Goal: Task Accomplishment & Management: Complete application form

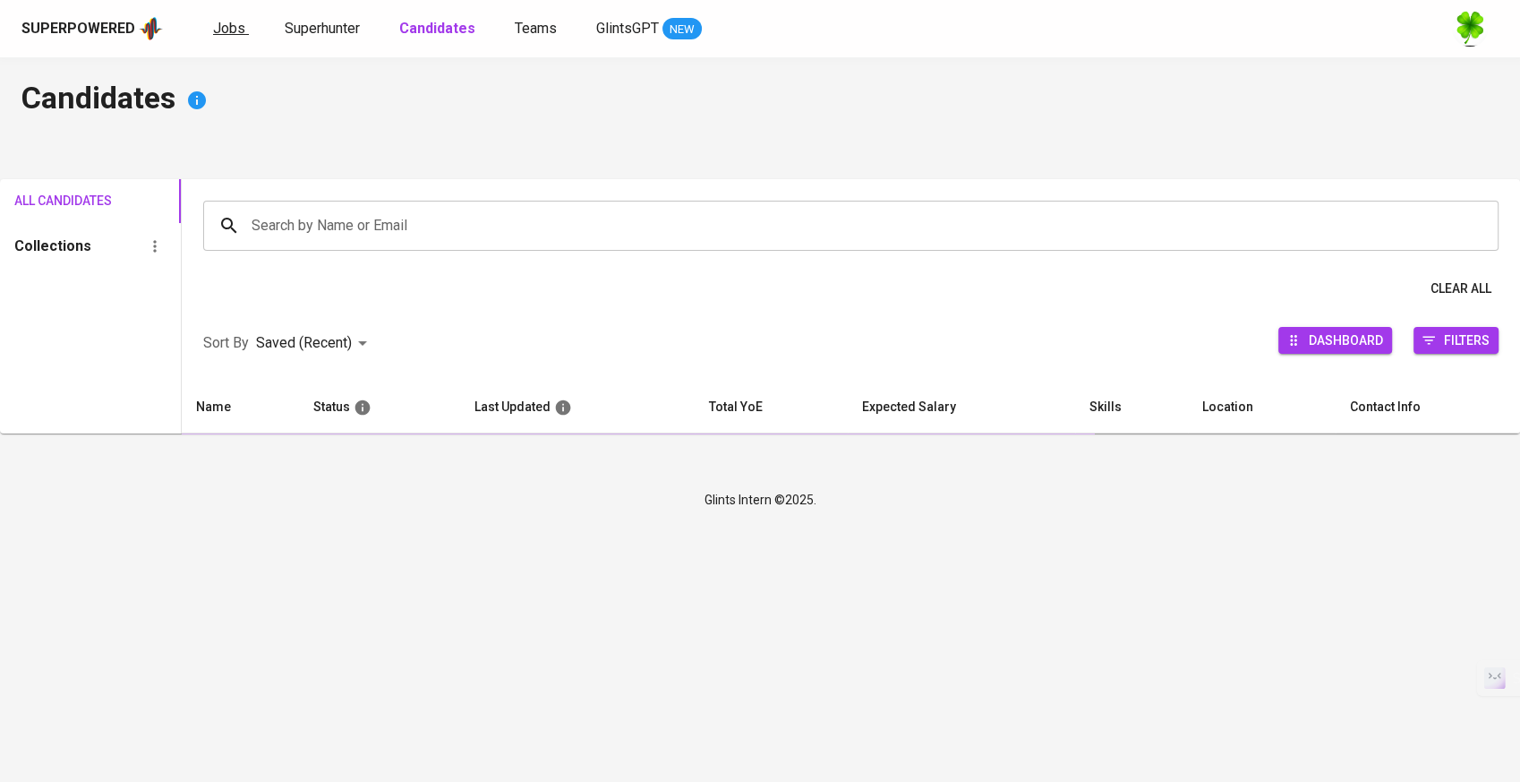
click at [238, 28] on span "Jobs" at bounding box center [229, 28] width 32 height 17
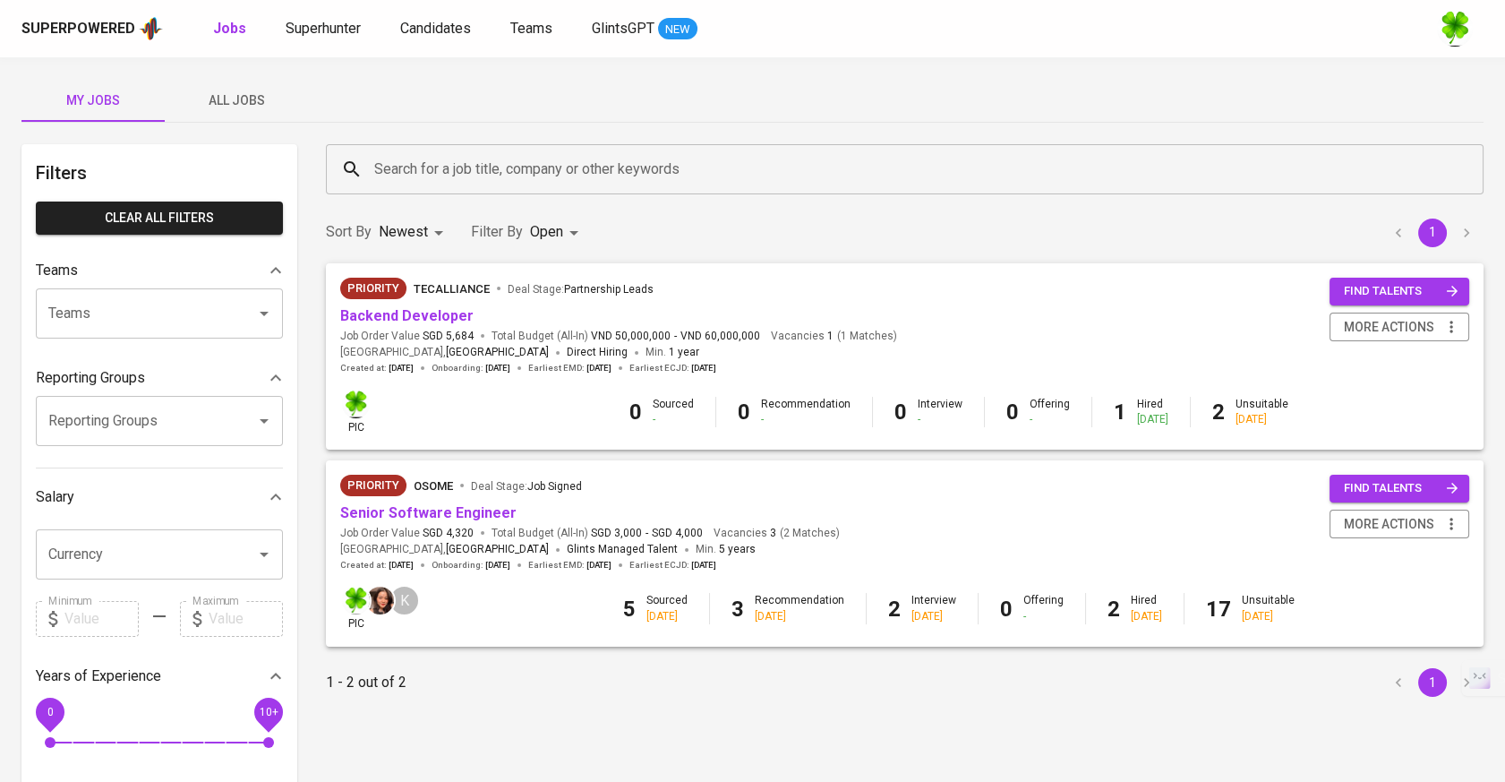
click at [232, 104] on span "All Jobs" at bounding box center [237, 101] width 122 height 22
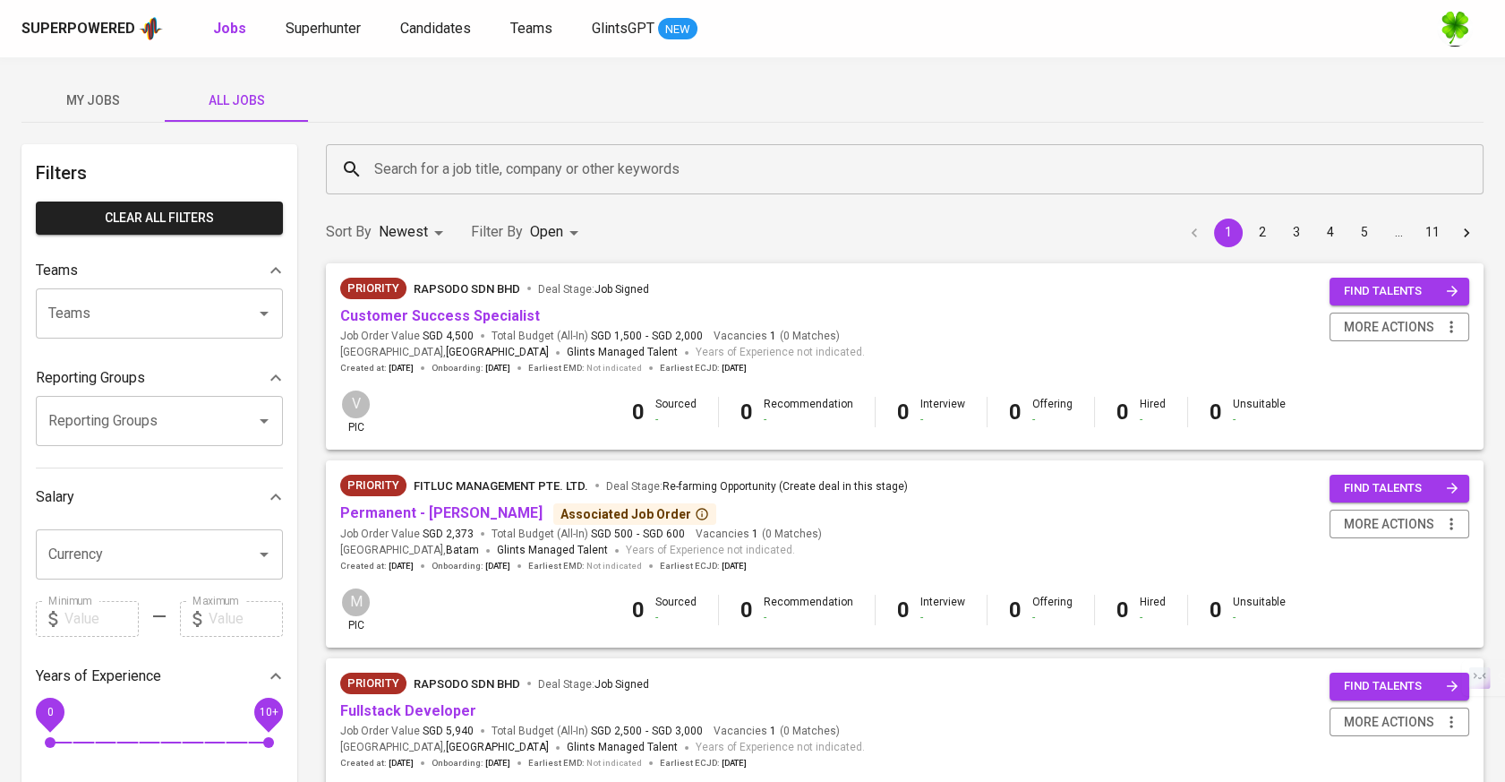
click at [601, 152] on input "Search for a job title, company or other keywords" at bounding box center [909, 169] width 1079 height 34
click at [655, 90] on div "My Jobs All Jobs" at bounding box center [752, 100] width 1462 height 43
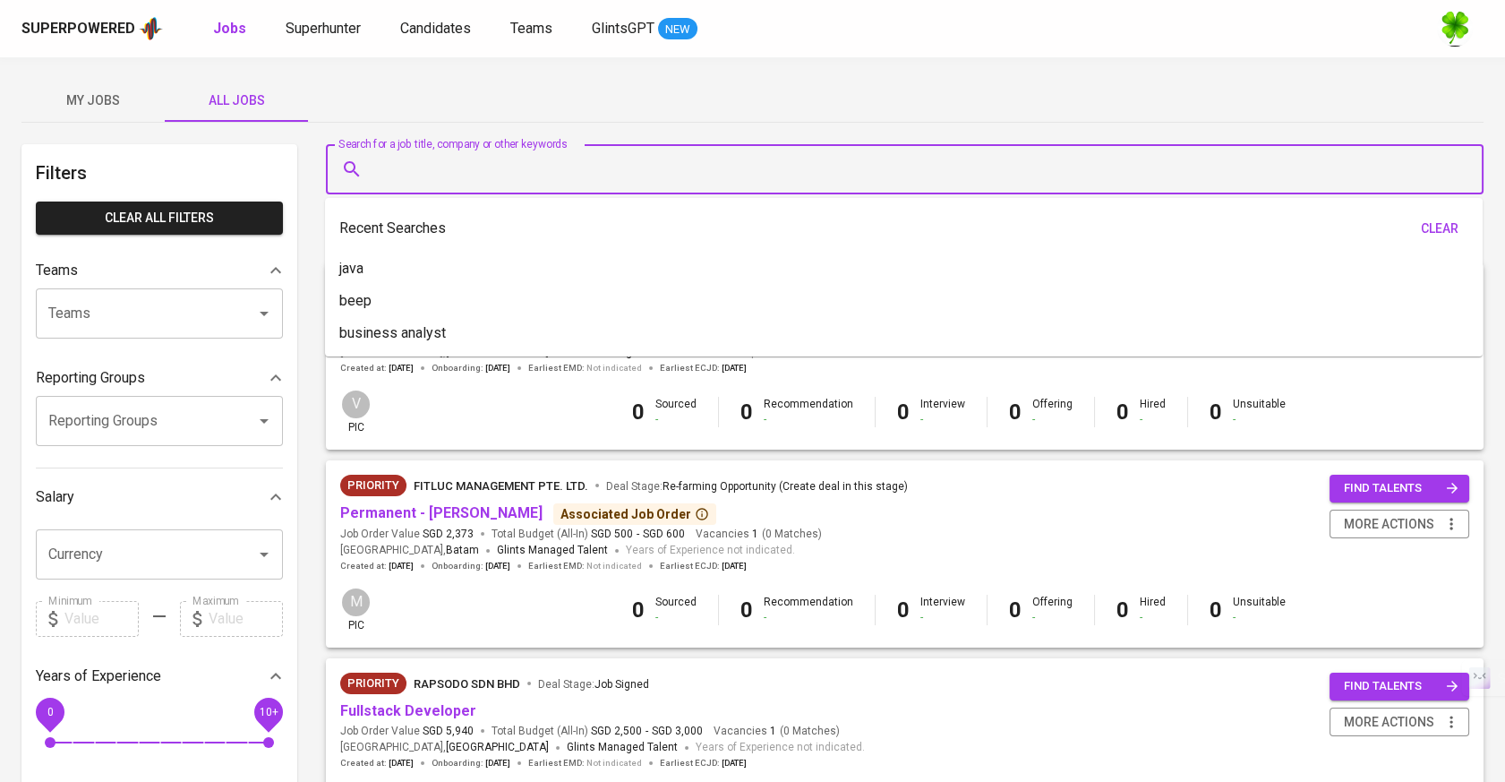
click at [647, 168] on input "Search for a job title, company or other keywords" at bounding box center [909, 169] width 1079 height 34
click at [676, 169] on input "Search for a job title, company or other keywords" at bounding box center [909, 169] width 1079 height 34
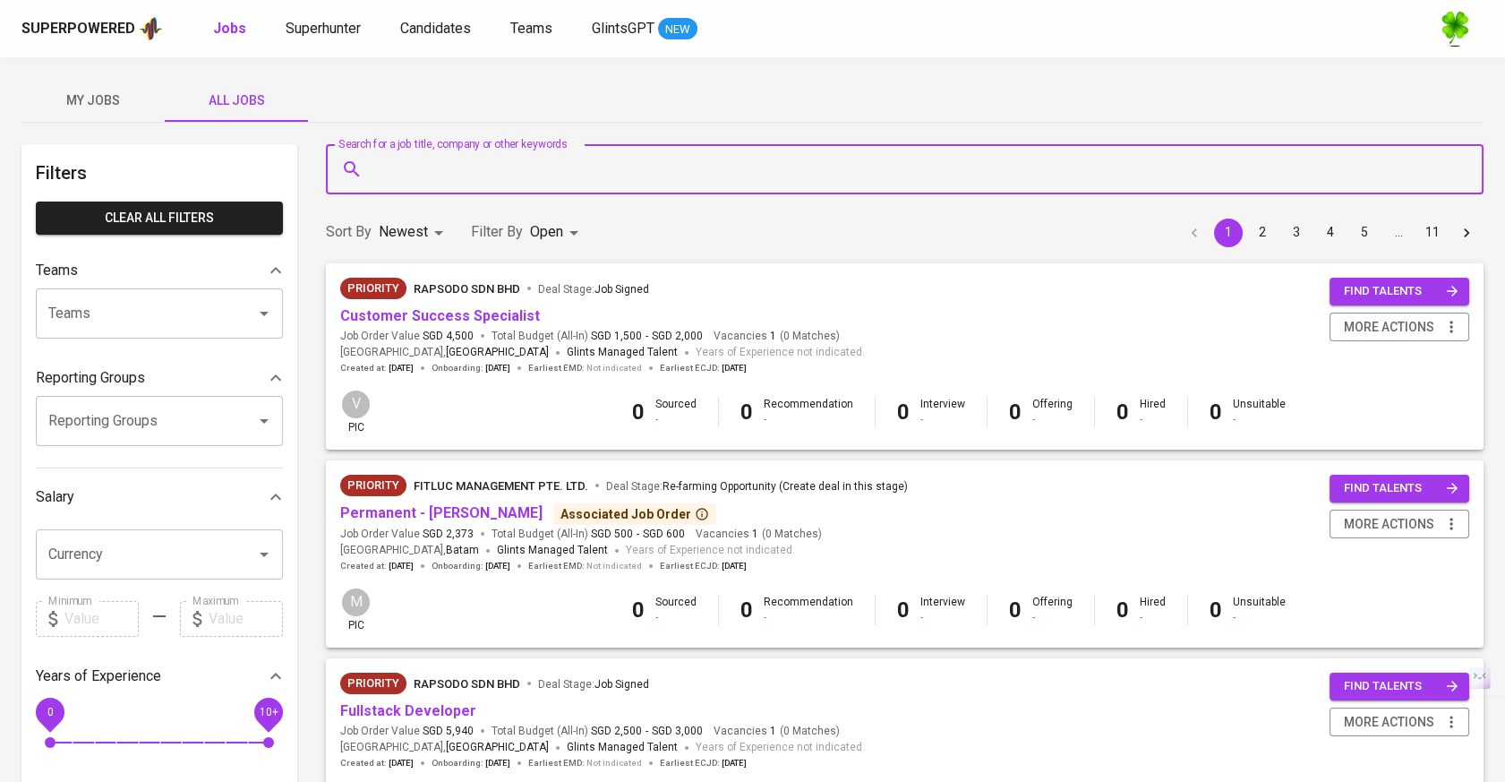
click at [699, 54] on div "Superpowered Jobs Superhunter Candidates Teams GlintsGPT NEW" at bounding box center [752, 28] width 1505 height 57
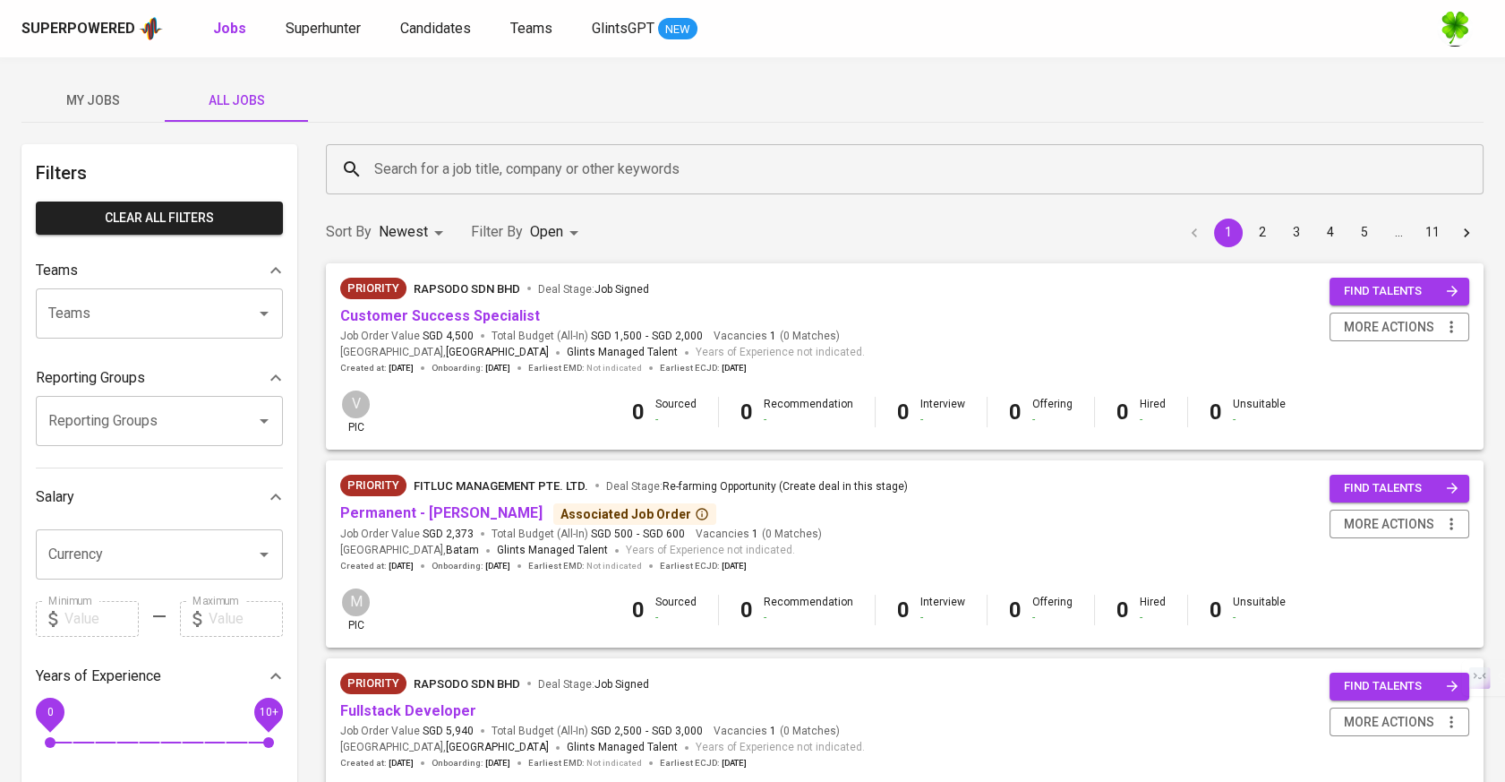
click at [698, 155] on input "Search for a job title, company or other keywords" at bounding box center [909, 169] width 1079 height 34
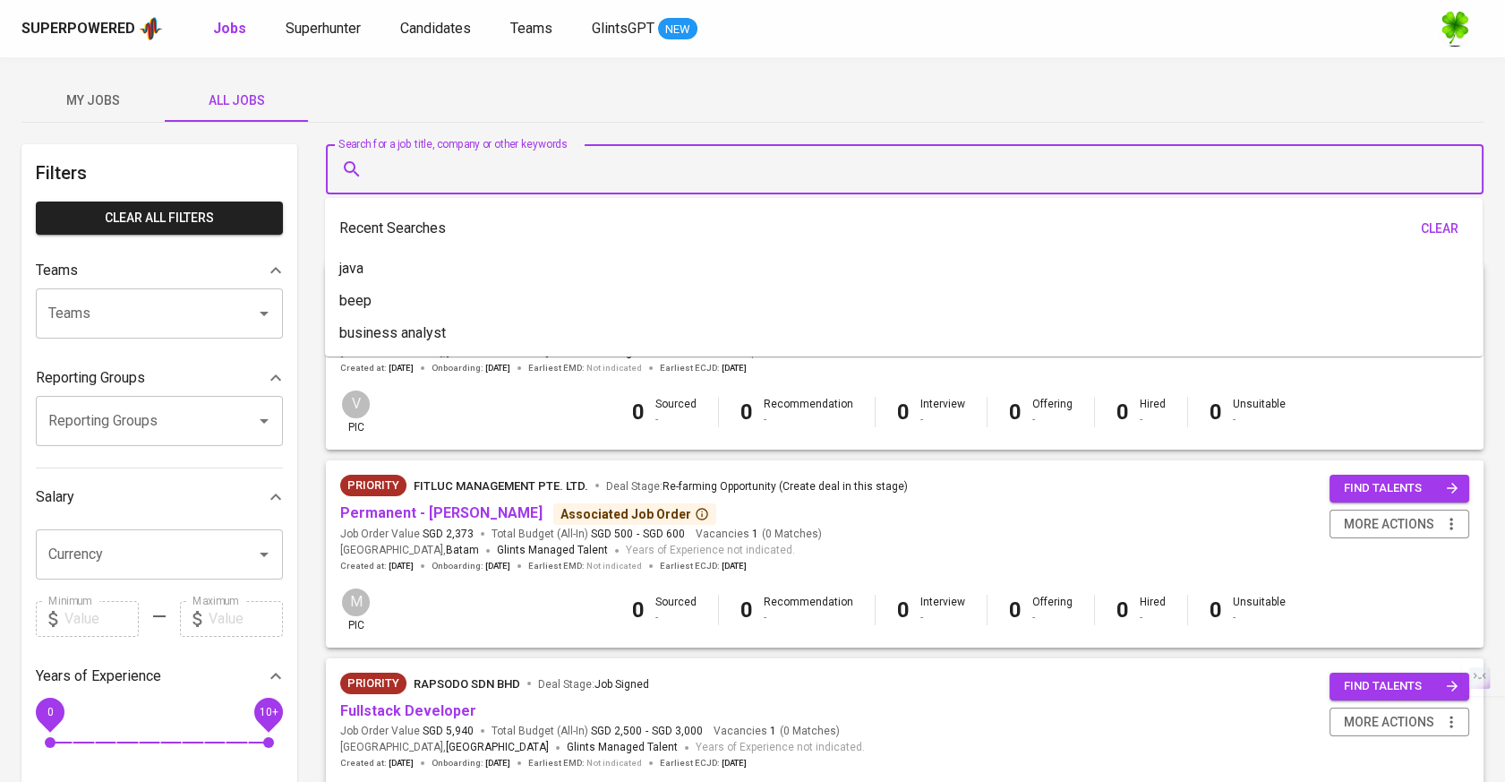
click at [759, 106] on div "My Jobs All Jobs" at bounding box center [752, 100] width 1462 height 43
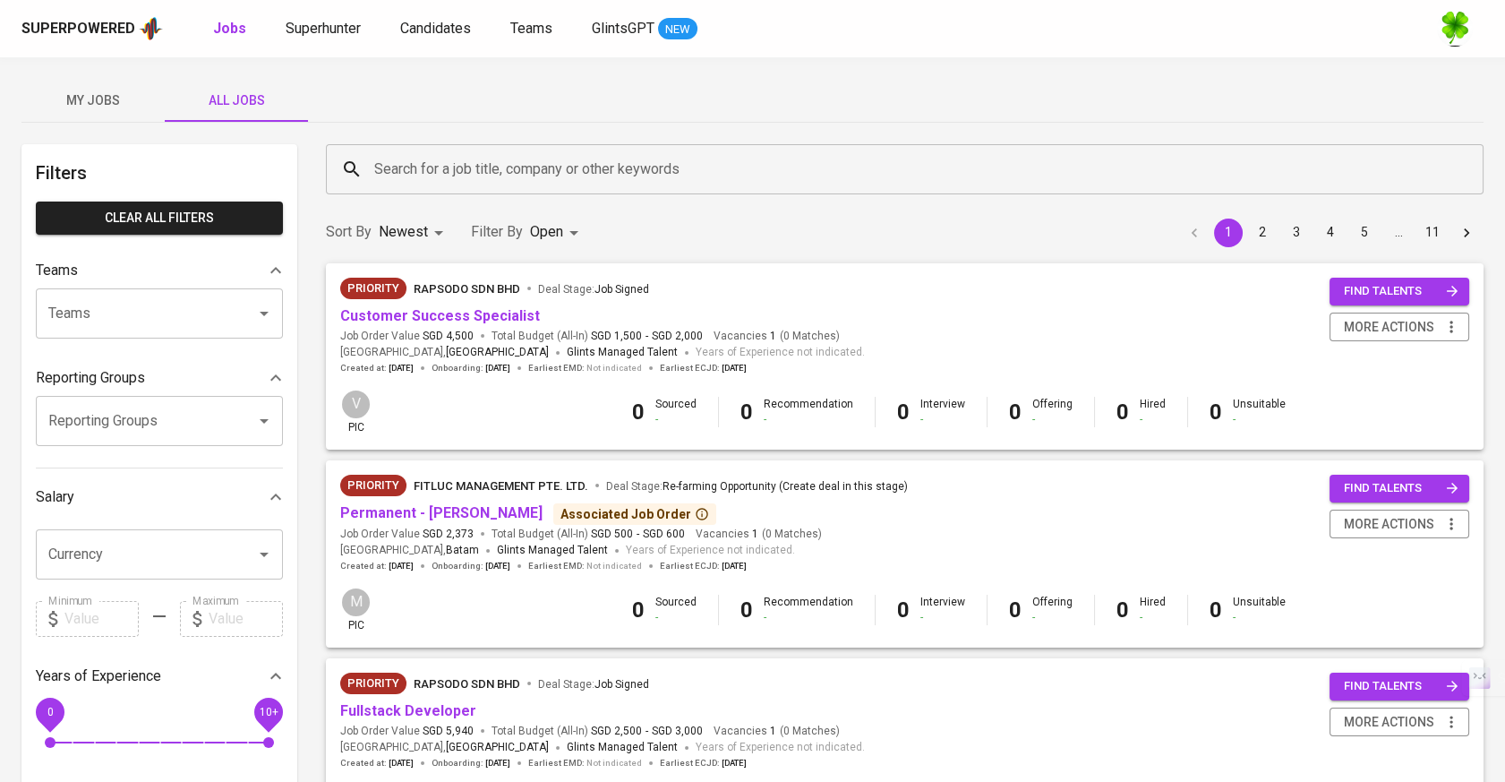
click at [727, 174] on input "Search for a job title, company or other keywords" at bounding box center [909, 169] width 1079 height 34
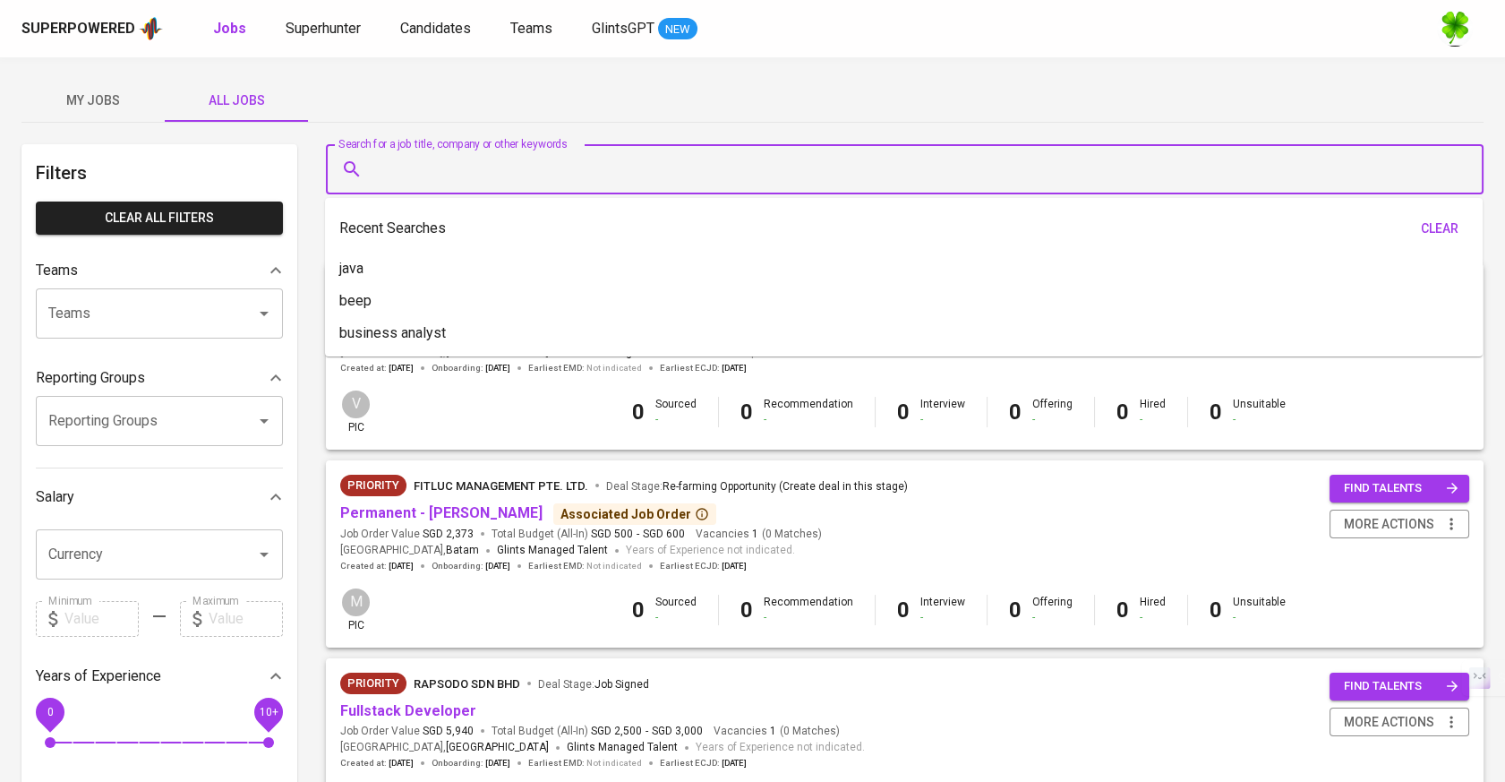
click at [713, 182] on input "Search for a job title, company or other keywords" at bounding box center [909, 169] width 1079 height 34
click at [621, 175] on input "Search for a job title, company or other keywords" at bounding box center [909, 169] width 1079 height 34
click at [425, 300] on li "beep" at bounding box center [904, 301] width 1158 height 32
type input "beep"
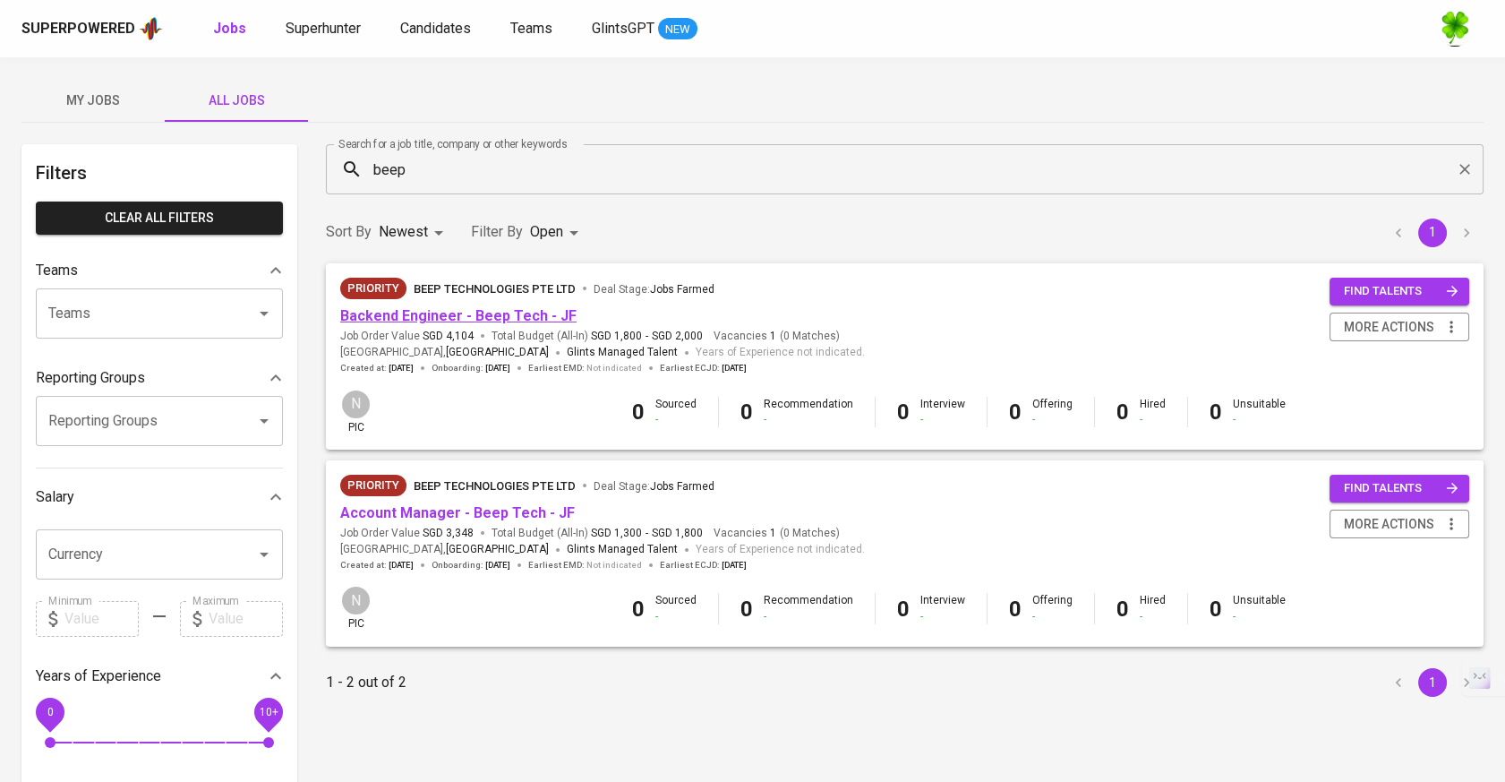
click at [518, 311] on link "Backend Engineer - Beep Tech - JF" at bounding box center [458, 315] width 236 height 17
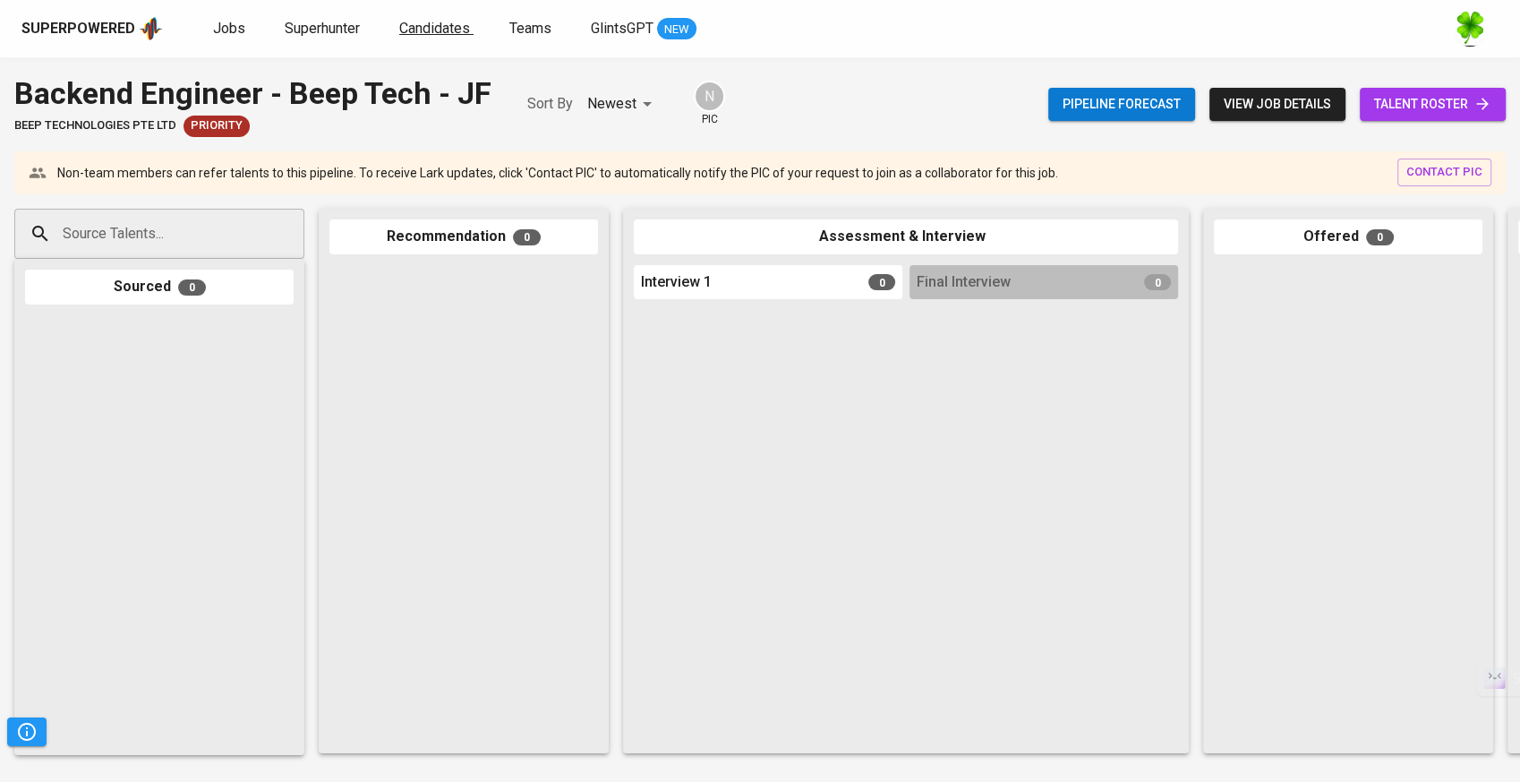
click at [405, 21] on span "Candidates" at bounding box center [434, 28] width 71 height 17
click at [165, 240] on input "Source Talents..." at bounding box center [152, 234] width 188 height 34
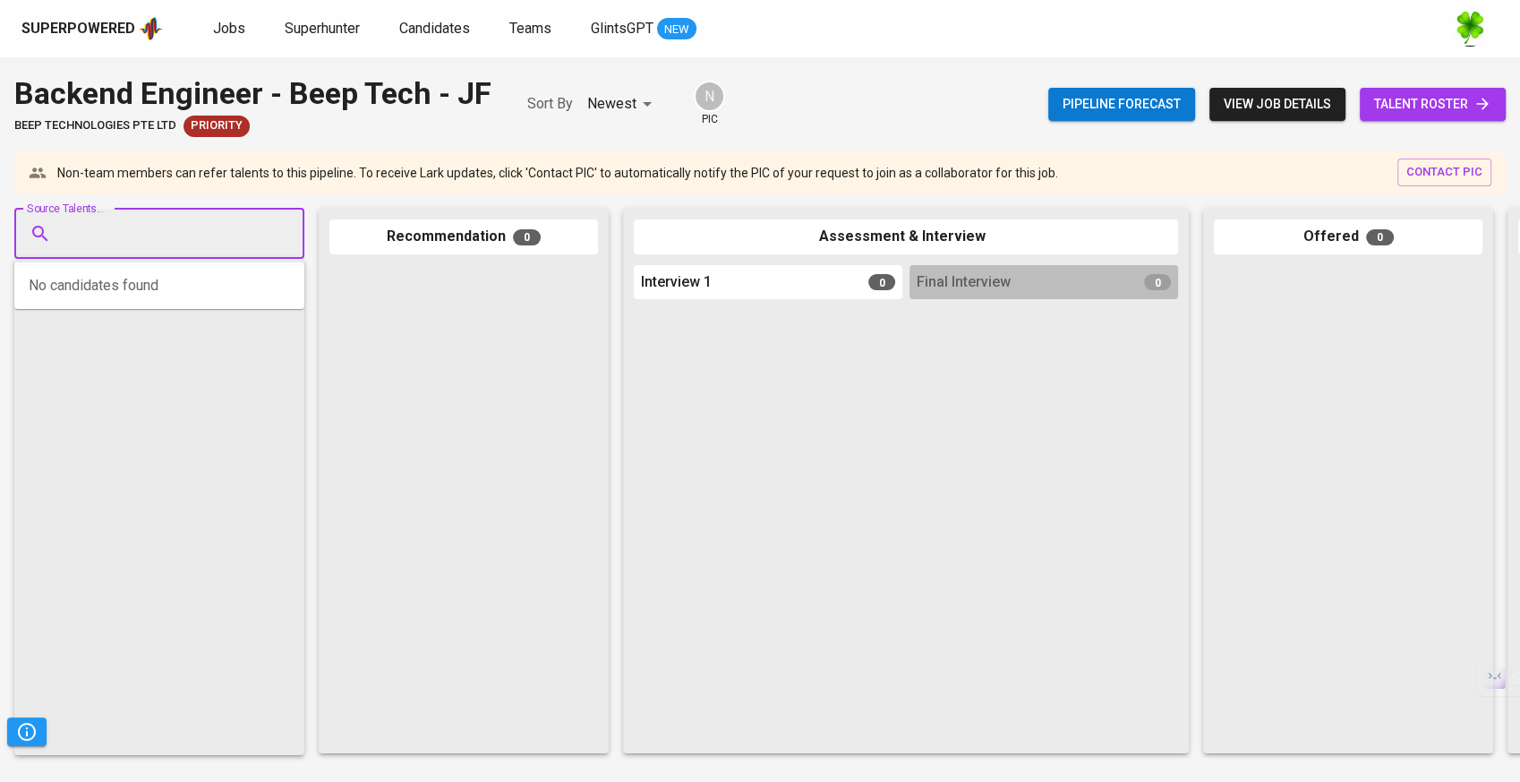
paste input "[EMAIL_ADDRESS][DOMAIN_NAME]"
type input "[EMAIL_ADDRESS][DOMAIN_NAME]"
click at [143, 293] on span "Software Engineer" at bounding box center [119, 302] width 90 height 18
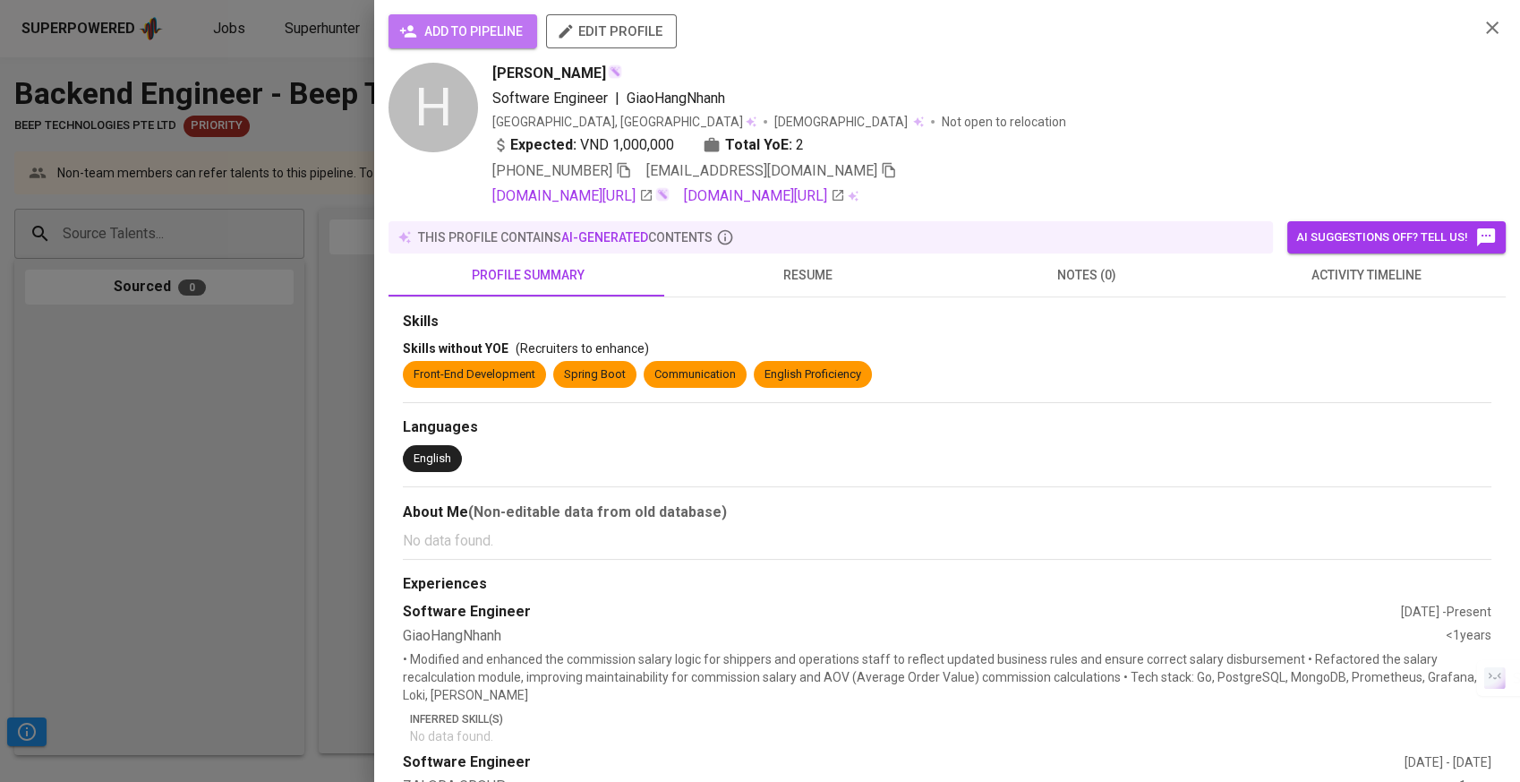
click at [443, 37] on span "add to pipeline" at bounding box center [463, 32] width 120 height 22
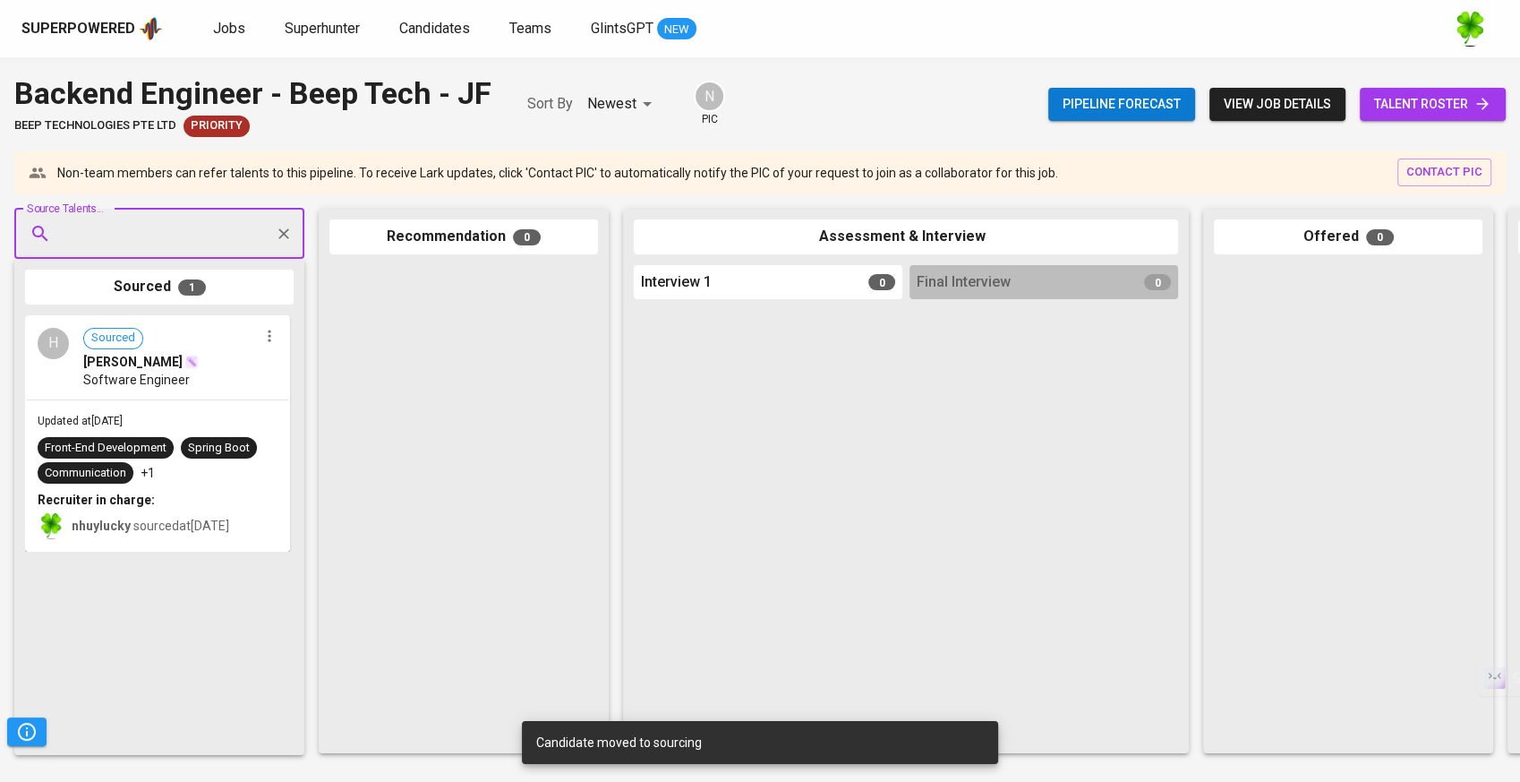
click at [190, 238] on input "Source Talents..." at bounding box center [152, 234] width 188 height 34
paste input "[EMAIL_ADDRESS][DOMAIN_NAME]"
type input "[EMAIL_ADDRESS][DOMAIN_NAME]"
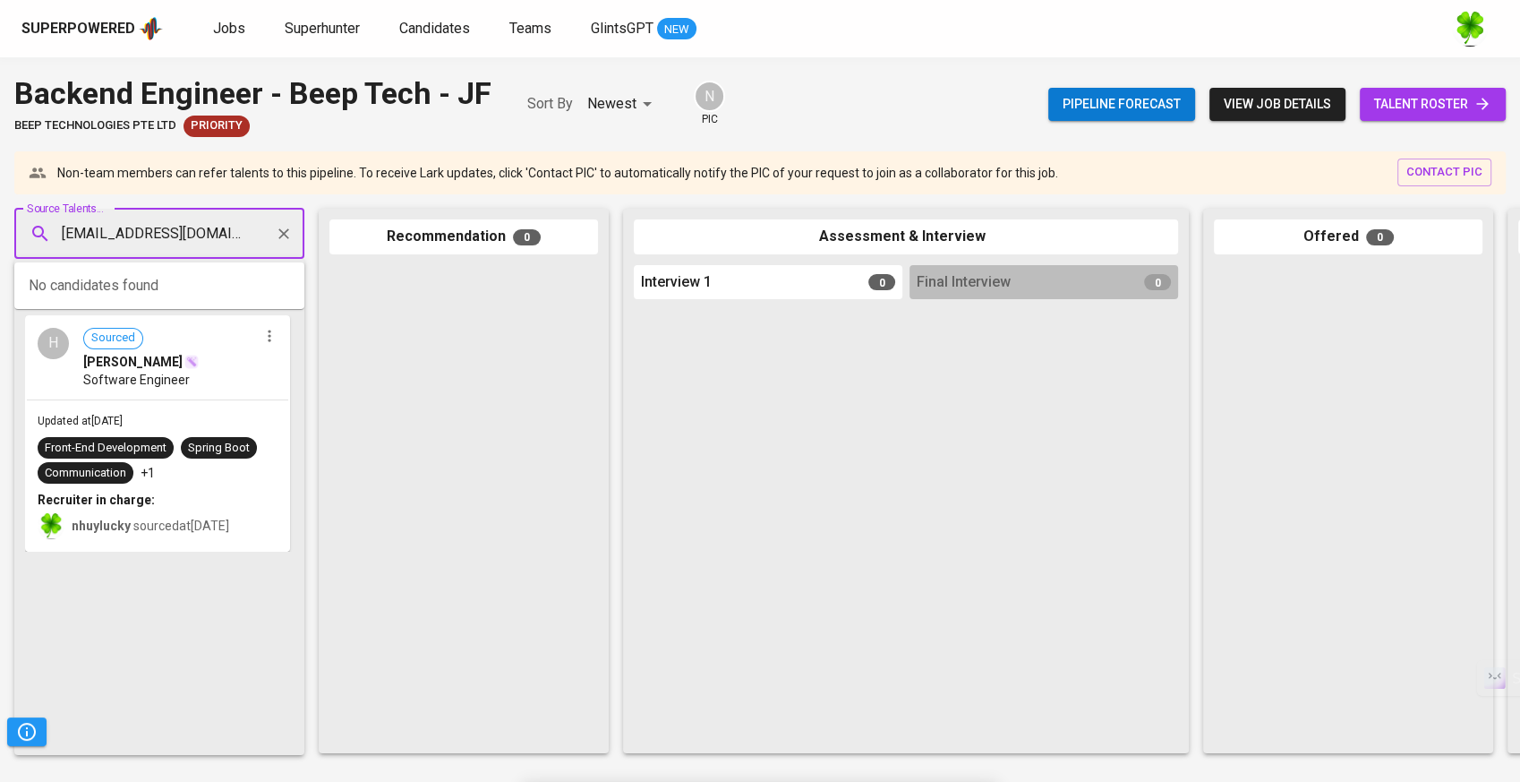
scroll to position [0, 10]
click at [150, 276] on span "[PERSON_NAME]" at bounding box center [123, 284] width 98 height 18
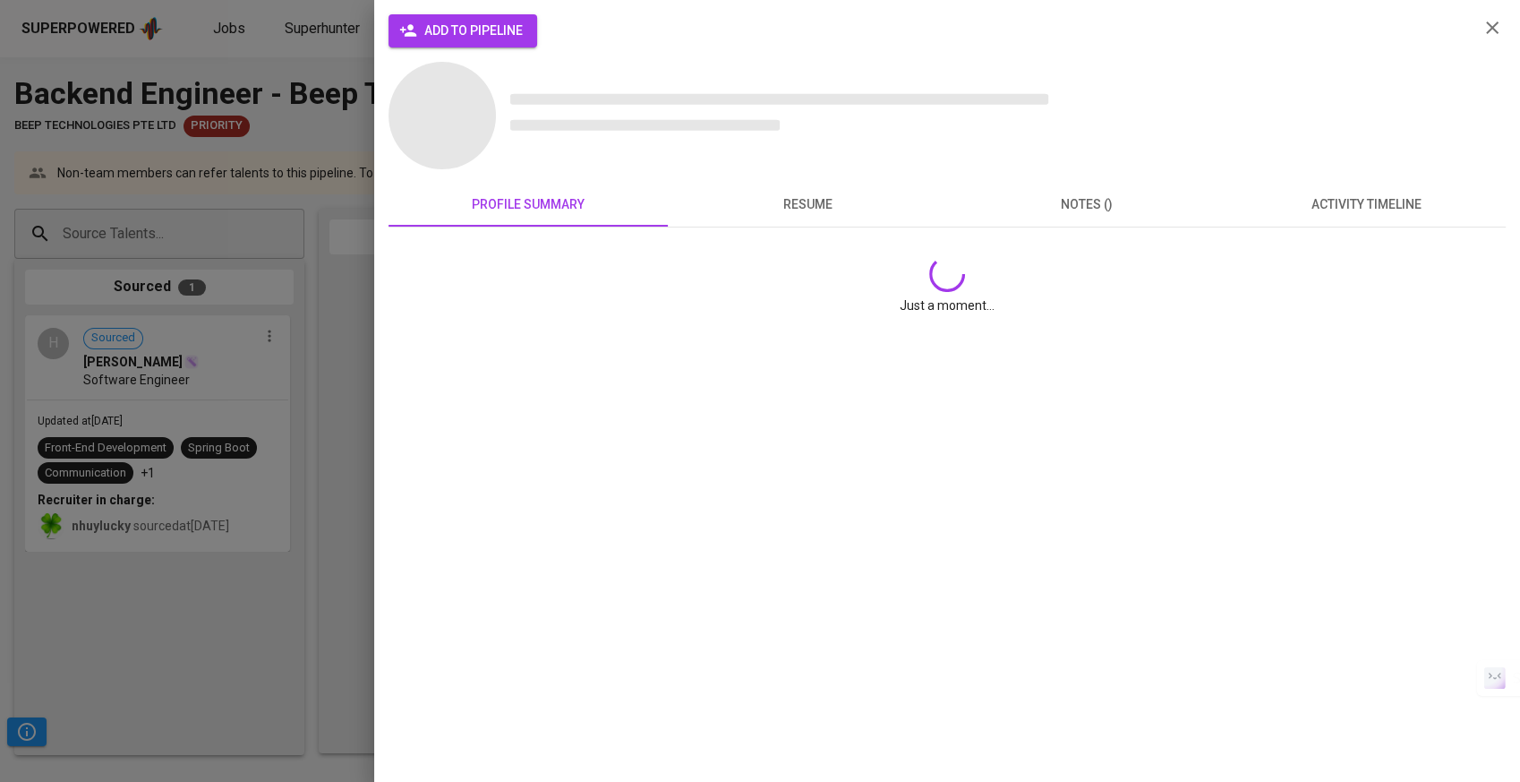
scroll to position [0, 0]
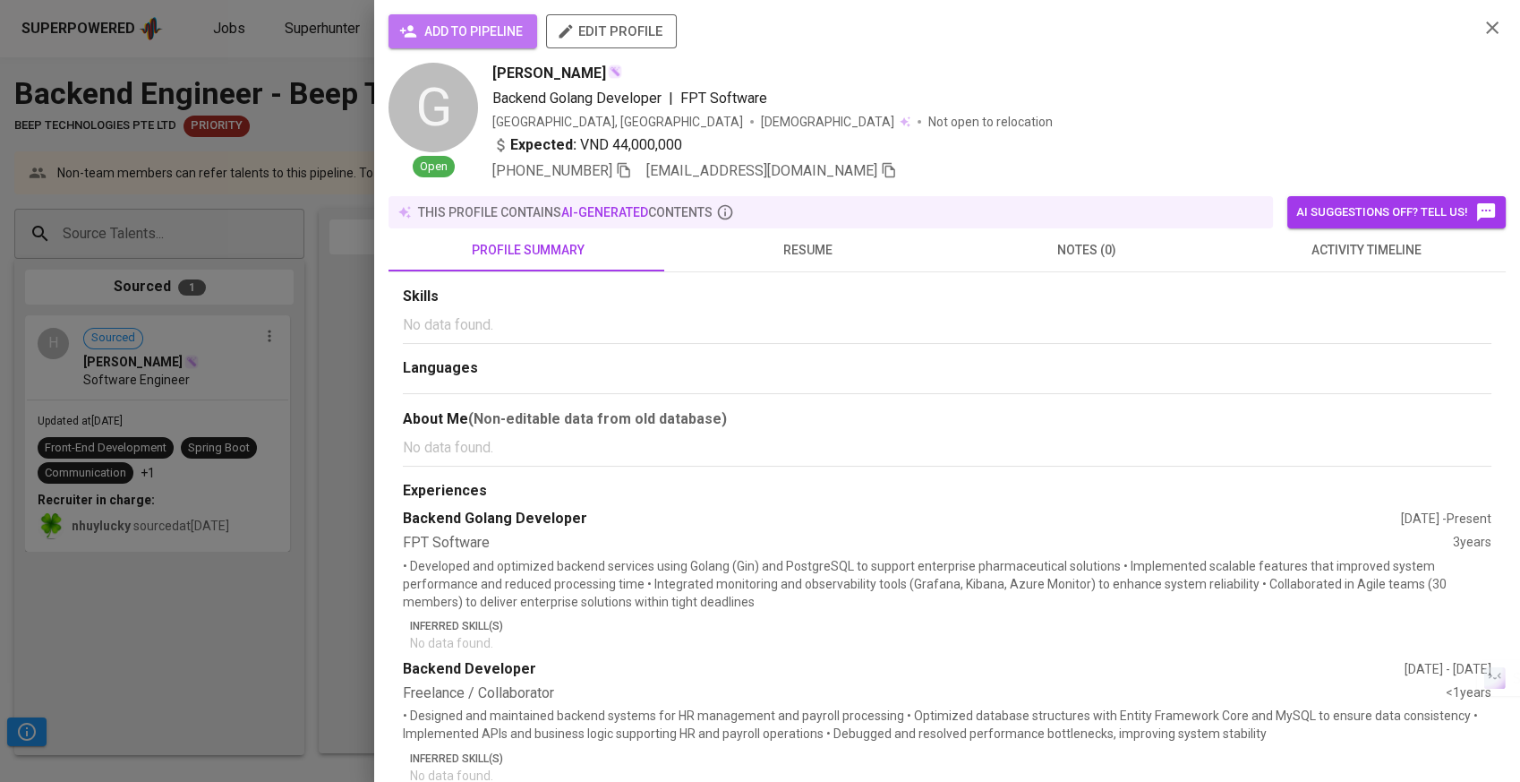
click at [471, 38] on span "add to pipeline" at bounding box center [463, 32] width 120 height 22
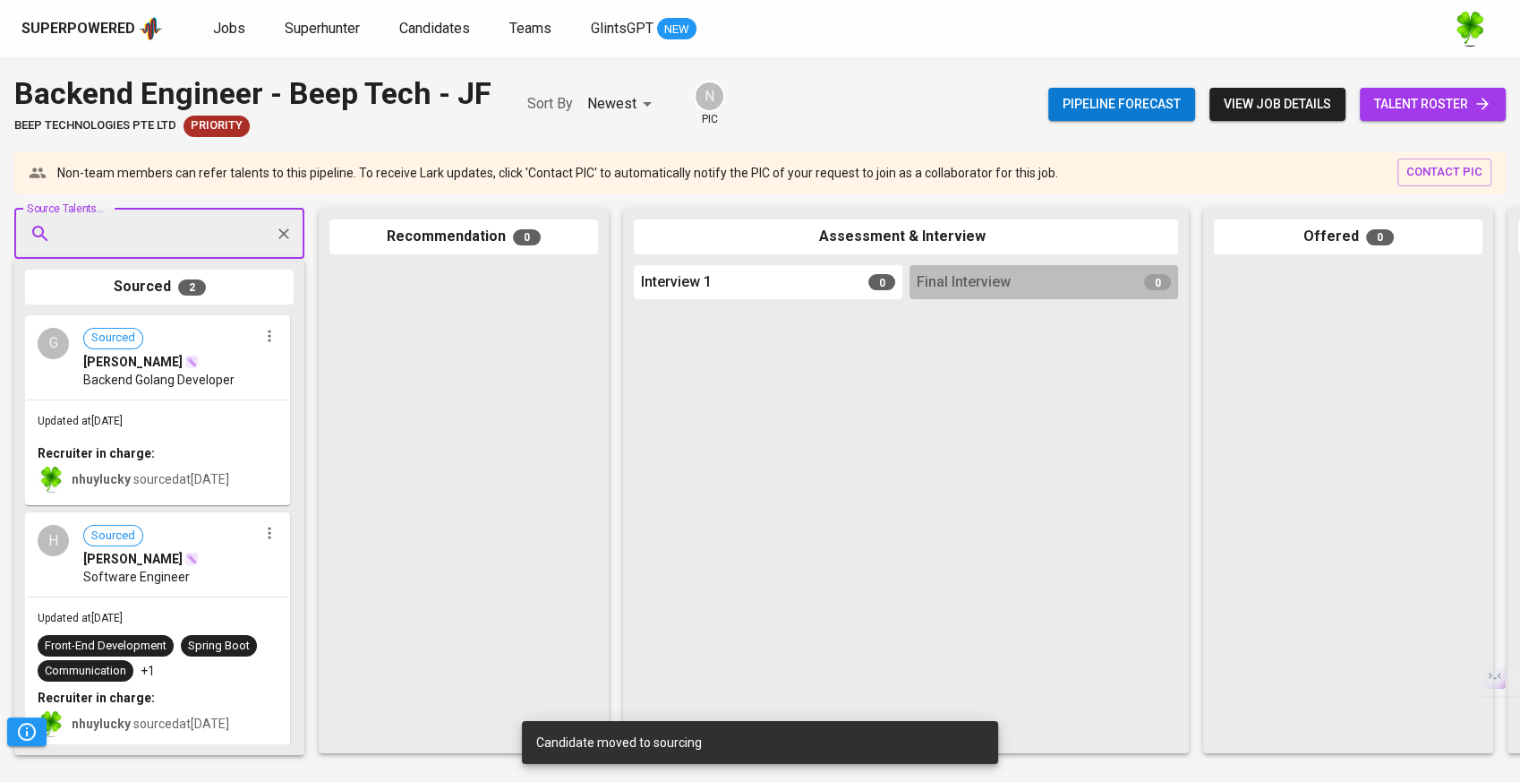
click at [182, 394] on div "G Sourced [PERSON_NAME] Backend Golang Developer" at bounding box center [157, 358] width 261 height 82
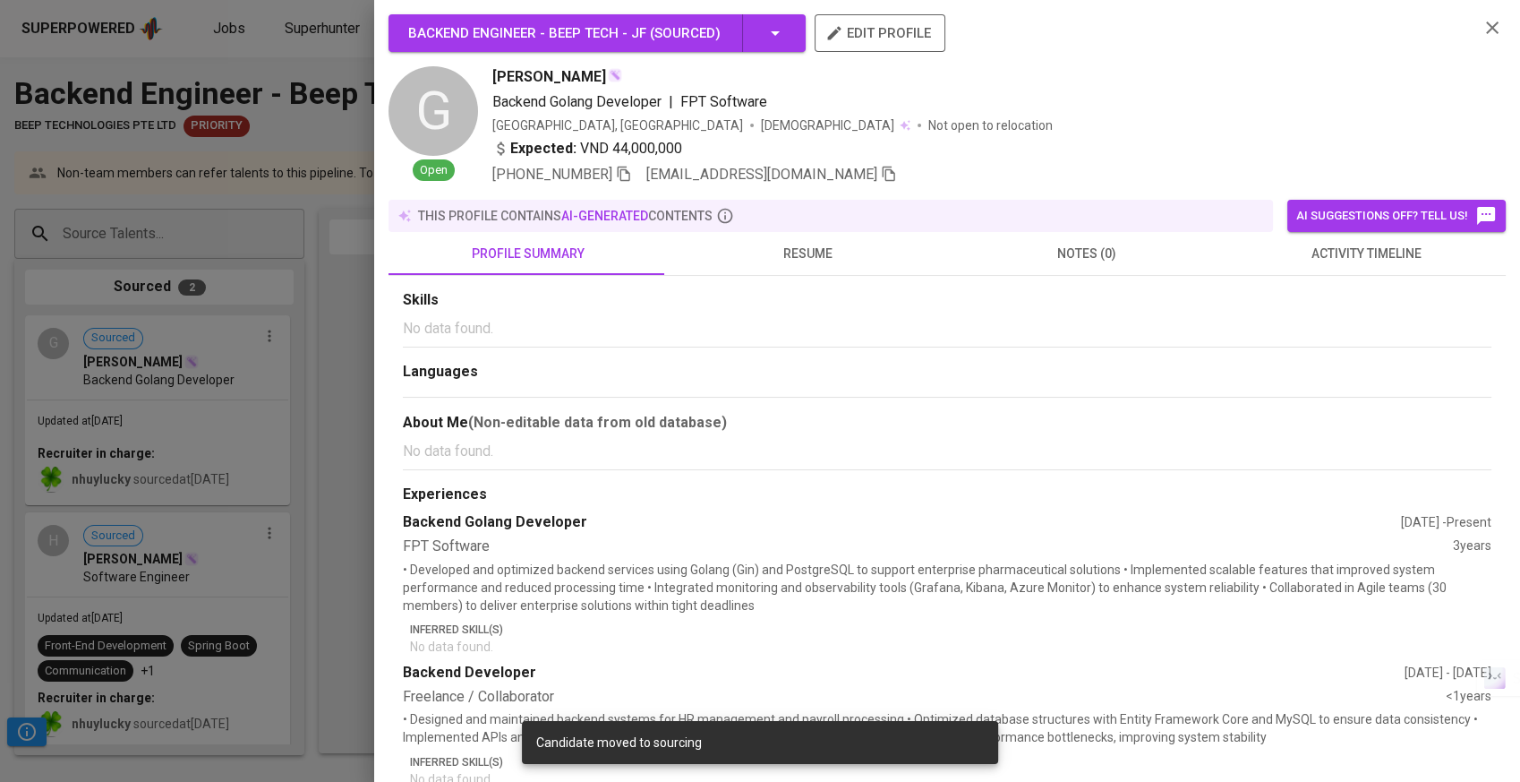
click at [152, 540] on div at bounding box center [760, 391] width 1520 height 782
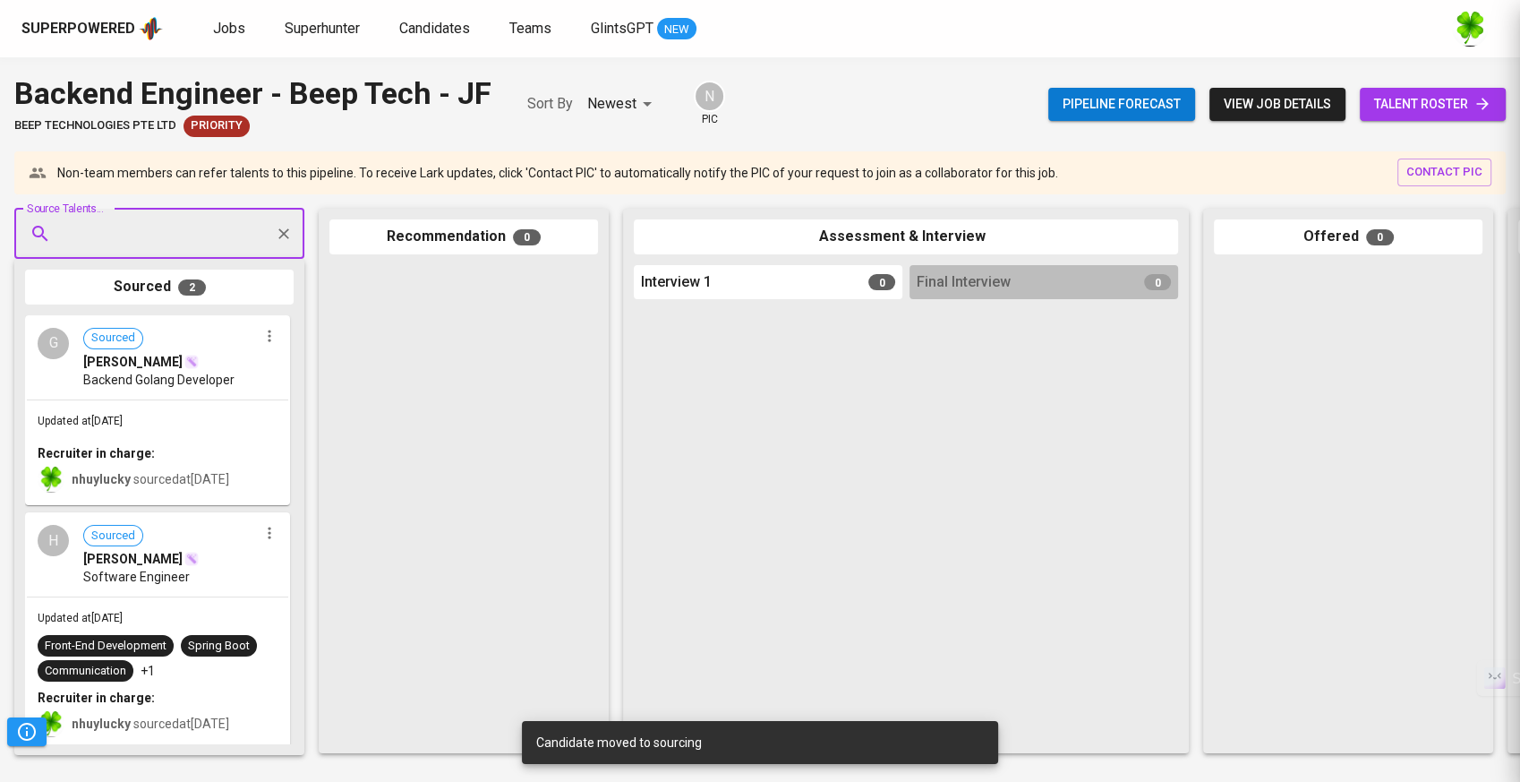
click at [167, 570] on span "Software Engineer" at bounding box center [136, 577] width 107 height 18
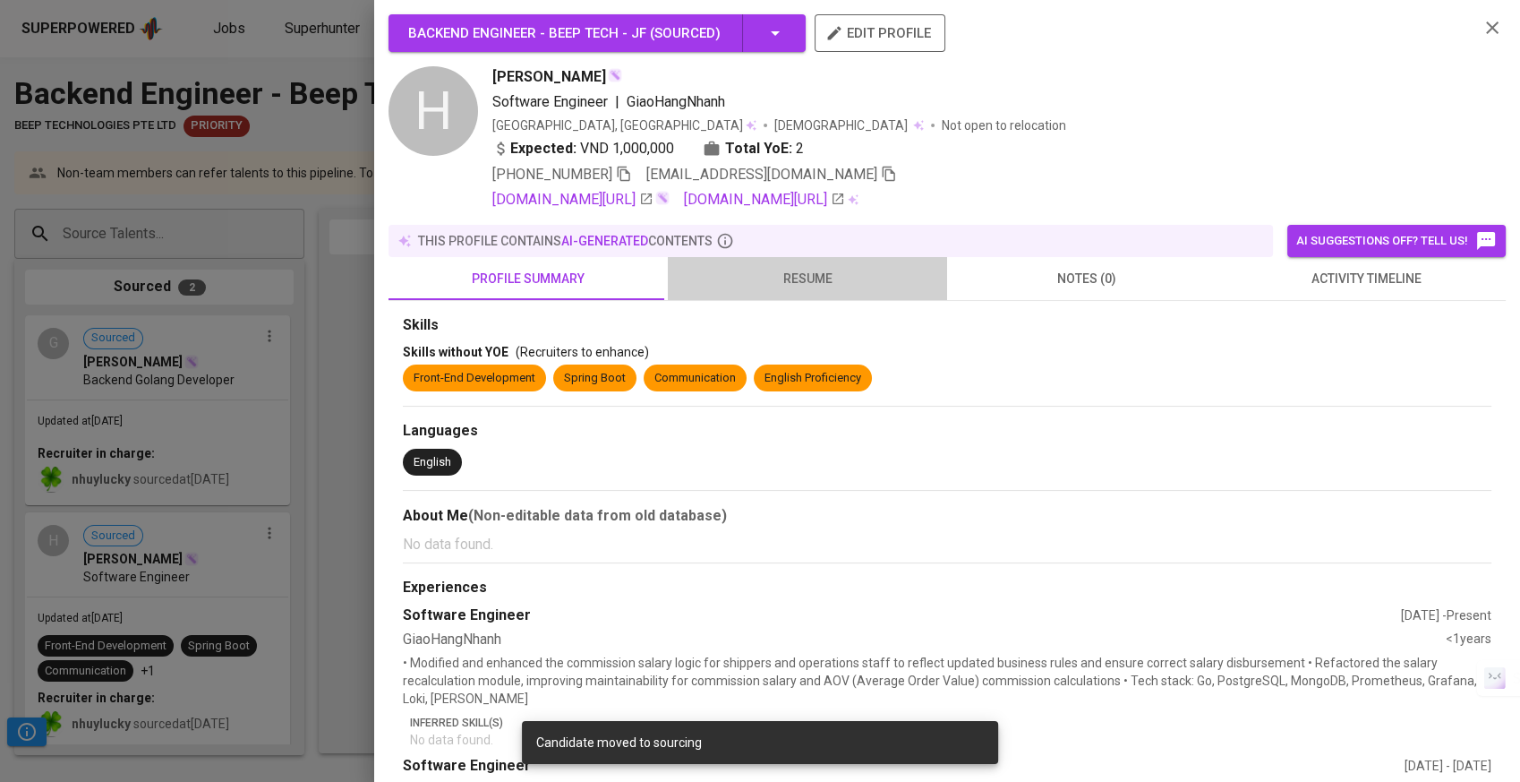
click at [830, 263] on button "resume" at bounding box center [807, 278] width 279 height 43
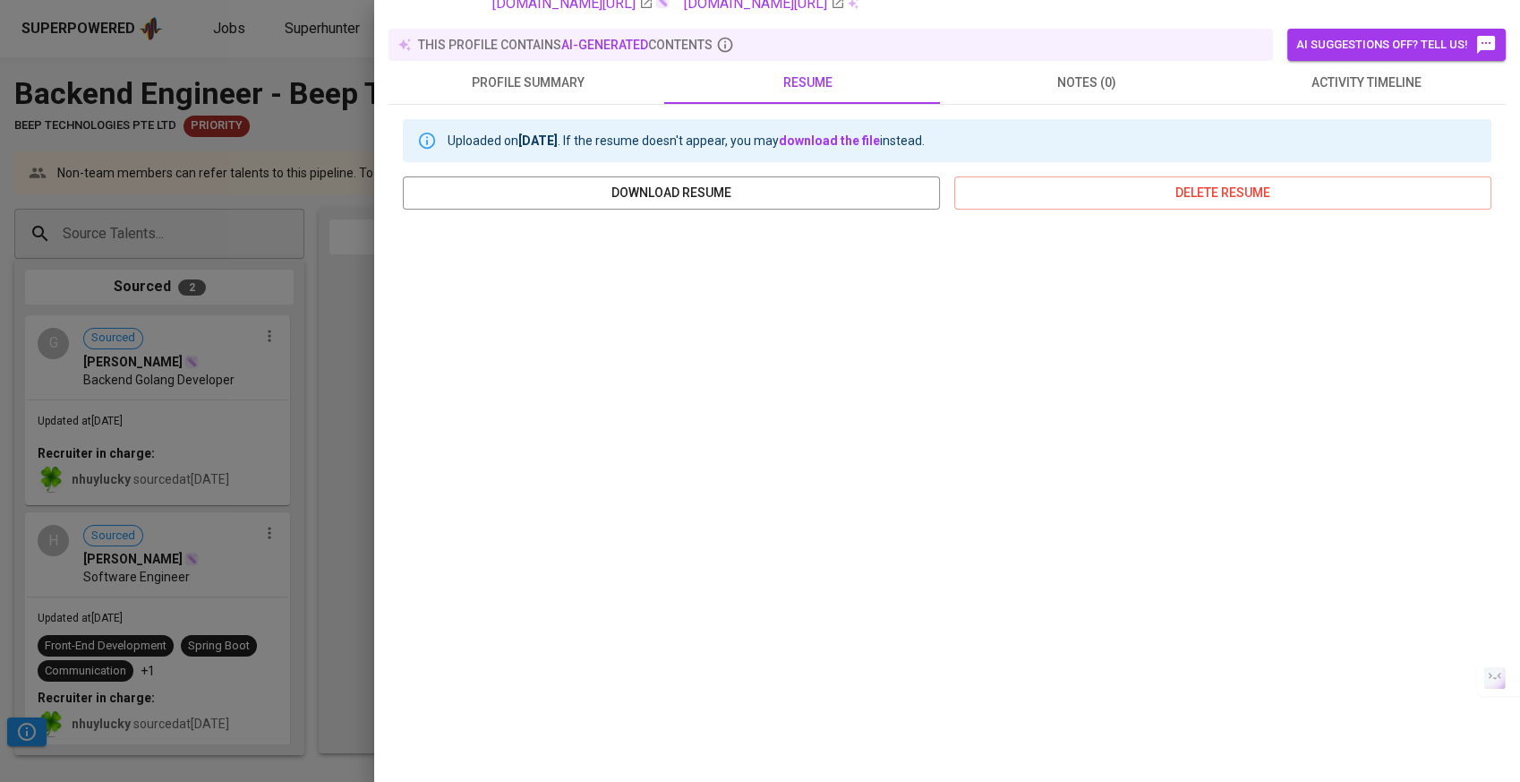
scroll to position [203, 0]
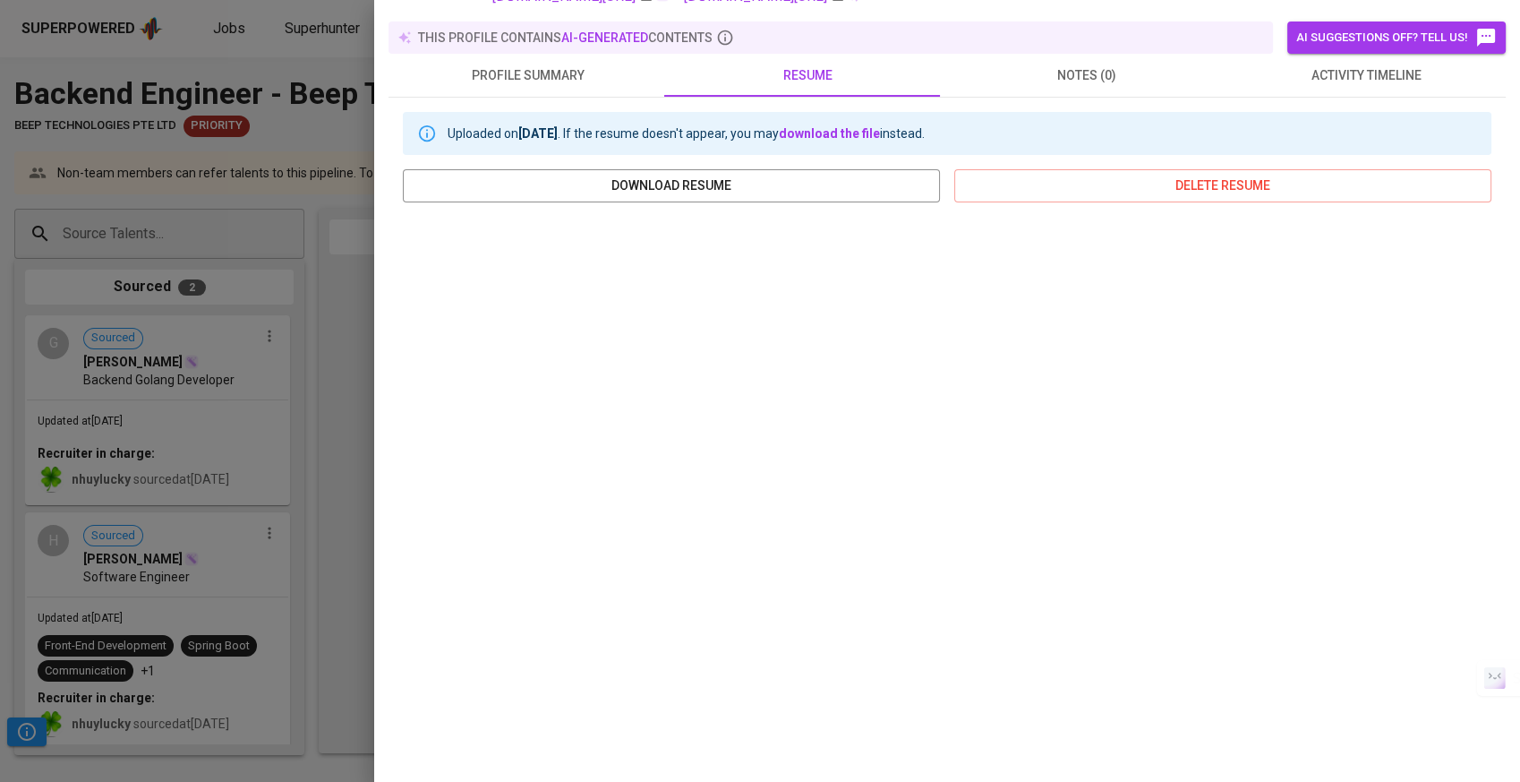
click at [540, 81] on span "profile summary" at bounding box center [528, 75] width 258 height 22
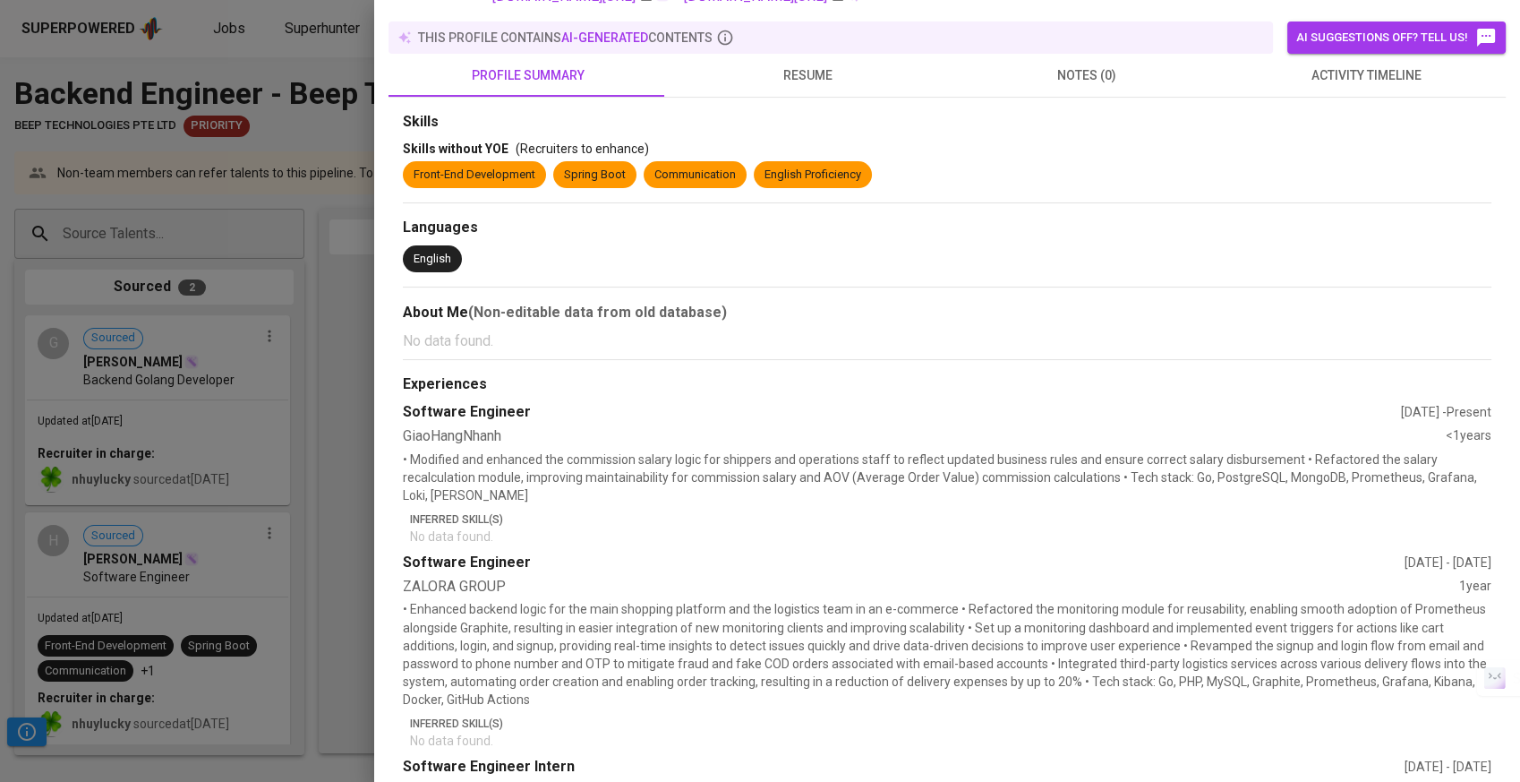
scroll to position [0, 0]
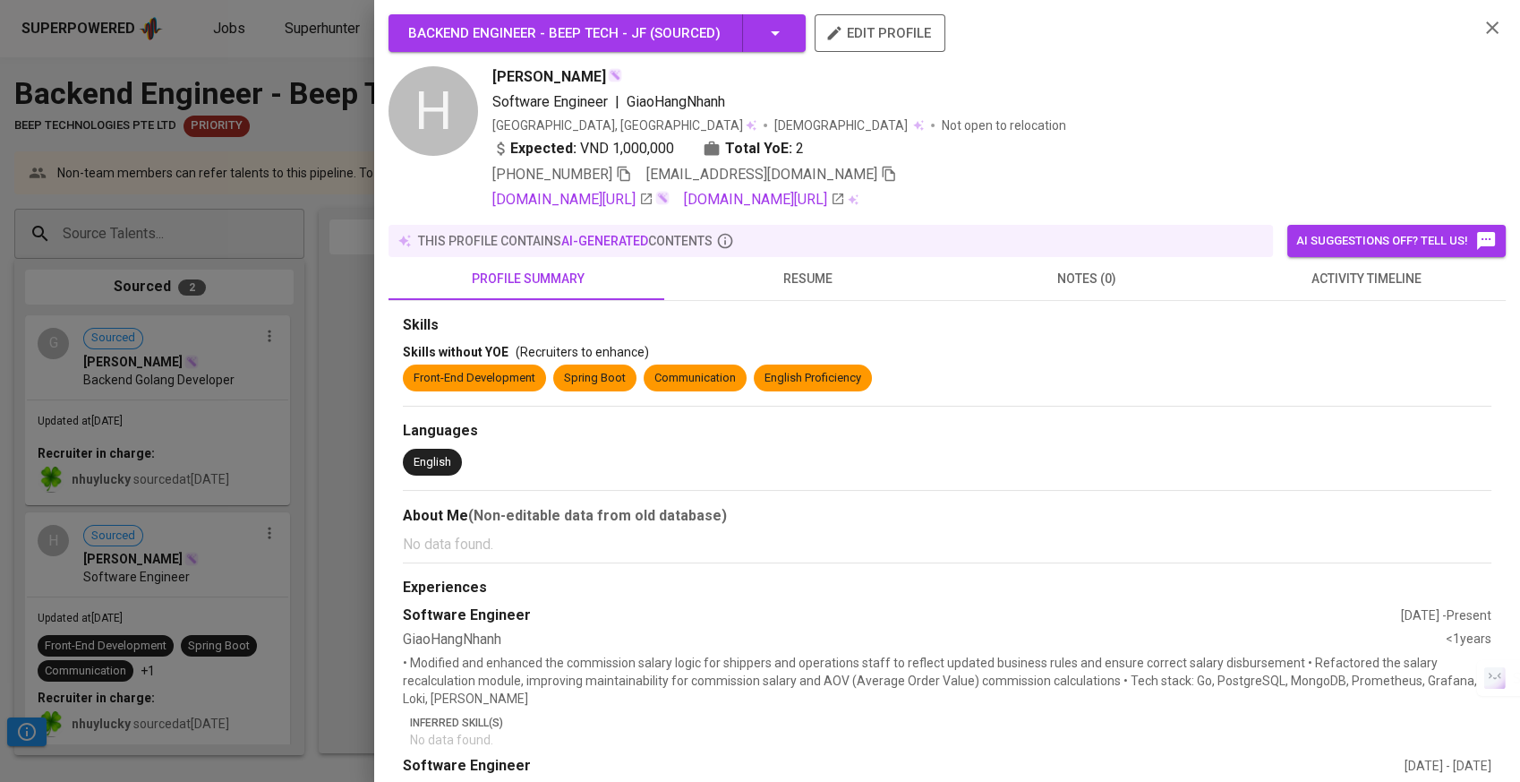
click at [252, 402] on div at bounding box center [760, 391] width 1520 height 782
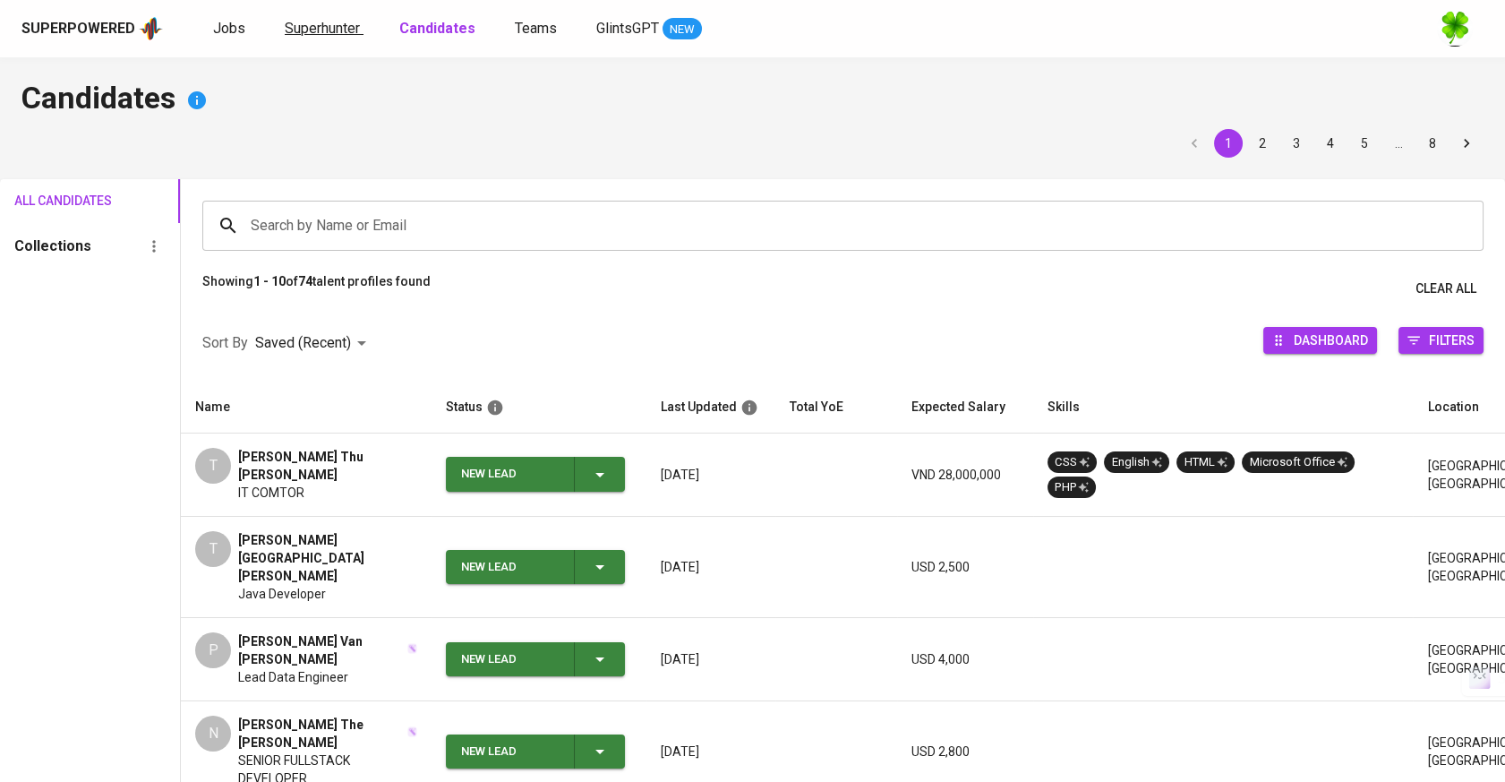
click at [360, 25] on link "Superhunter" at bounding box center [324, 29] width 79 height 22
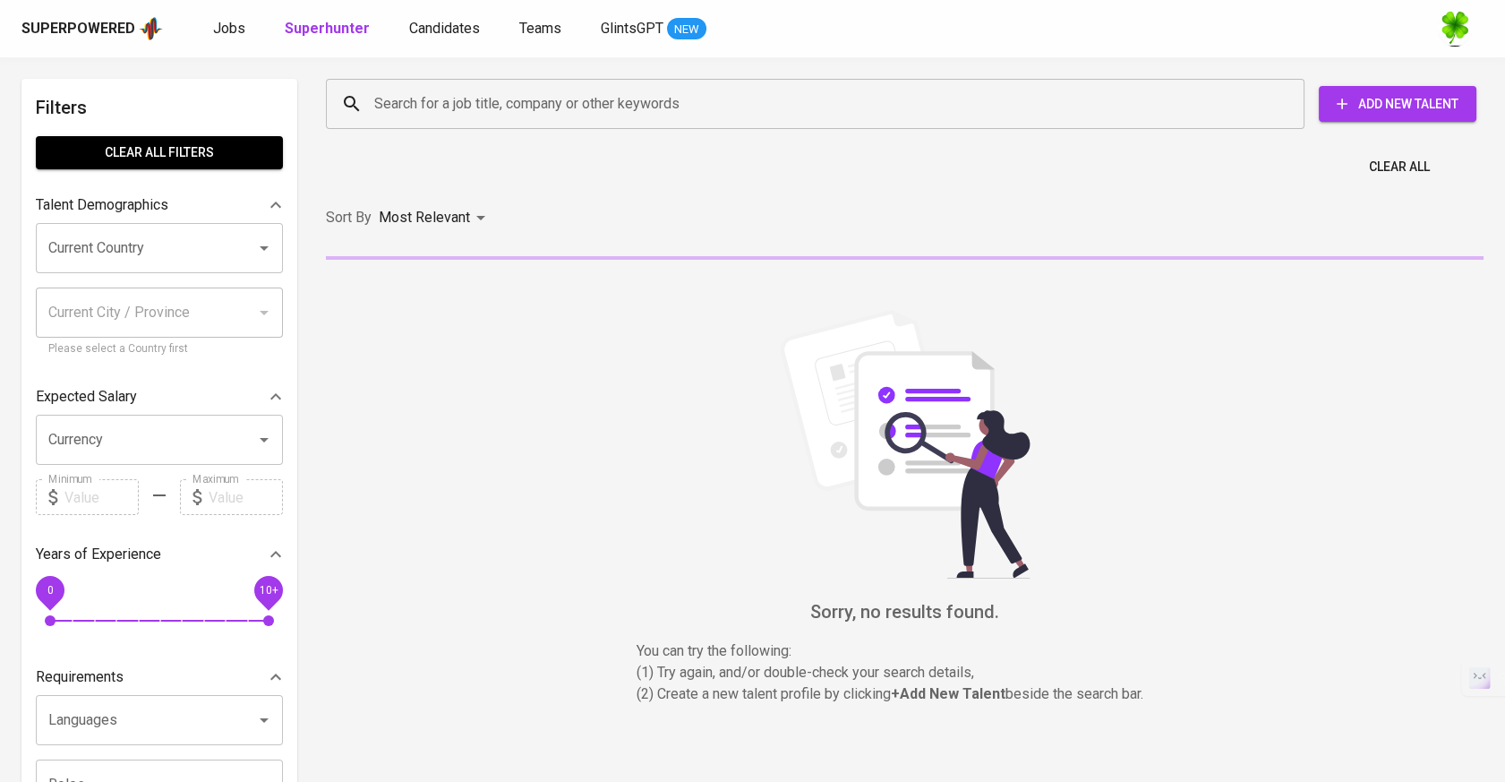
click at [1349, 115] on button "Add New Talent" at bounding box center [1398, 104] width 158 height 36
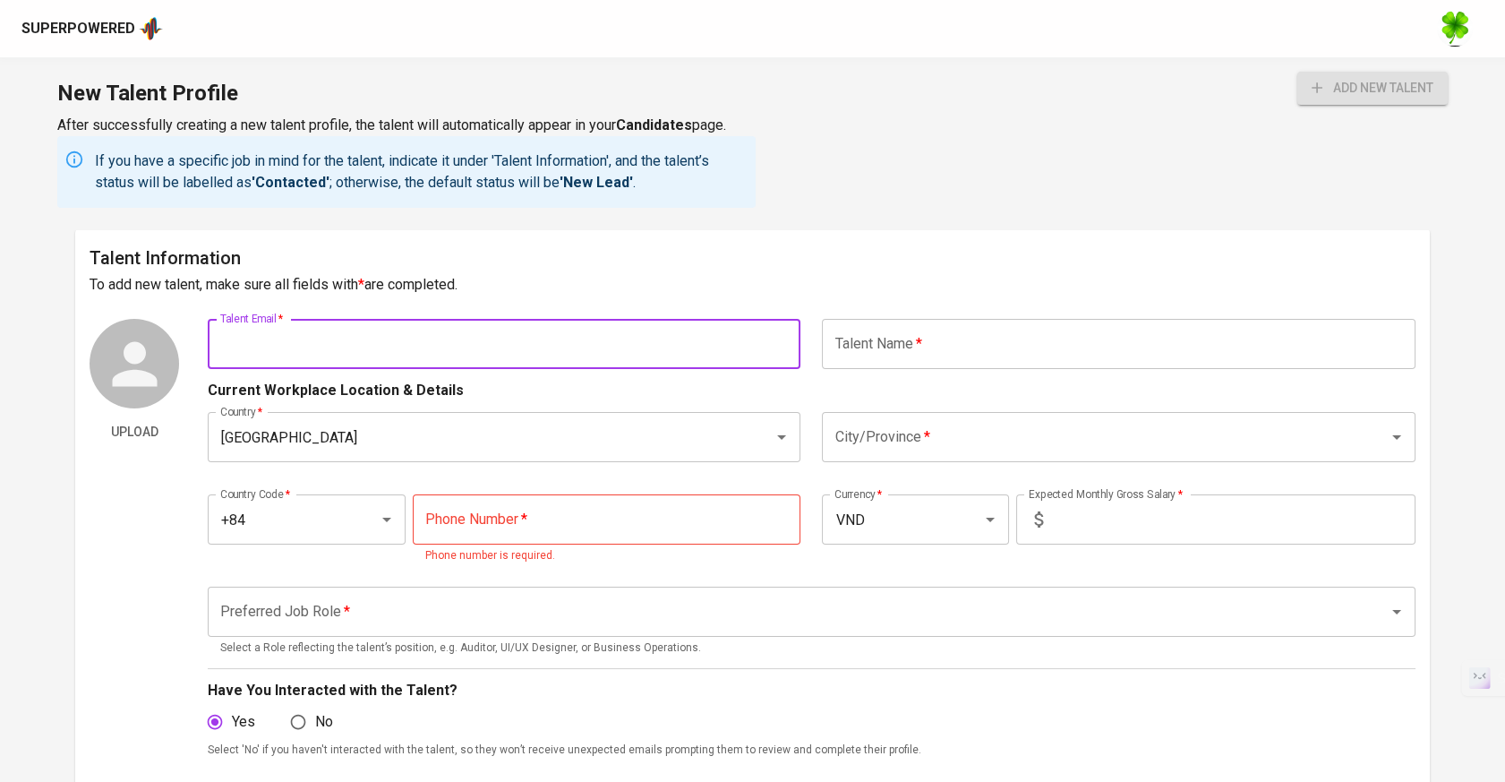
click at [357, 362] on input "text" at bounding box center [504, 344] width 593 height 50
paste input "[EMAIL_ADDRESS][DOMAIN_NAME]"
type input "[EMAIL_ADDRESS][DOMAIN_NAME]"
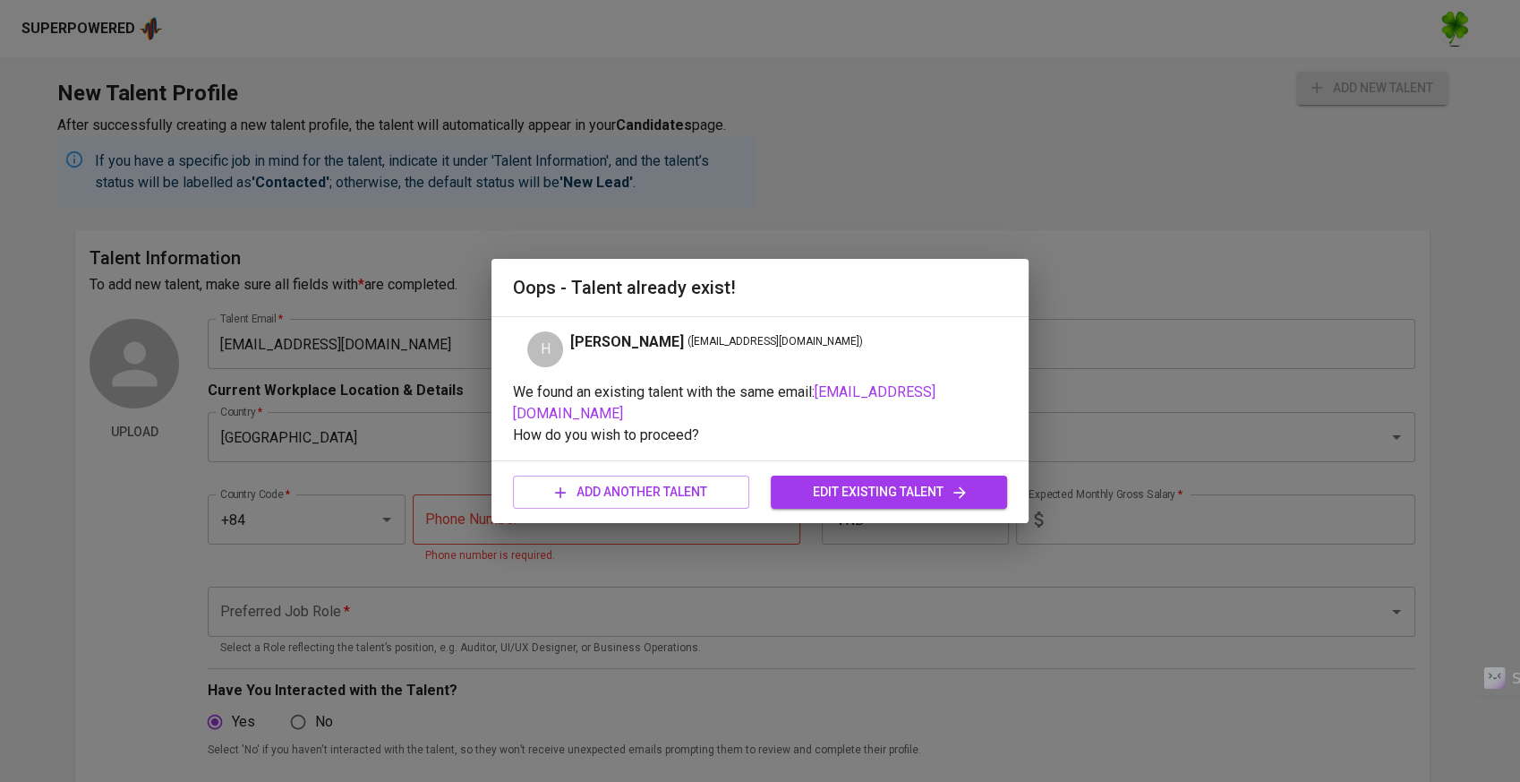
click at [903, 353] on div "H Hai Bui ( haibui.cs@gmail.com )" at bounding box center [760, 349] width 494 height 36
click at [794, 481] on span "edit existing talent" at bounding box center [889, 492] width 208 height 22
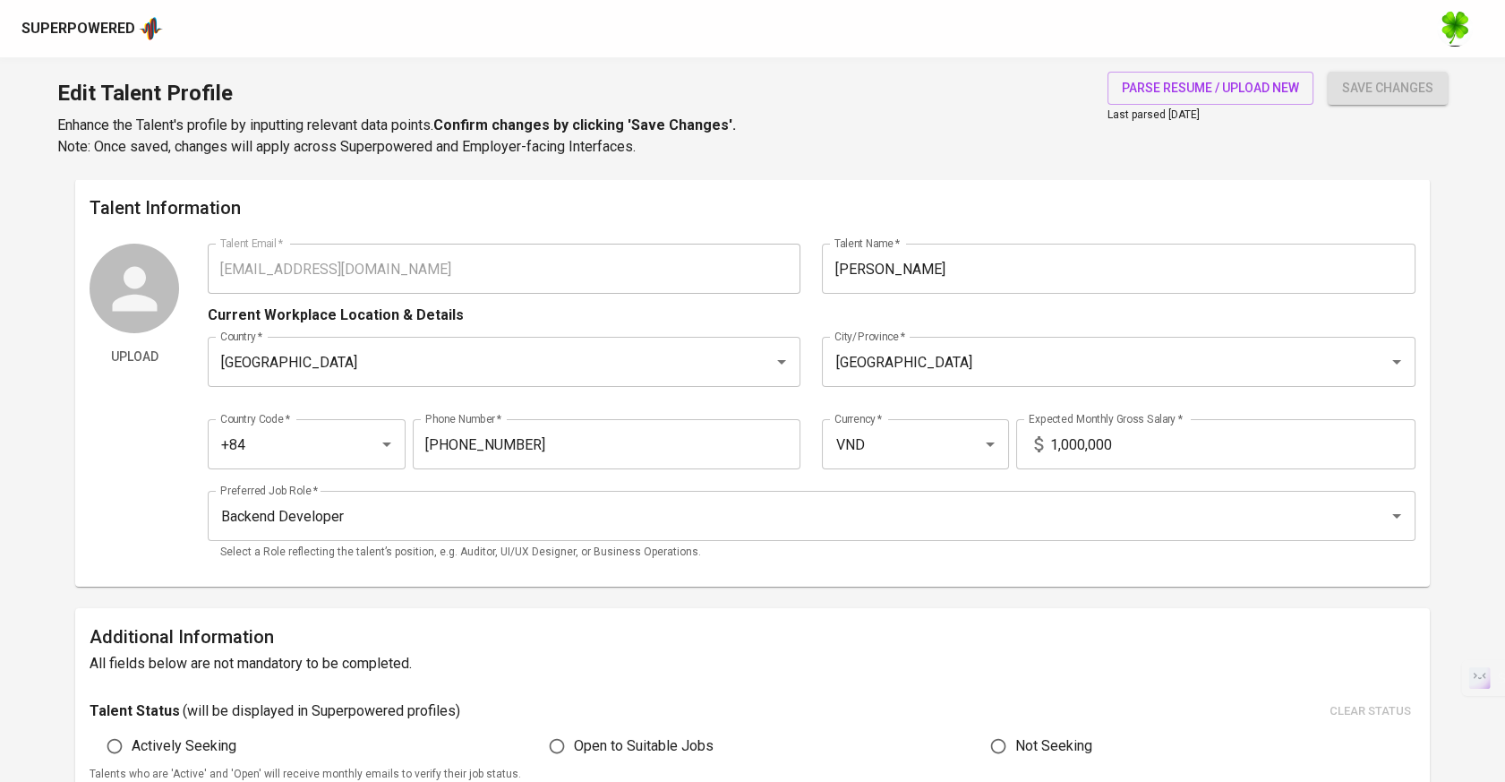
type input "[EMAIL_ADDRESS][DOMAIN_NAME]"
type input "[PERSON_NAME]"
type input "[GEOGRAPHIC_DATA]"
type input "+84"
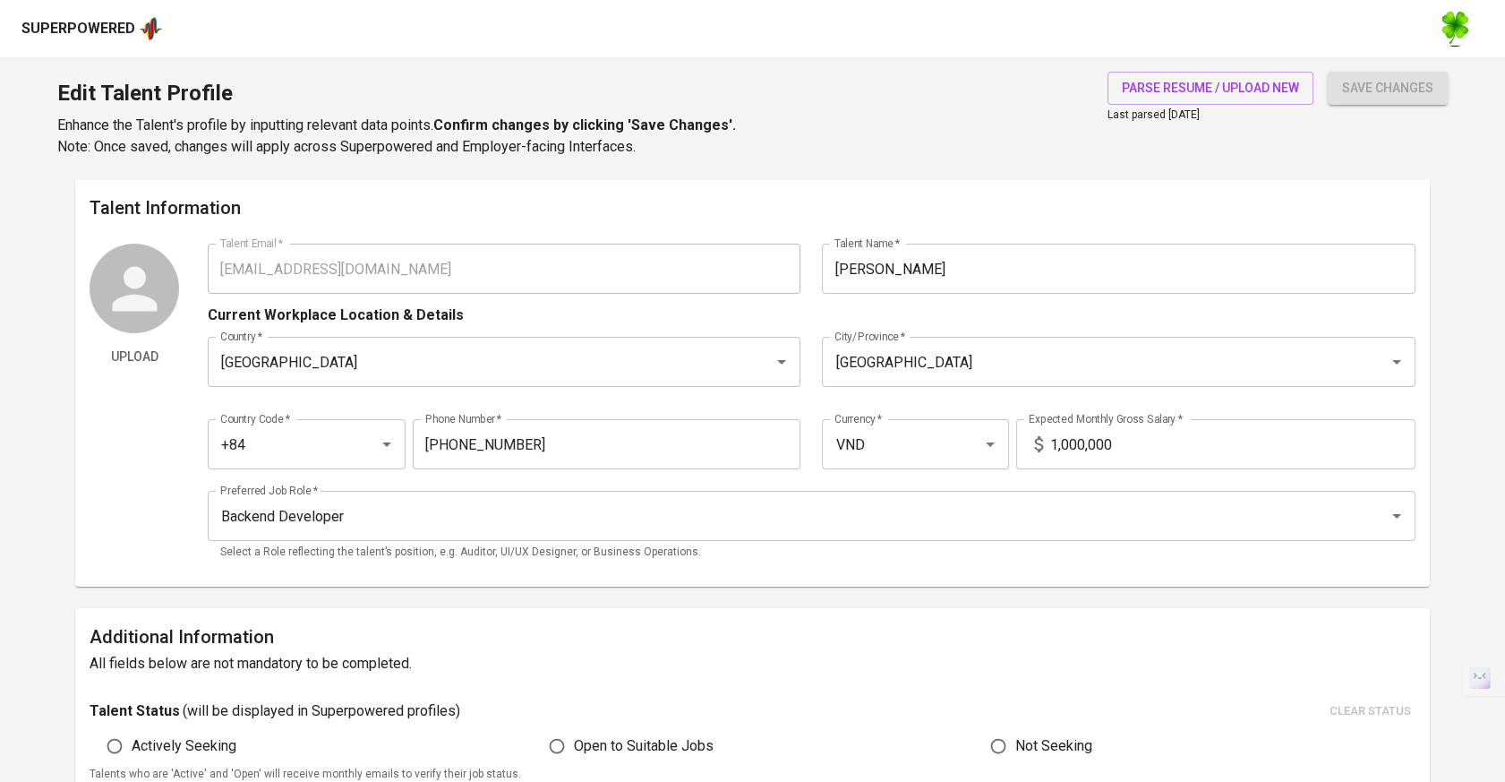
type input "987-987-987"
type input "VND"
type input "1,000,000"
type input "Backend Developer"
type input "2"
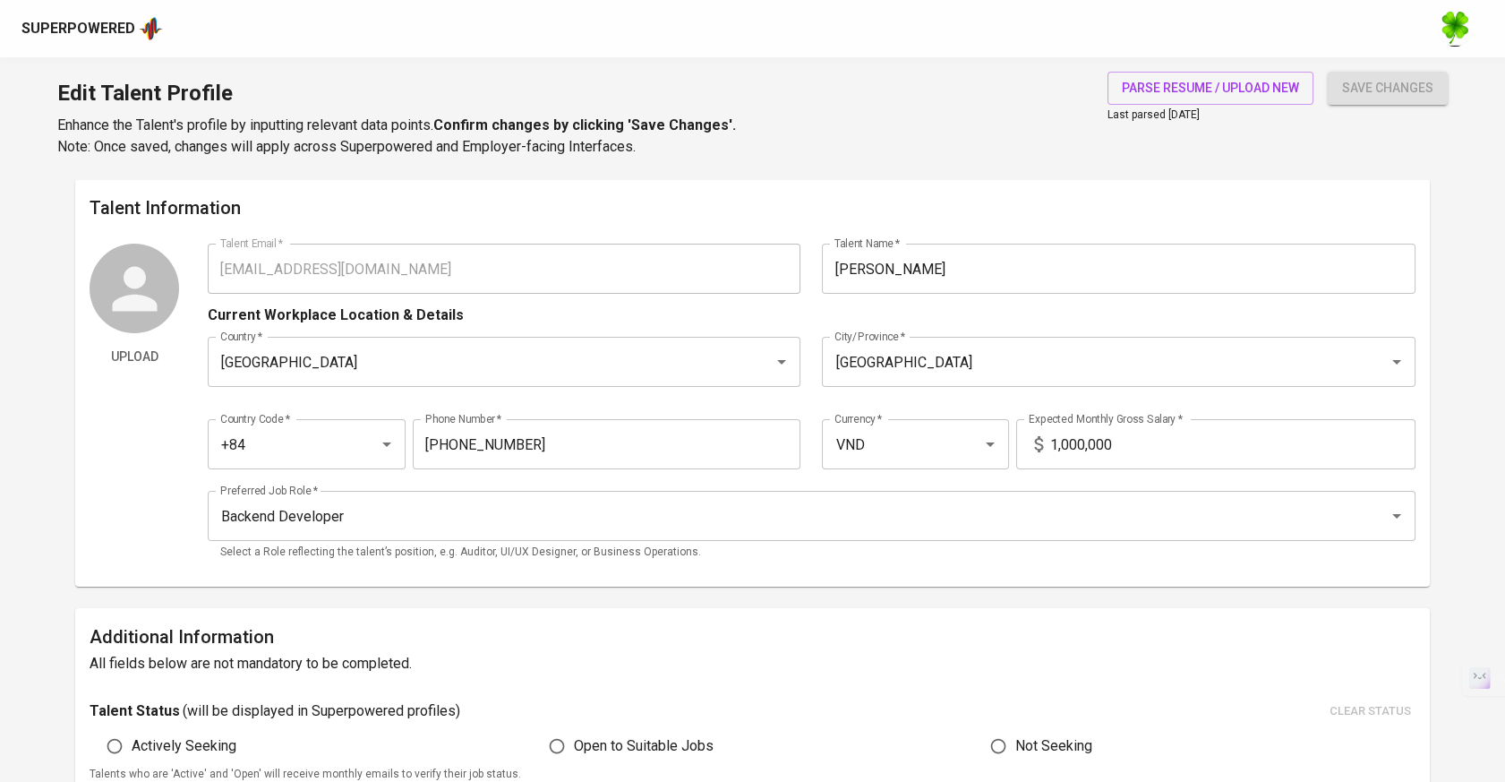
type input "https://www.linkedin.com/in/haibuics/"
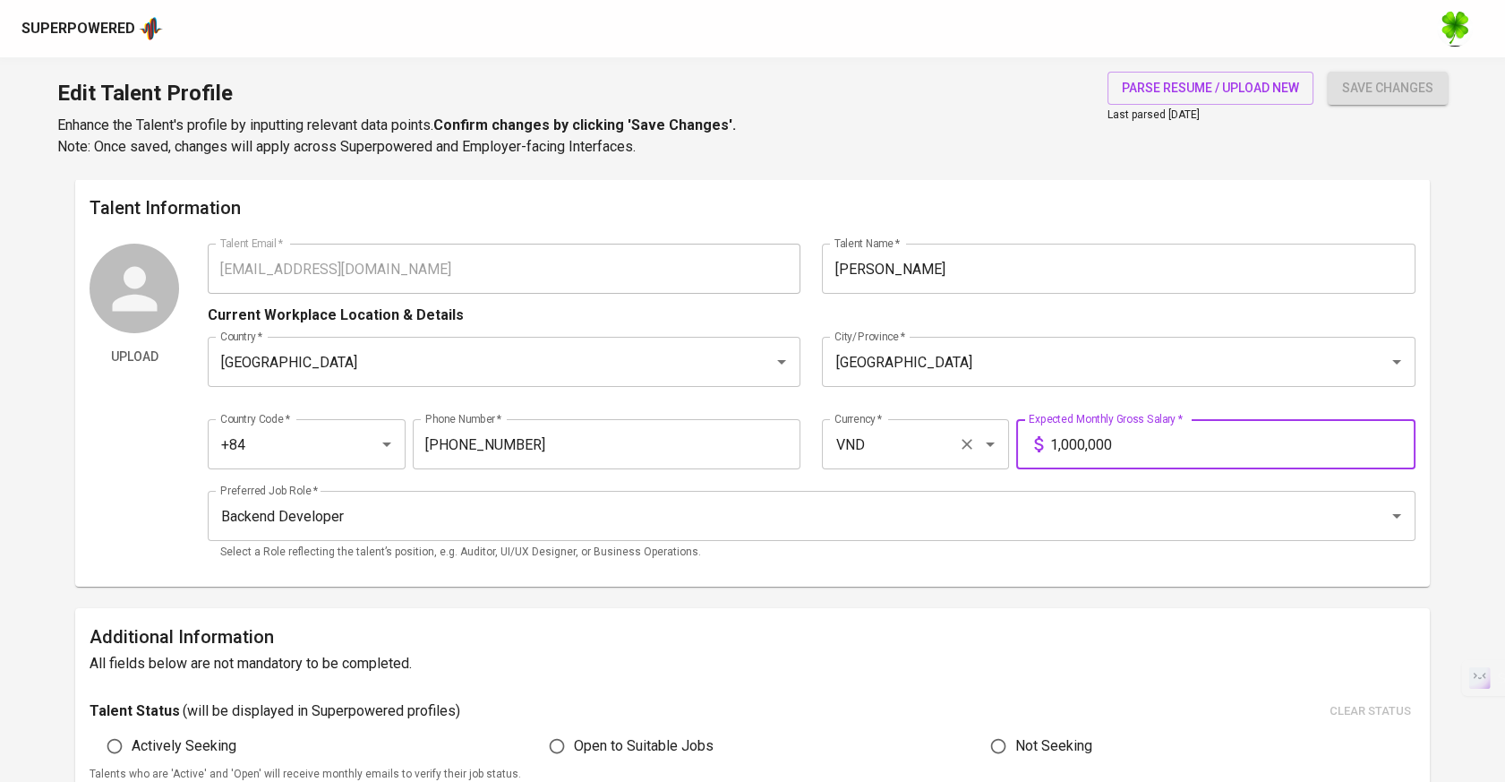
drag, startPoint x: 1144, startPoint y: 436, endPoint x: 974, endPoint y: 441, distance: 170.2
click at [974, 441] on div "Country Code   * +84 Country Code * Phone Number   * 987-987-987 Phone Number *…" at bounding box center [812, 439] width 1208 height 82
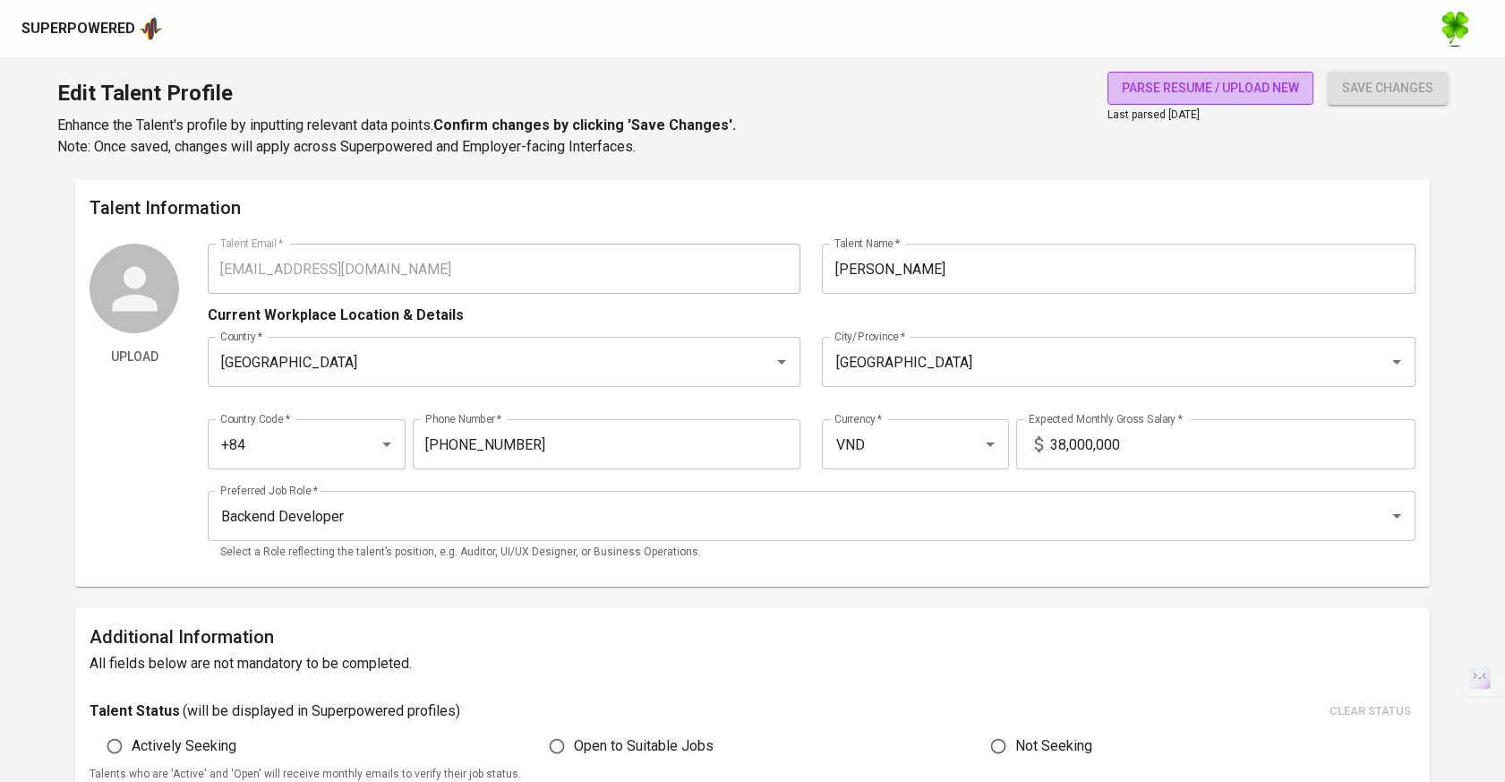
click at [1275, 100] on button "parse resume / upload new" at bounding box center [1211, 88] width 206 height 33
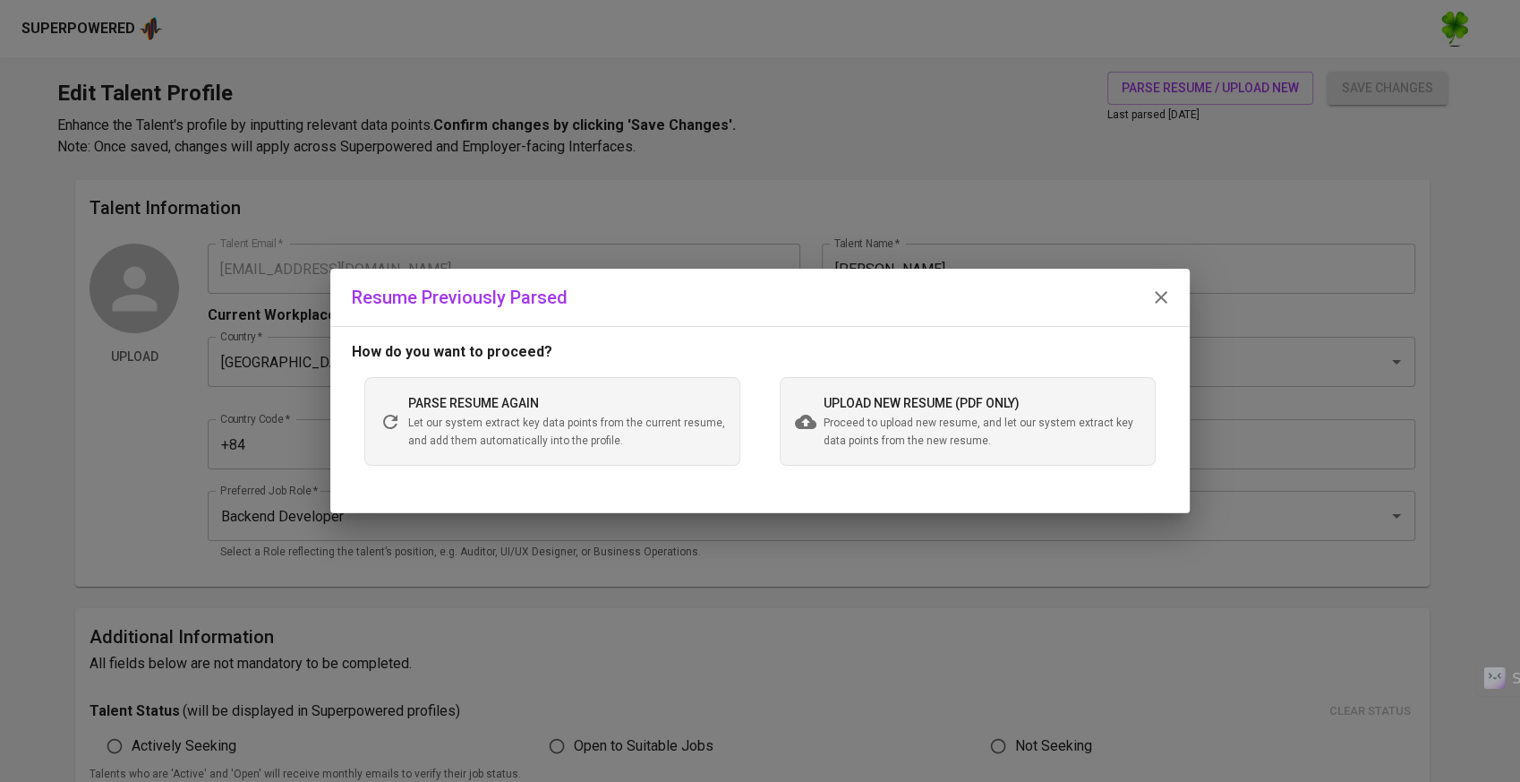
click at [827, 437] on span "Proceed to upload new resume, and let our system extract key data points from t…" at bounding box center [982, 433] width 317 height 36
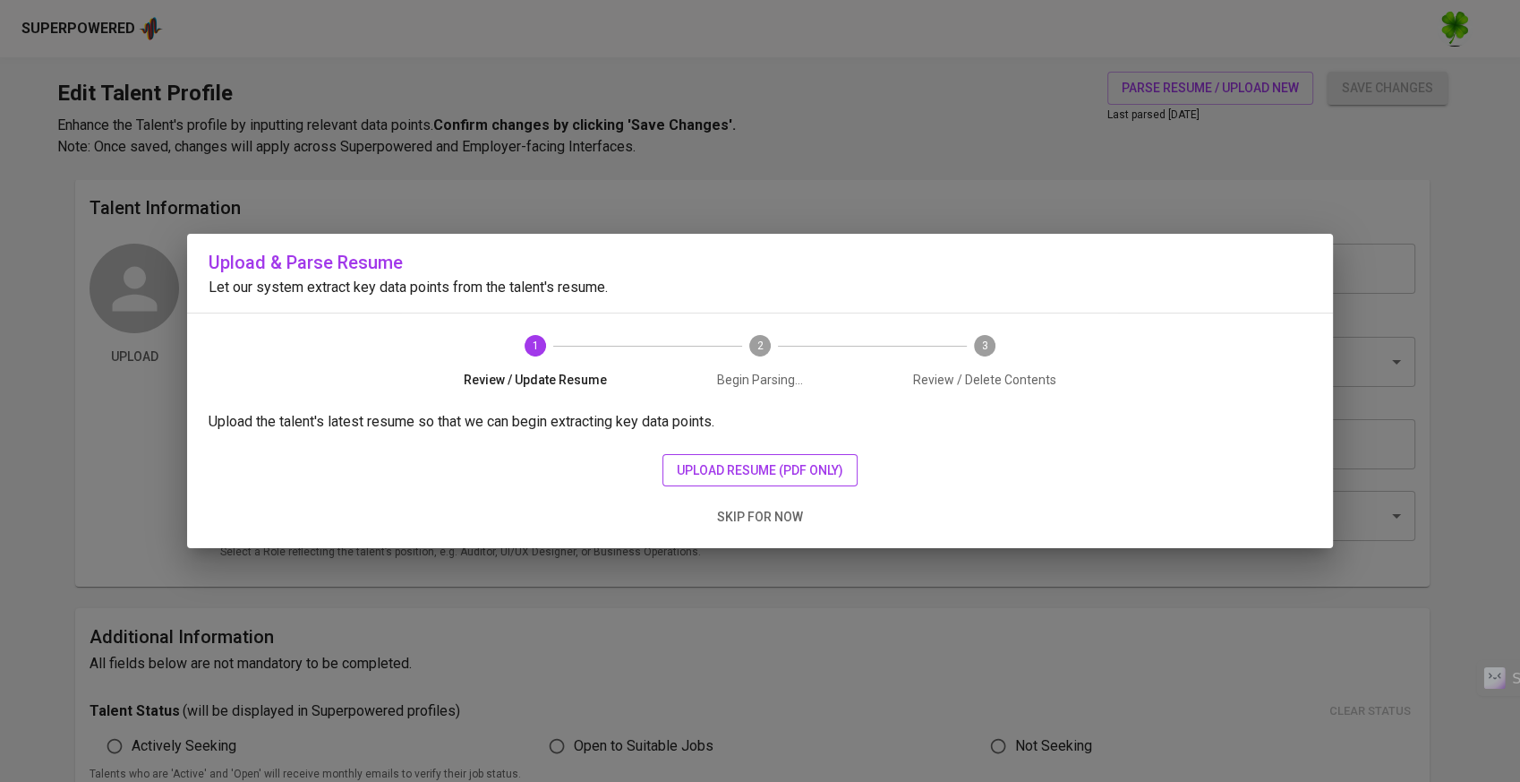
click at [709, 475] on span "upload resume (pdf only)" at bounding box center [760, 470] width 167 height 22
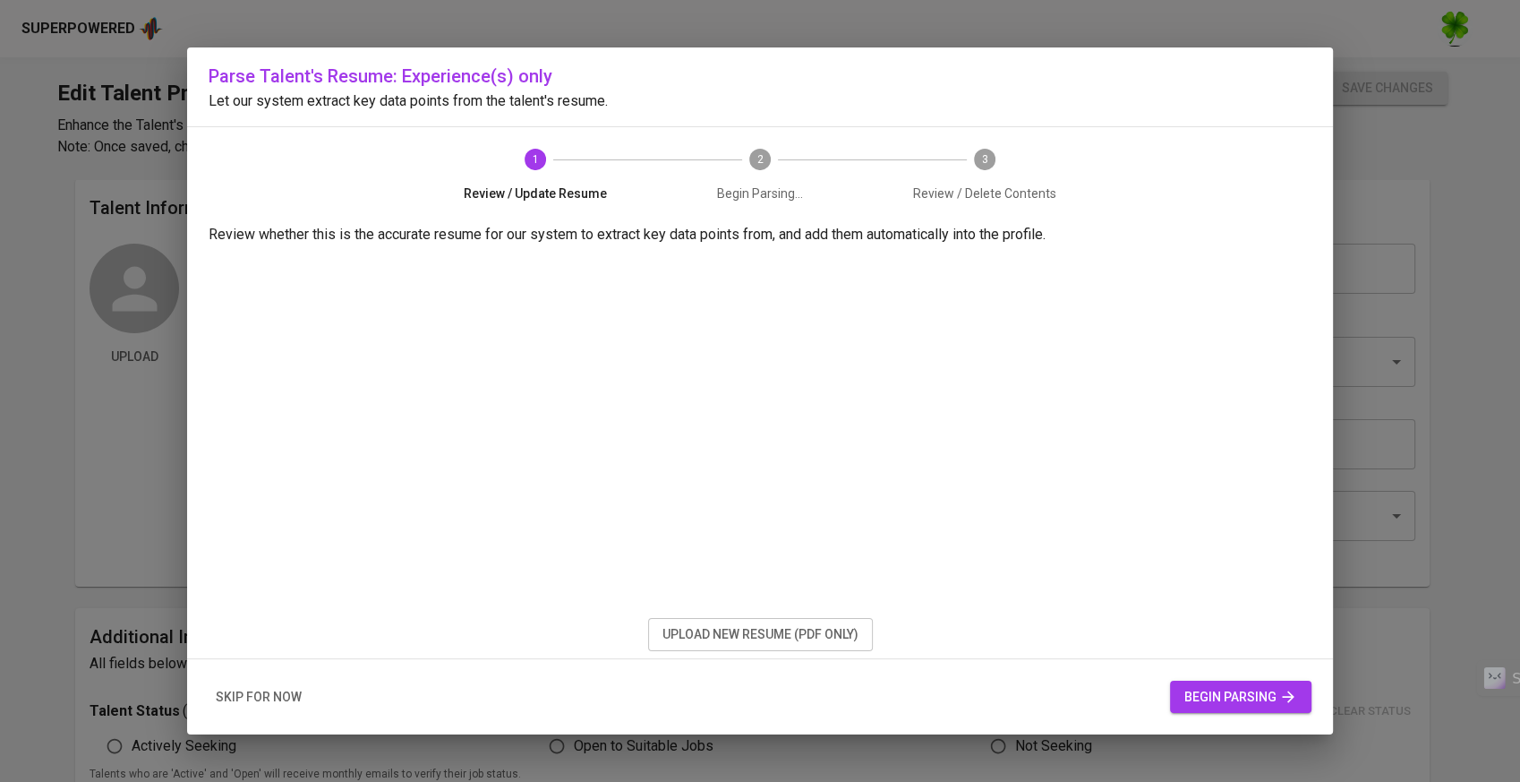
click at [1238, 701] on span "begin parsing" at bounding box center [1241, 697] width 113 height 22
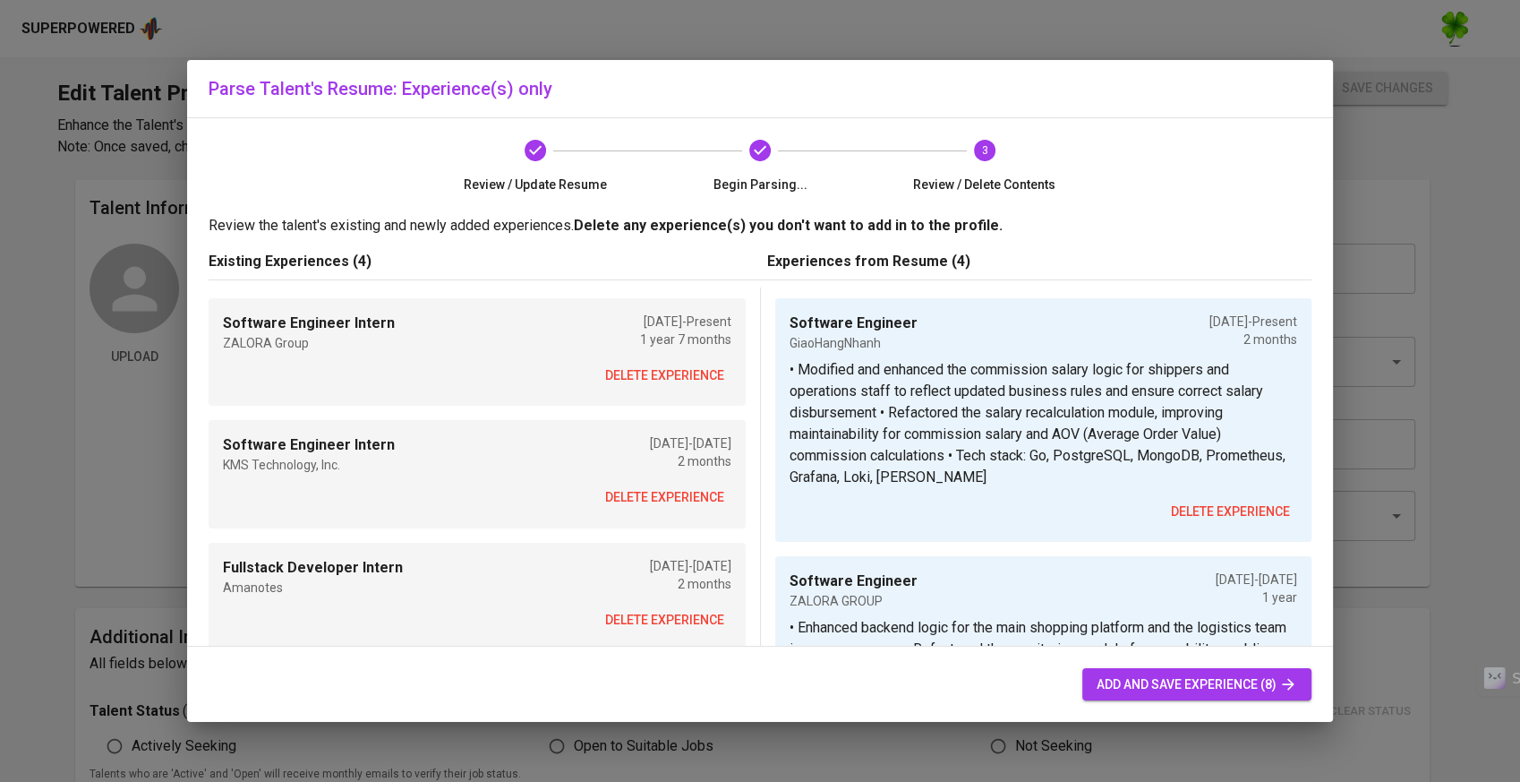
click at [681, 385] on span "delete experience" at bounding box center [664, 375] width 119 height 22
click at [681, 377] on span "delete experience" at bounding box center [664, 375] width 119 height 22
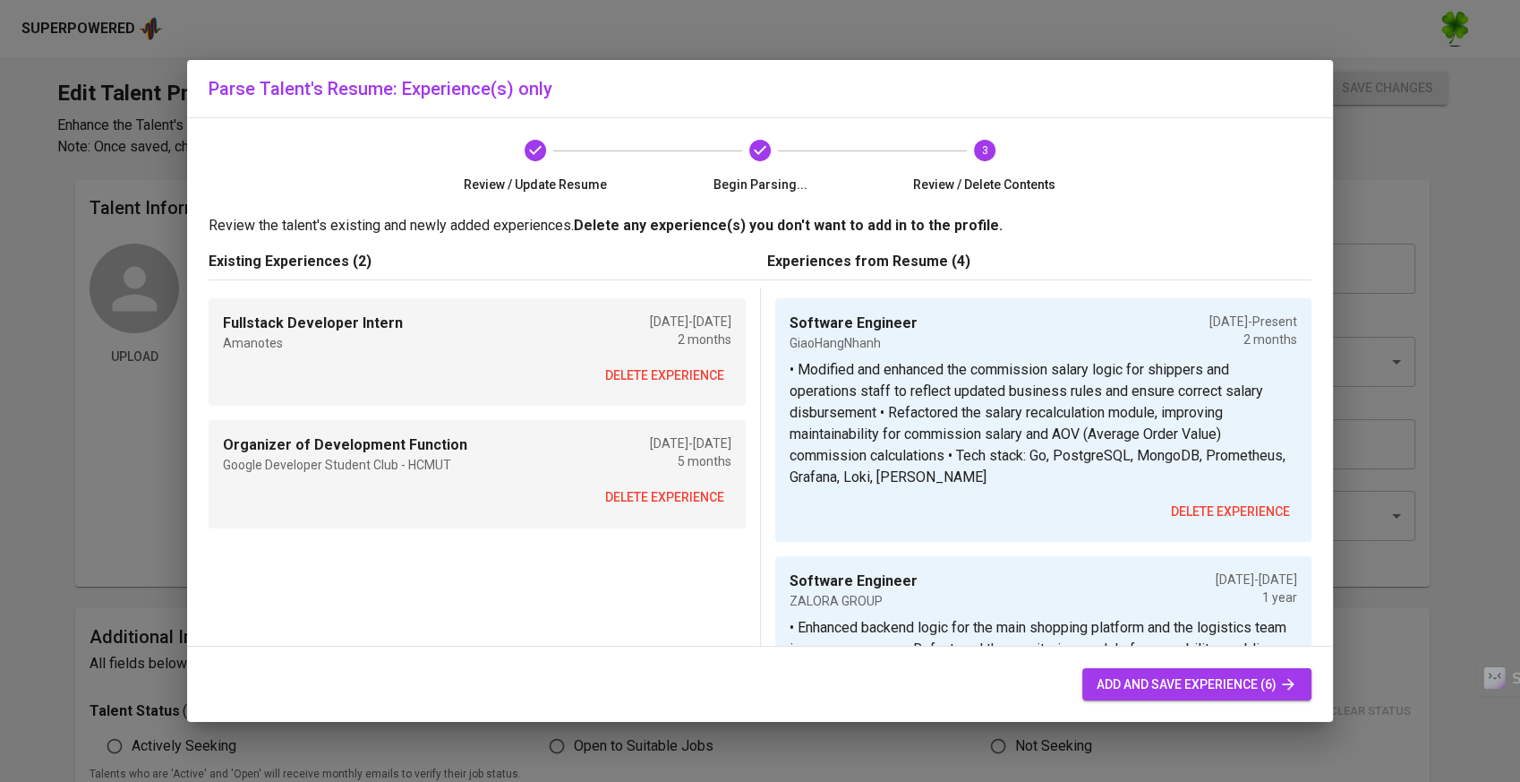
click at [681, 377] on span "delete experience" at bounding box center [664, 375] width 119 height 22
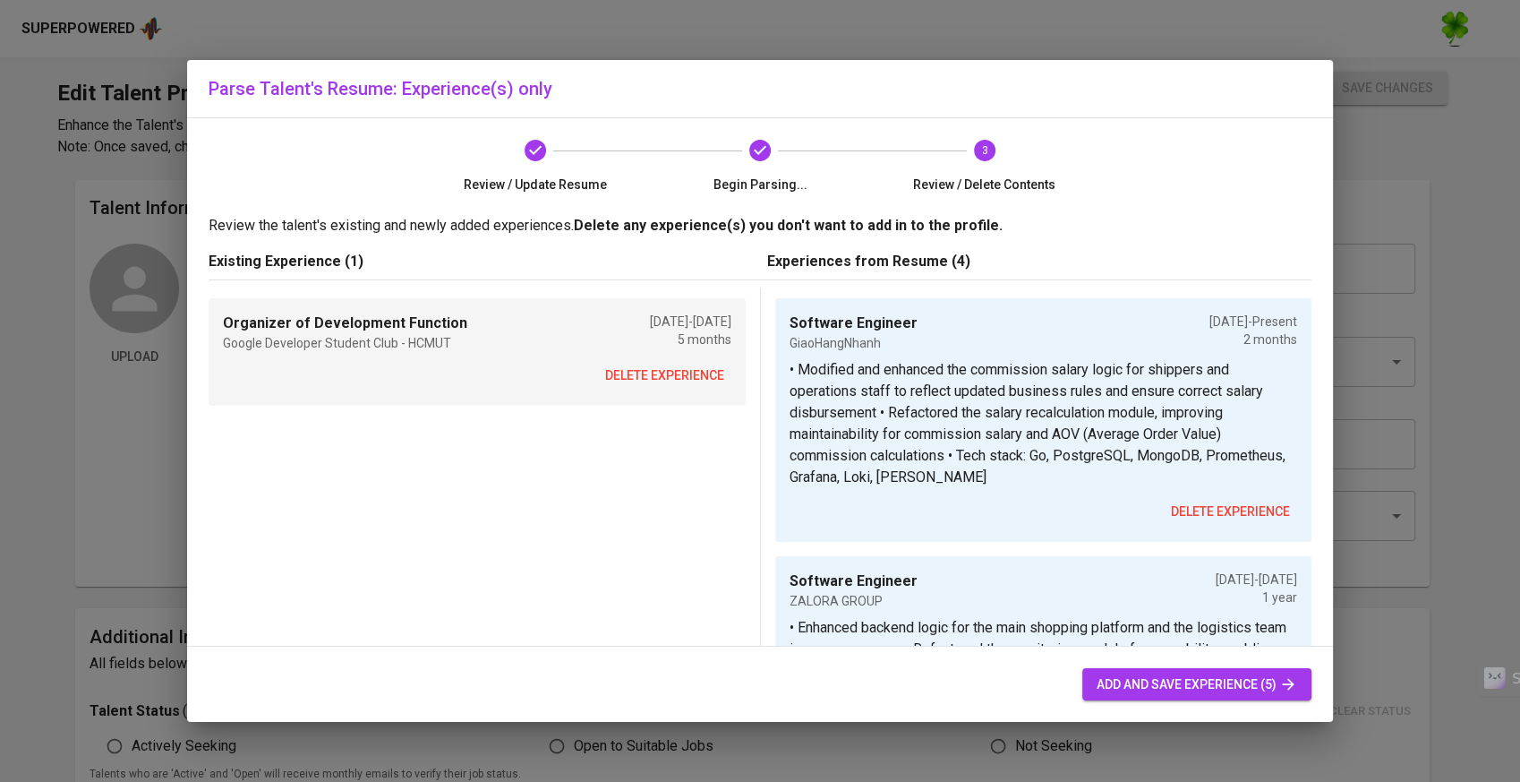
click at [681, 377] on span "delete experience" at bounding box center [664, 375] width 119 height 22
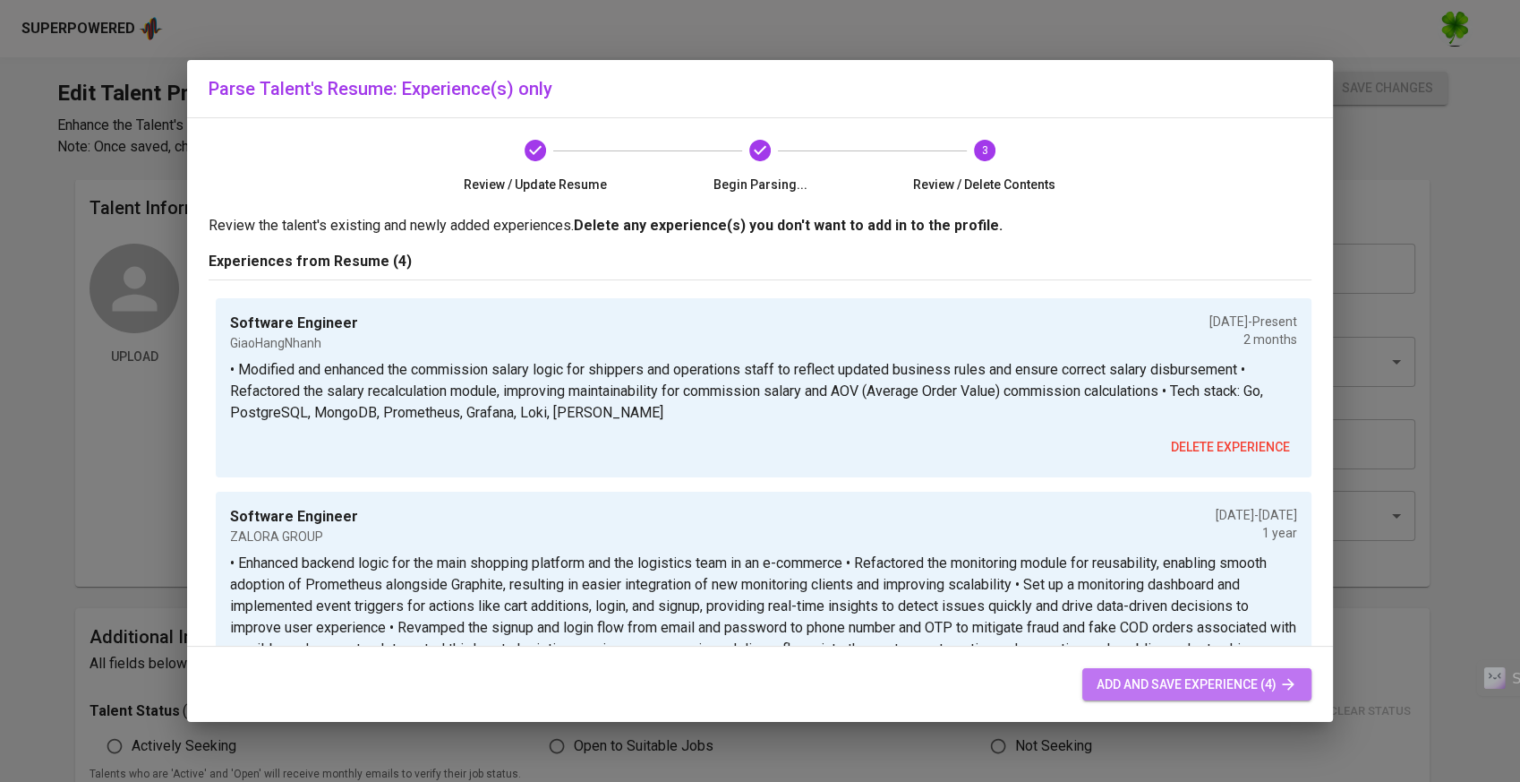
click at [1180, 684] on span "add and save experience (4)" at bounding box center [1197, 684] width 201 height 22
type input "1,000,000"
type input "Software Engineer"
type input "GiaoHangNhanh"
type input "07/01/2025"
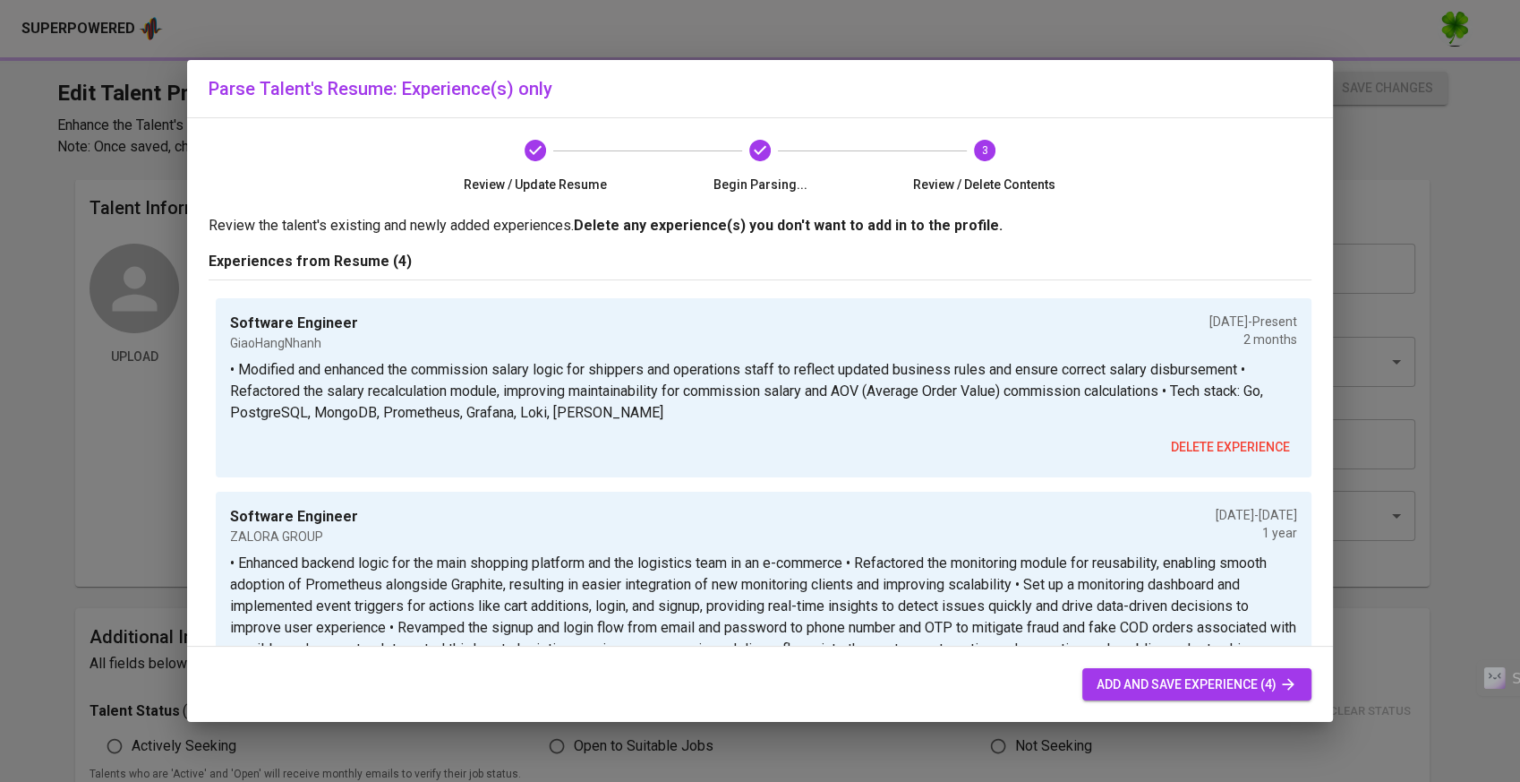
type textarea "• Modified and enhanced the commission salary logic for shippers and operations…"
type input "Software Engineer"
type input "ZALORA GROUP"
type input "02/01/2024"
type input "02/01/2025"
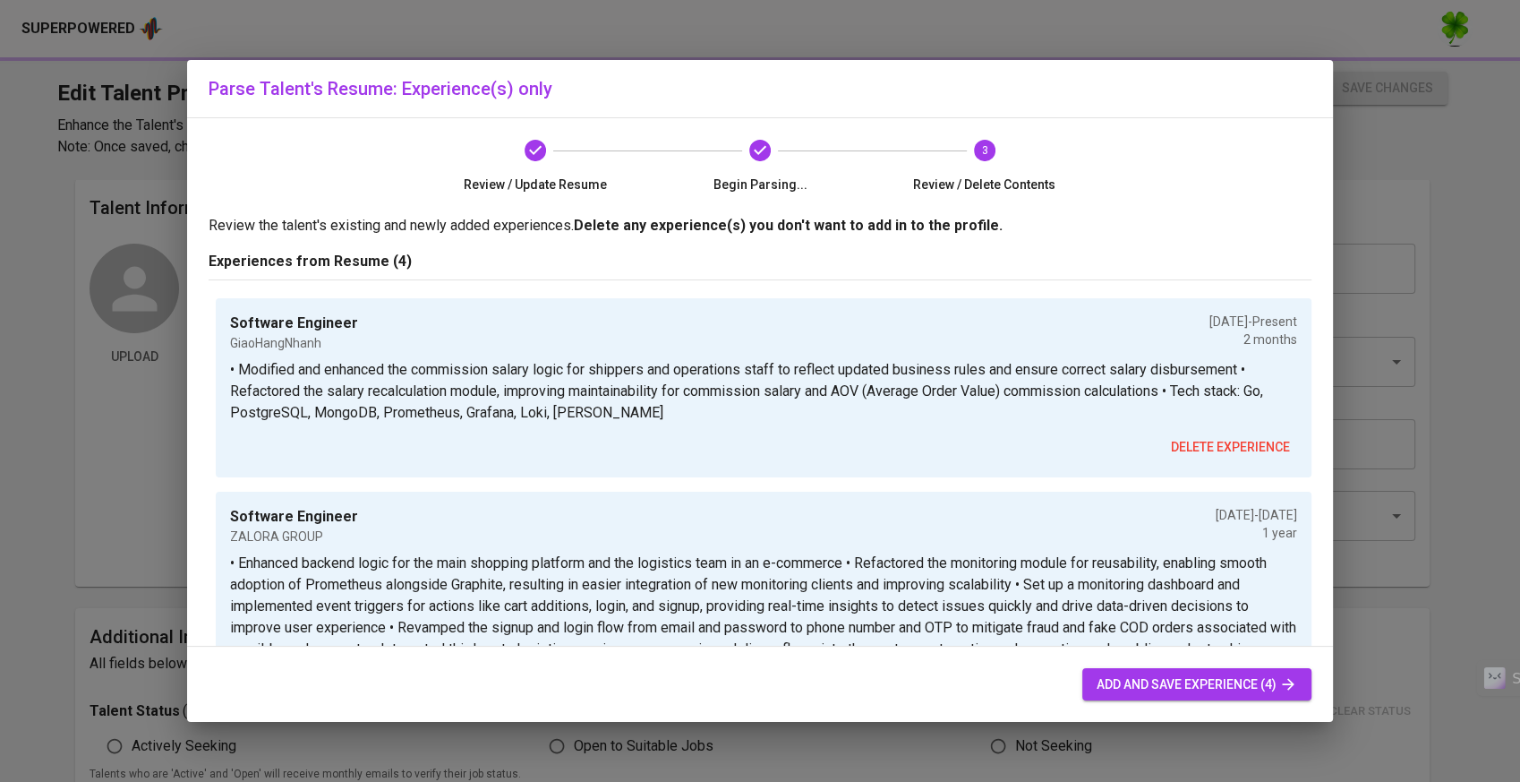
type textarea "• Enhanced backend logic for the main shopping platform and the logistics team …"
type input "Software Engineer Intern"
type input "KMS Technology"
type input "06/01/2023"
type input "08/01/2023"
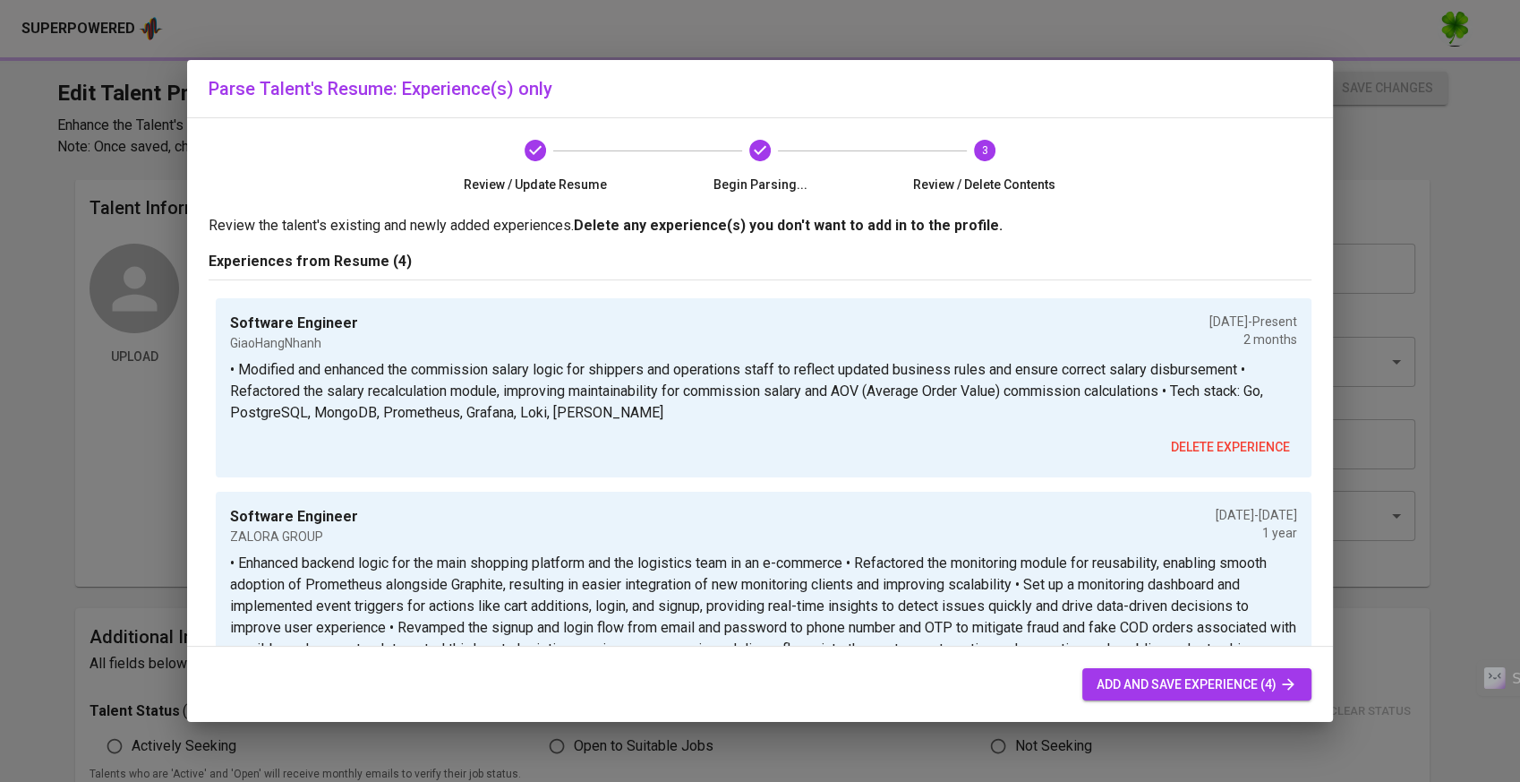
type textarea "• Designed and developed a comprehensive internal web application for event man…"
type input "Fullstack Developer Intern"
type input "Amanotes"
type input "07/01/2022"
type input "09/01/2022"
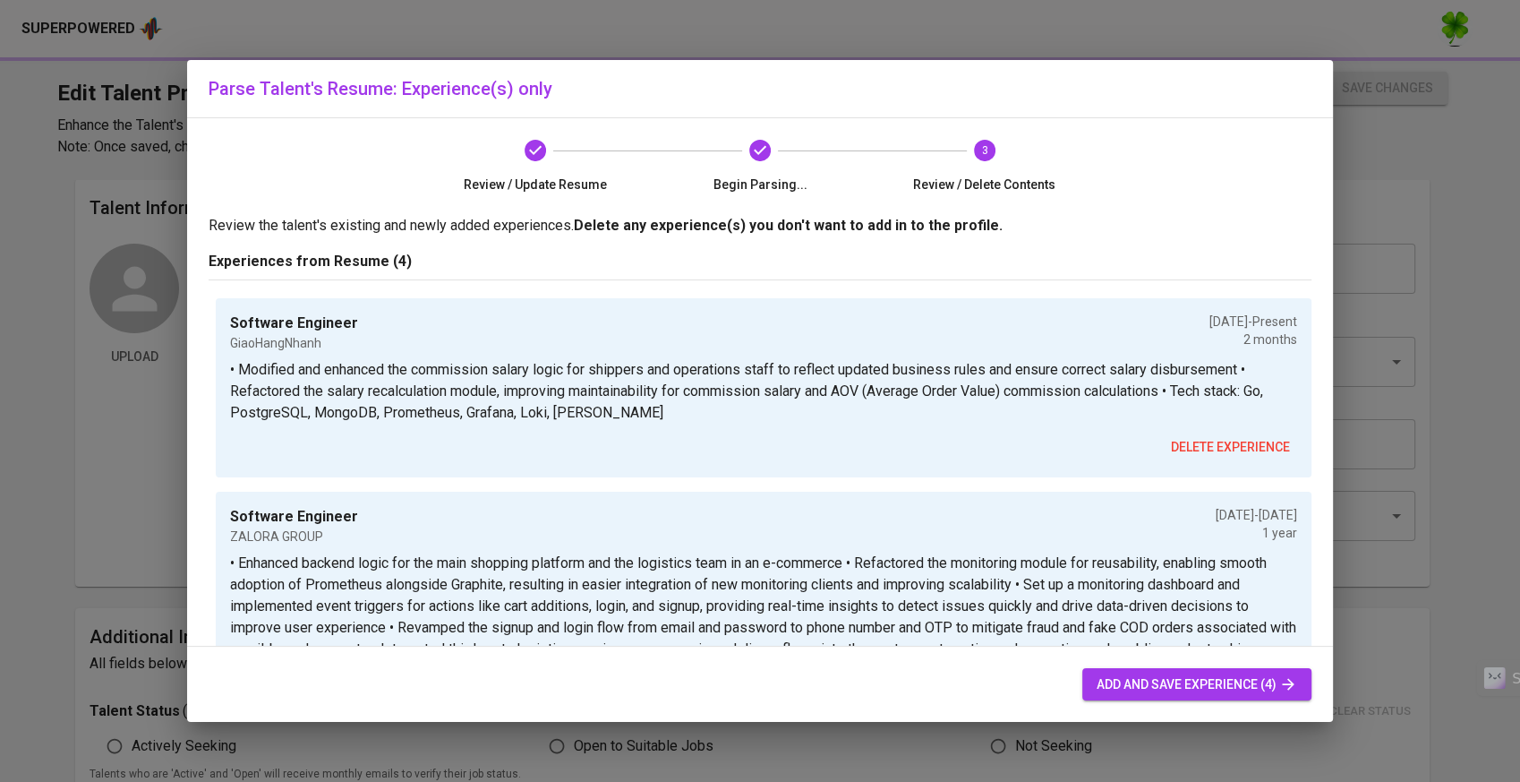
type textarea "• Developed an internal web application to manage the production of mobile game…"
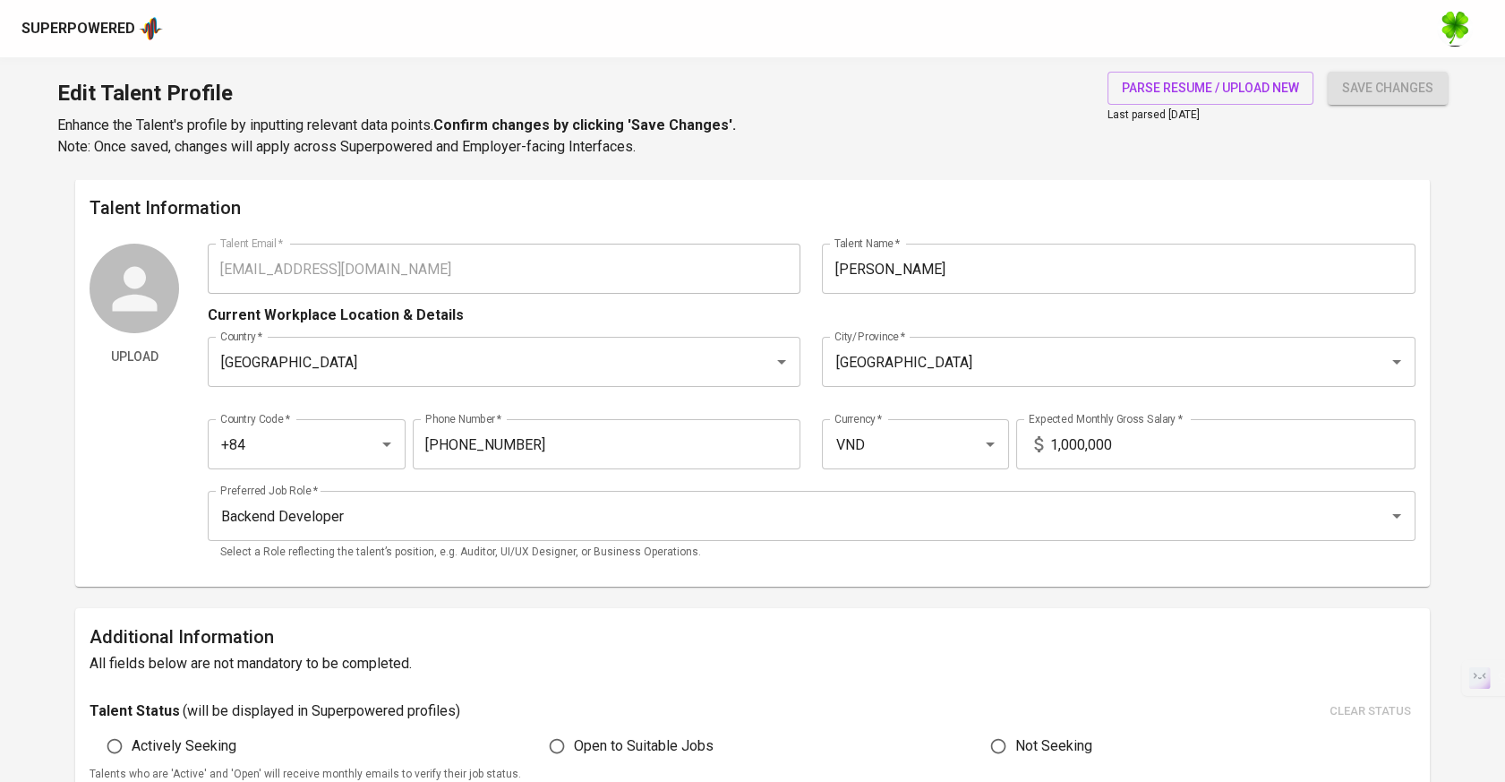
click at [129, 25] on div "Superpowered" at bounding box center [78, 29] width 114 height 21
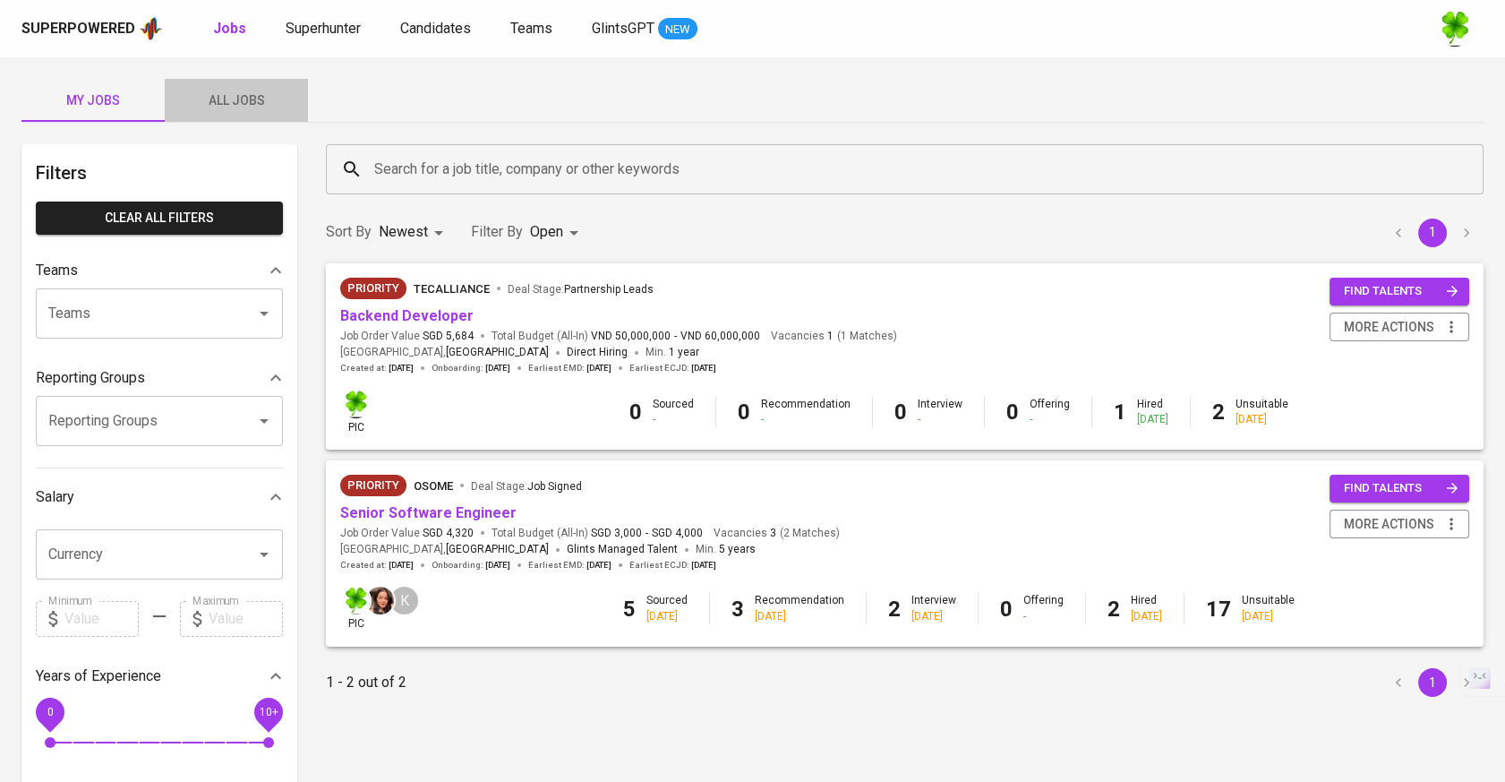
click at [251, 101] on span "All Jobs" at bounding box center [237, 101] width 122 height 22
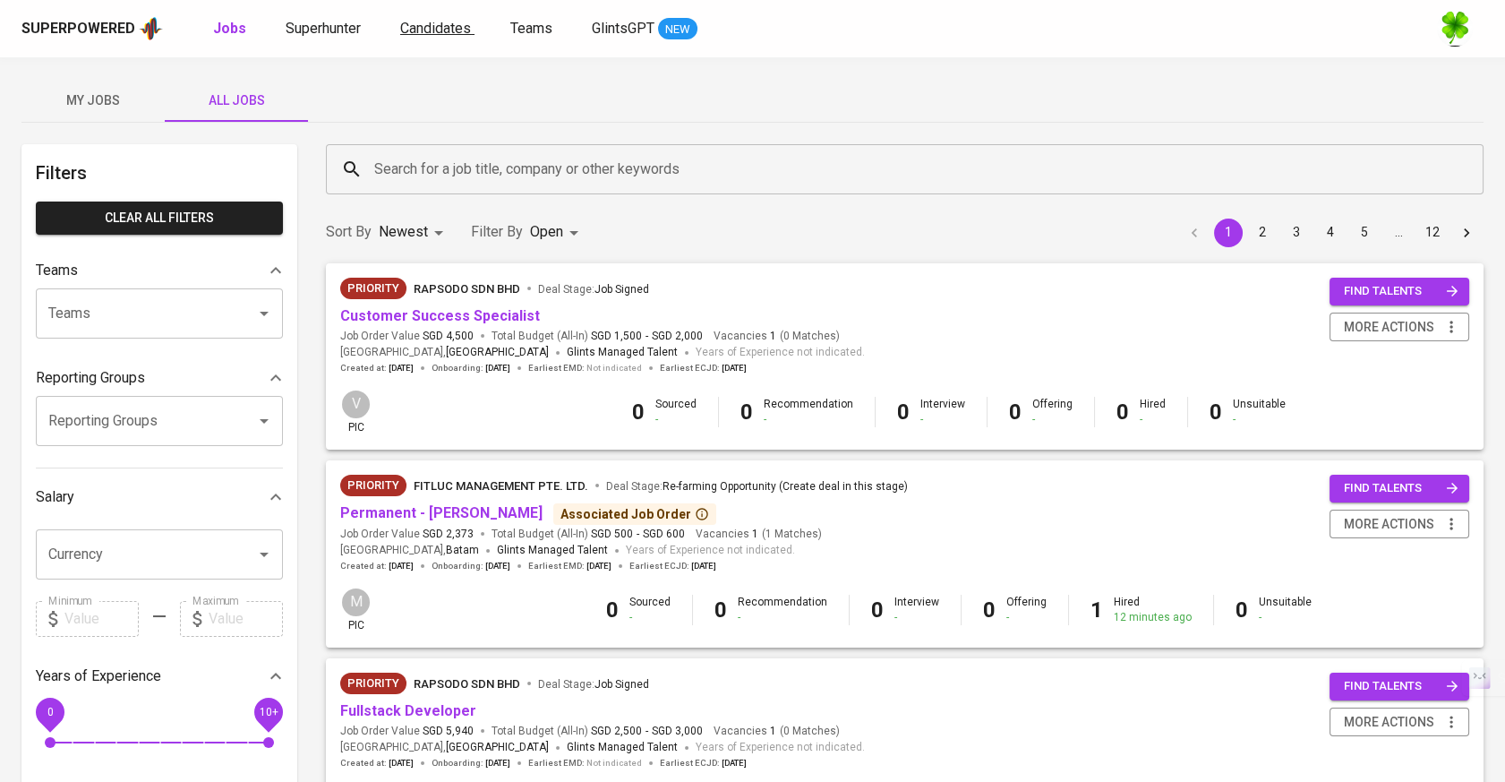
click at [445, 21] on span "Candidates" at bounding box center [435, 28] width 71 height 17
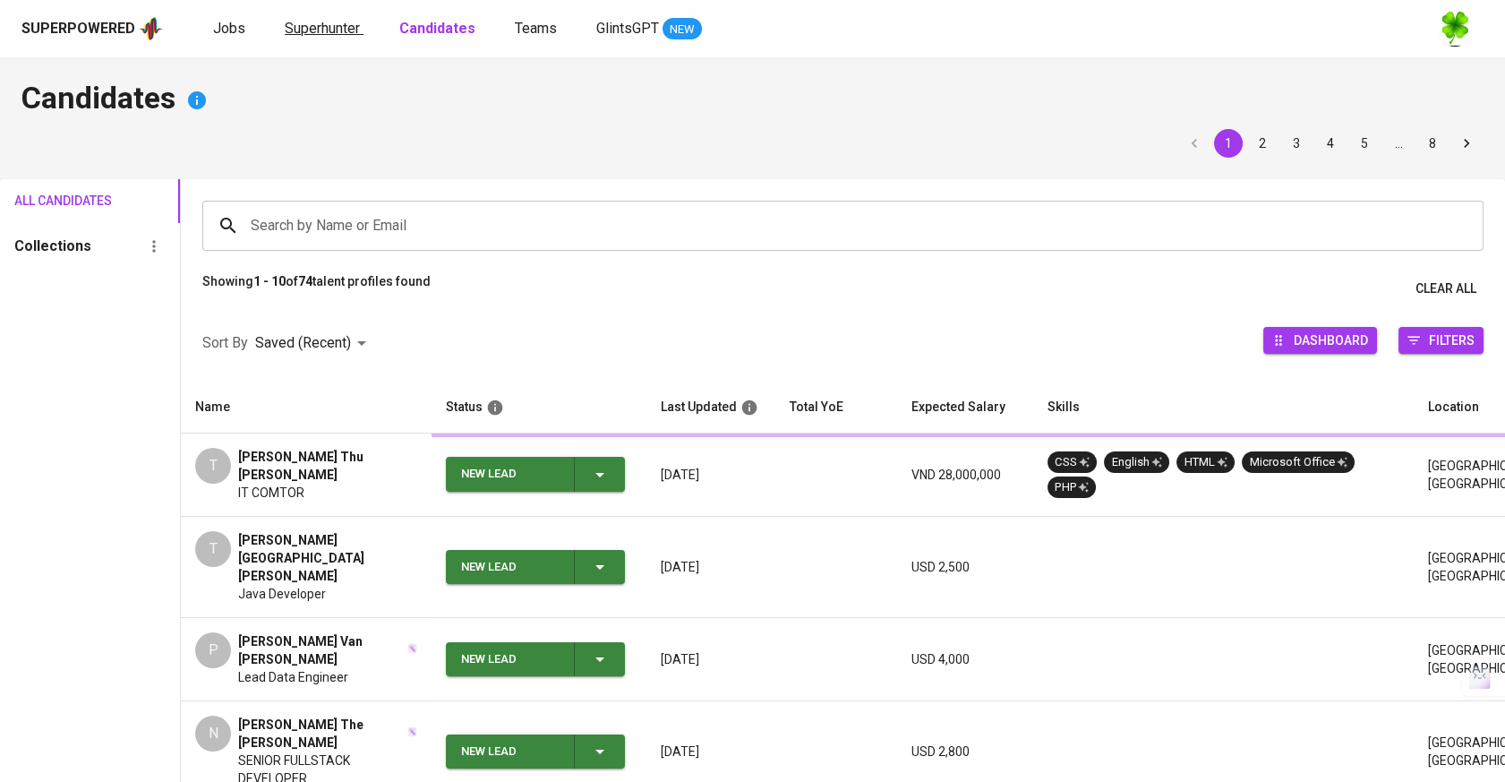
drag, startPoint x: 445, startPoint y: 21, endPoint x: 321, endPoint y: 32, distance: 124.1
click at [321, 32] on span "Superhunter" at bounding box center [322, 28] width 75 height 17
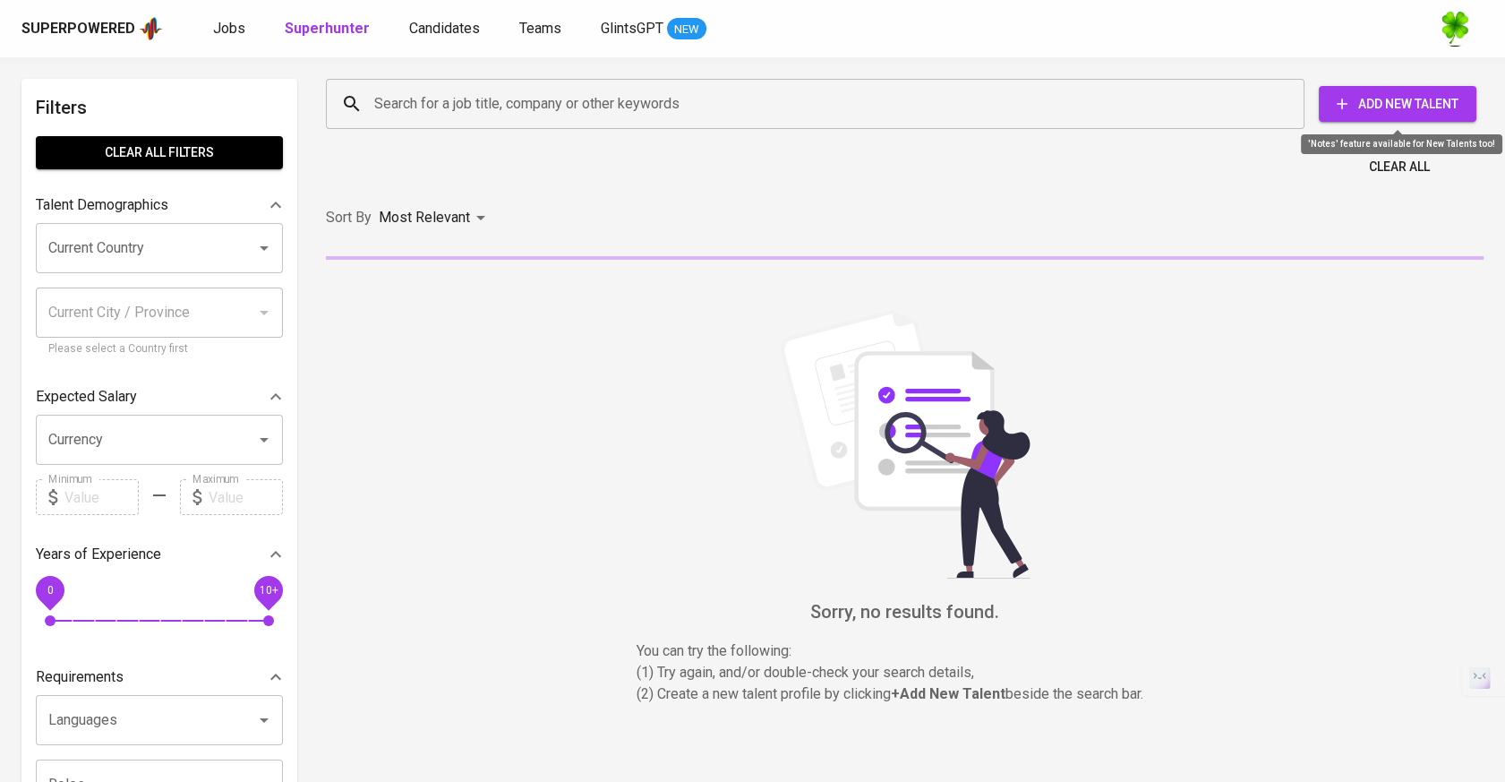
click at [1361, 95] on span "Add New Talent" at bounding box center [1397, 104] width 129 height 22
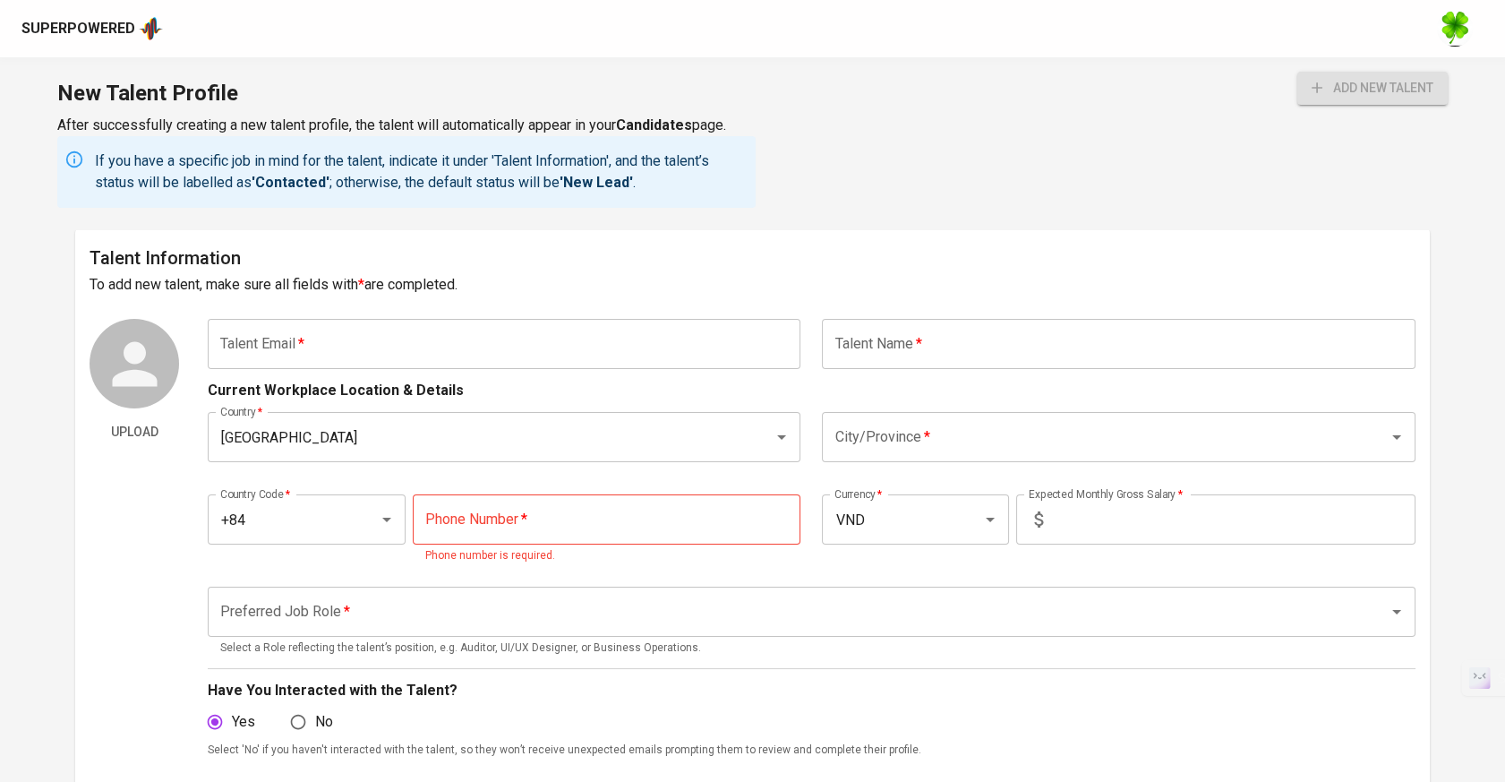
click at [602, 340] on input "text" at bounding box center [504, 344] width 593 height 50
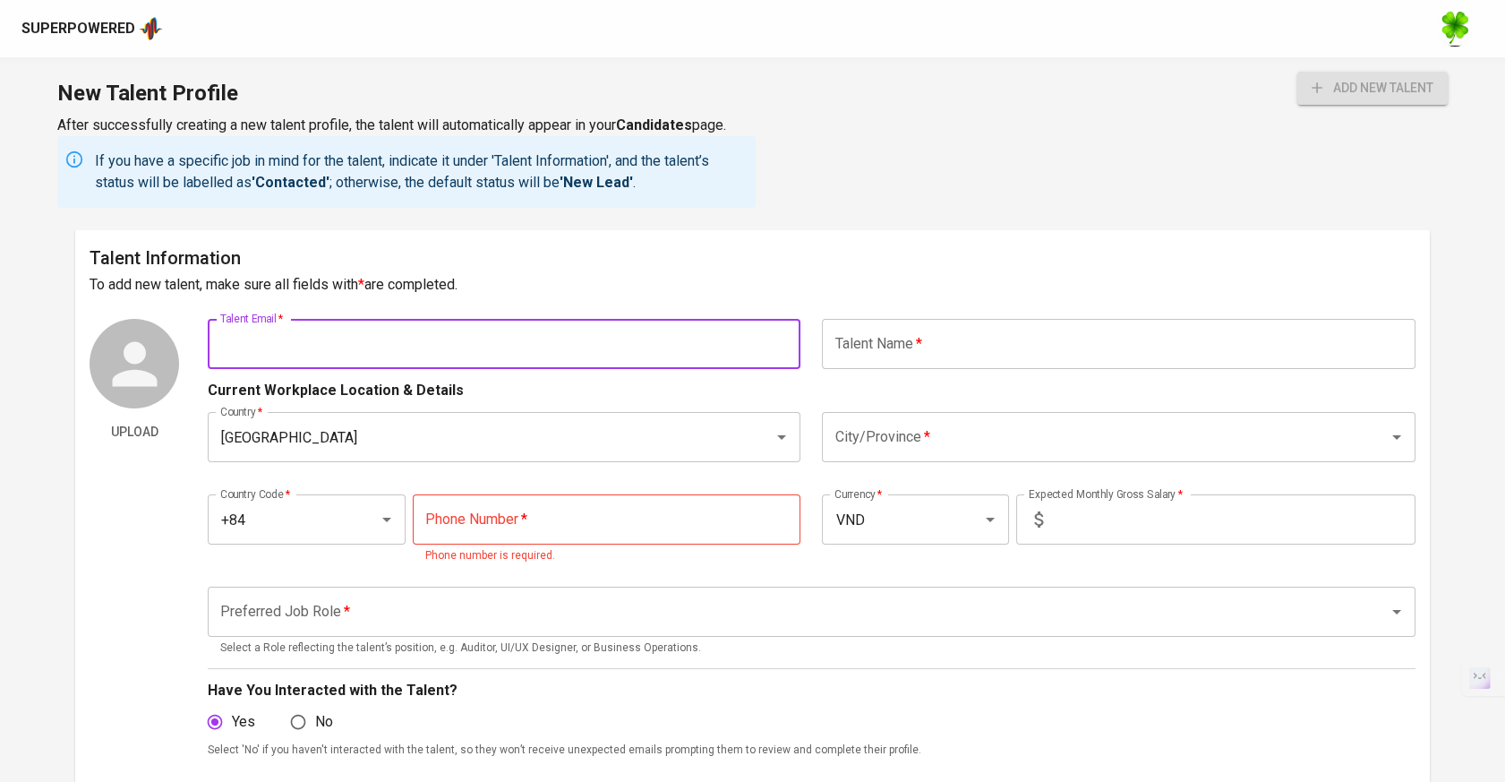
paste input "[EMAIL_ADDRESS][DOMAIN_NAME]"
type input "[EMAIL_ADDRESS][DOMAIN_NAME]"
click at [975, 345] on input "text" at bounding box center [1118, 344] width 593 height 50
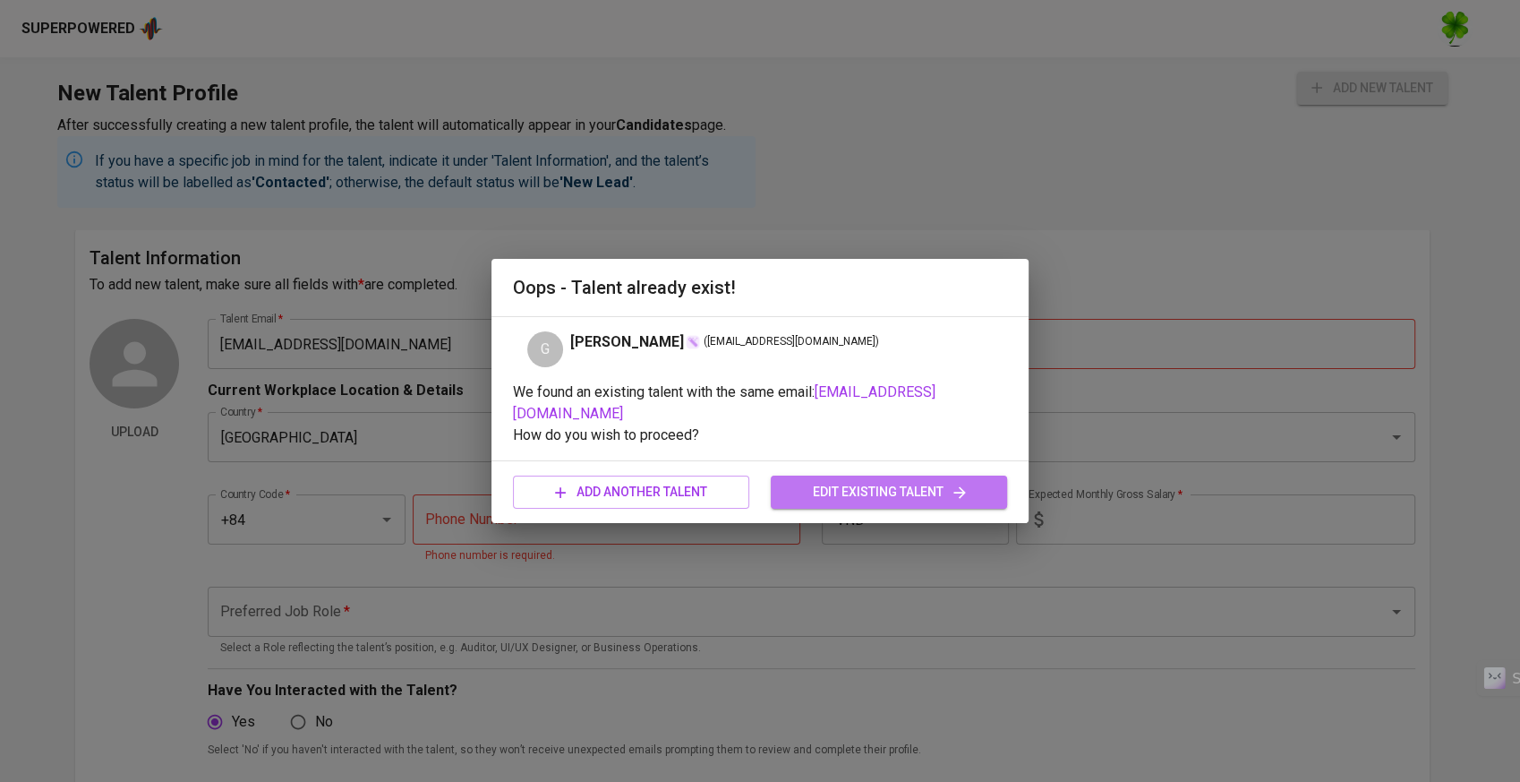
click at [887, 477] on button "edit existing talent" at bounding box center [889, 491] width 236 height 33
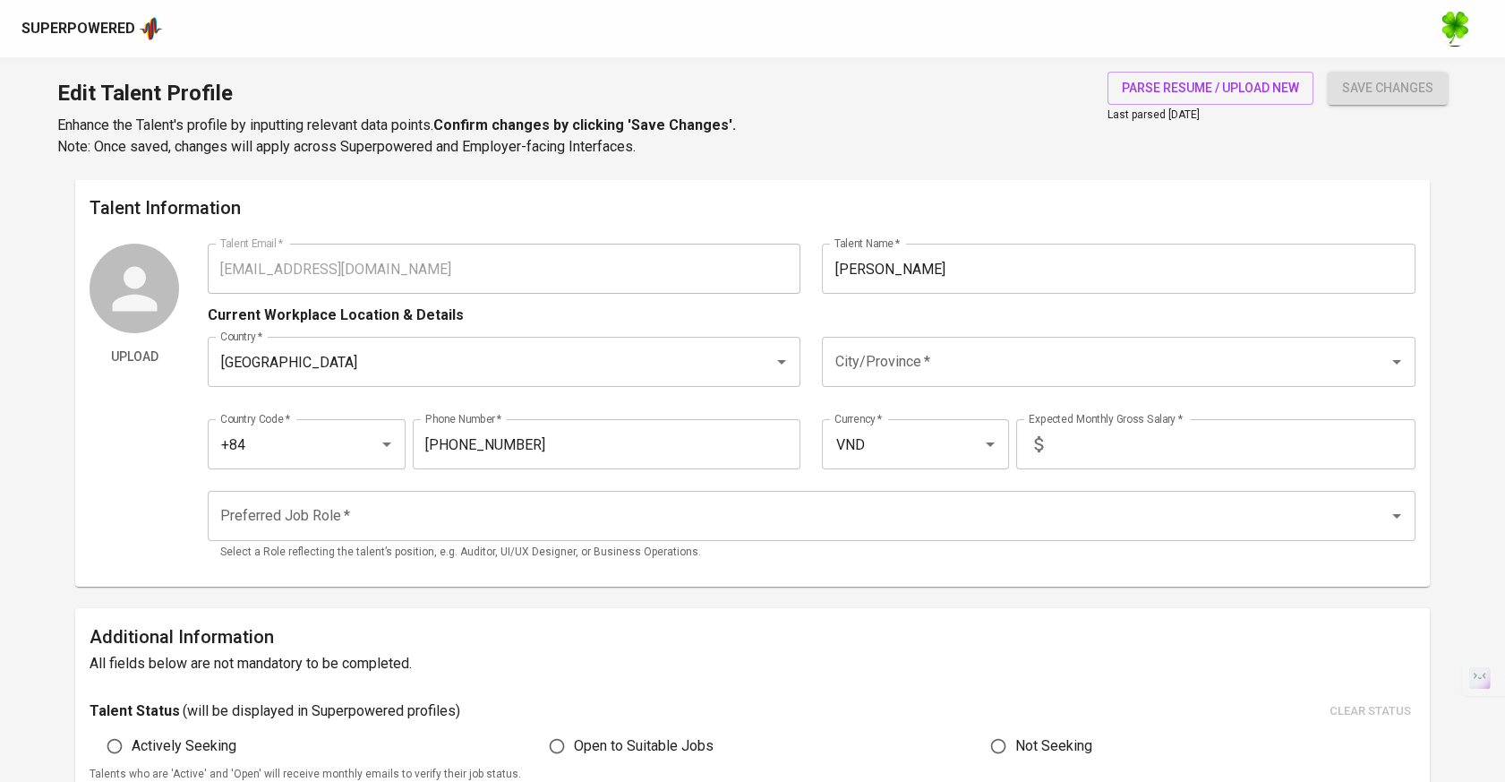
click at [909, 357] on input "City/Province   *" at bounding box center [1093, 362] width 527 height 34
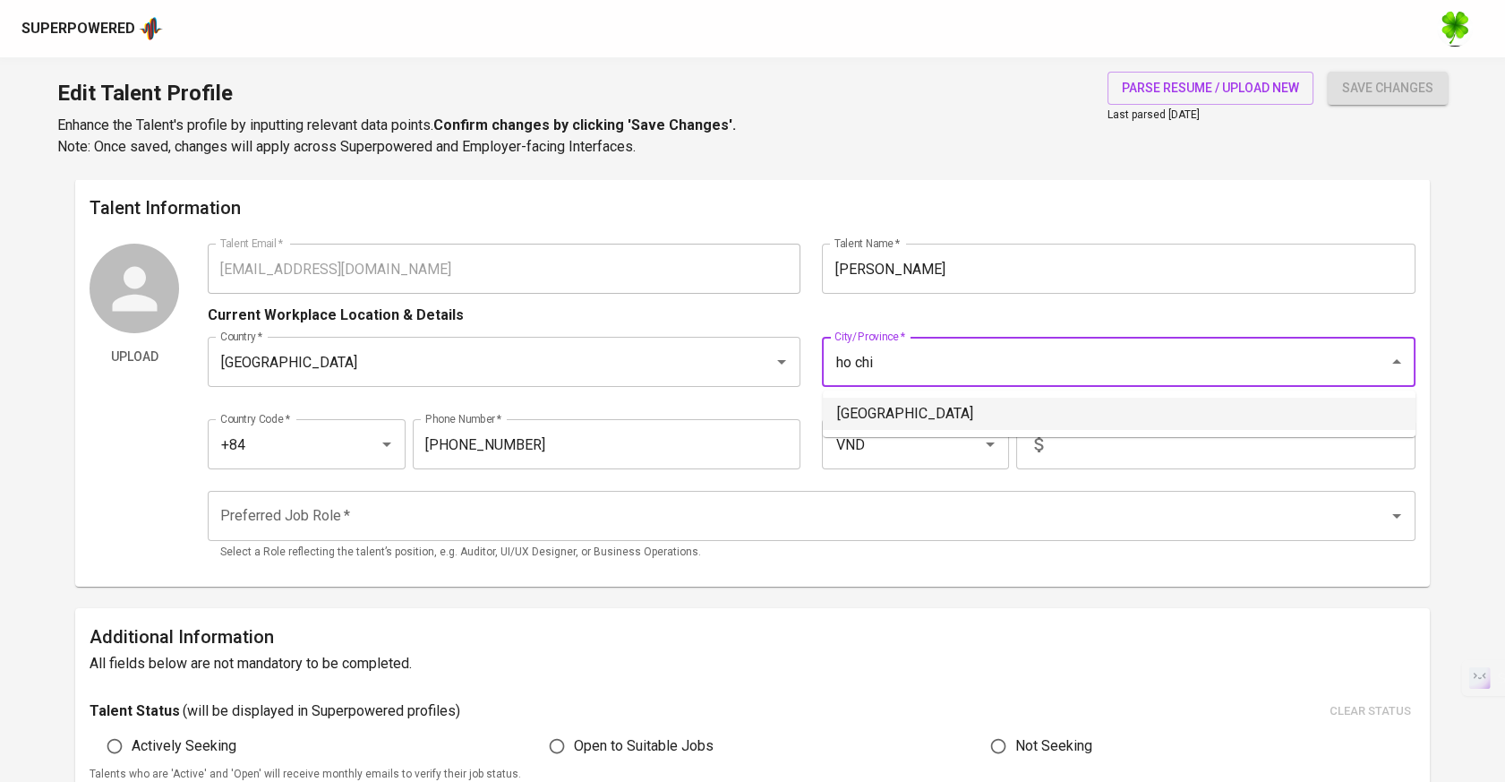
click at [904, 405] on li "[GEOGRAPHIC_DATA]" at bounding box center [1119, 414] width 593 height 32
type input "[GEOGRAPHIC_DATA]"
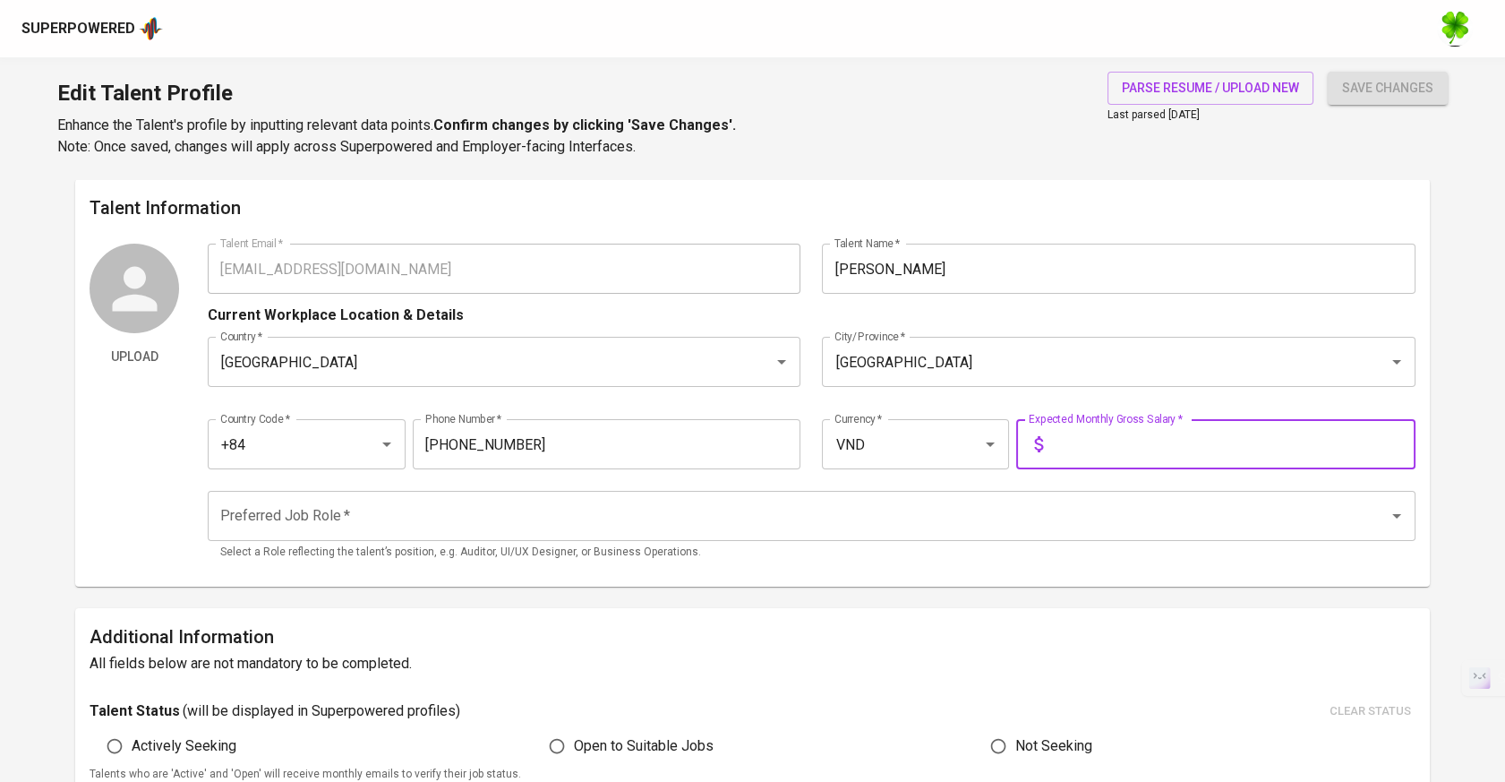
click at [1101, 437] on input "text" at bounding box center [1232, 444] width 365 height 50
type input "44,000,000"
click at [1045, 510] on input "Preferred Job Role   *" at bounding box center [787, 516] width 1142 height 34
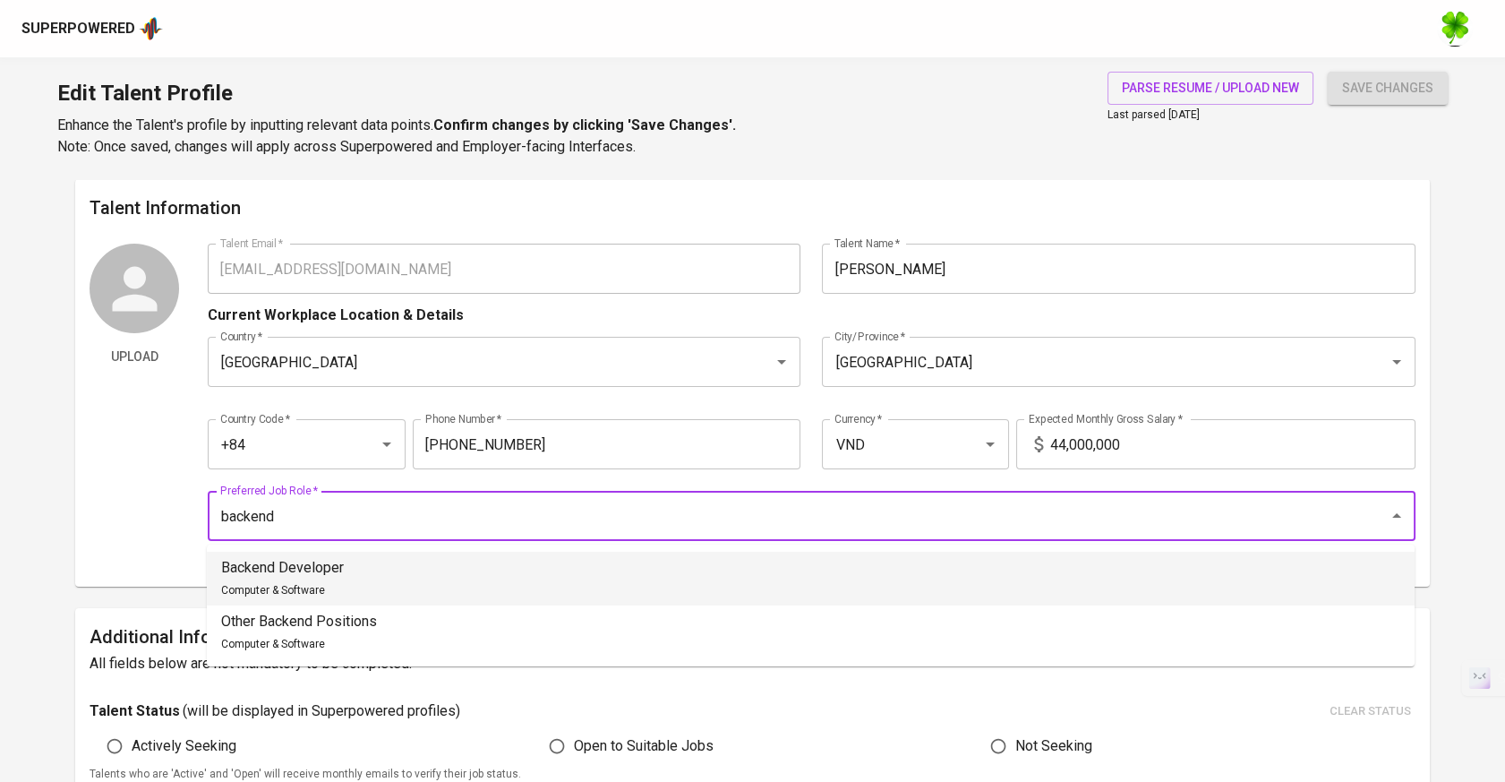
click at [955, 573] on li "Backend Developer Computer & Software" at bounding box center [811, 579] width 1208 height 54
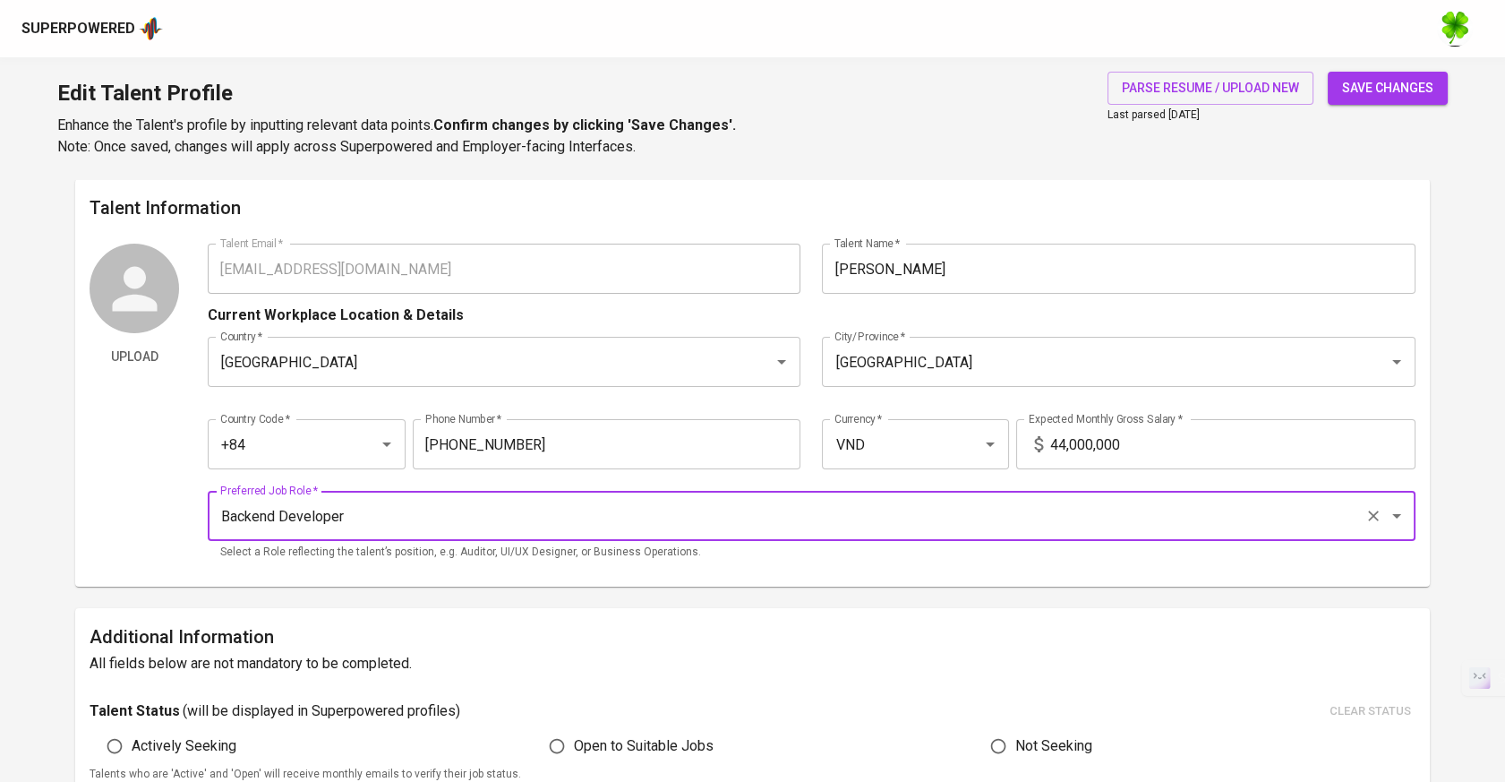
type input "Backend Developer"
click at [1393, 98] on span "save changes" at bounding box center [1387, 88] width 91 height 22
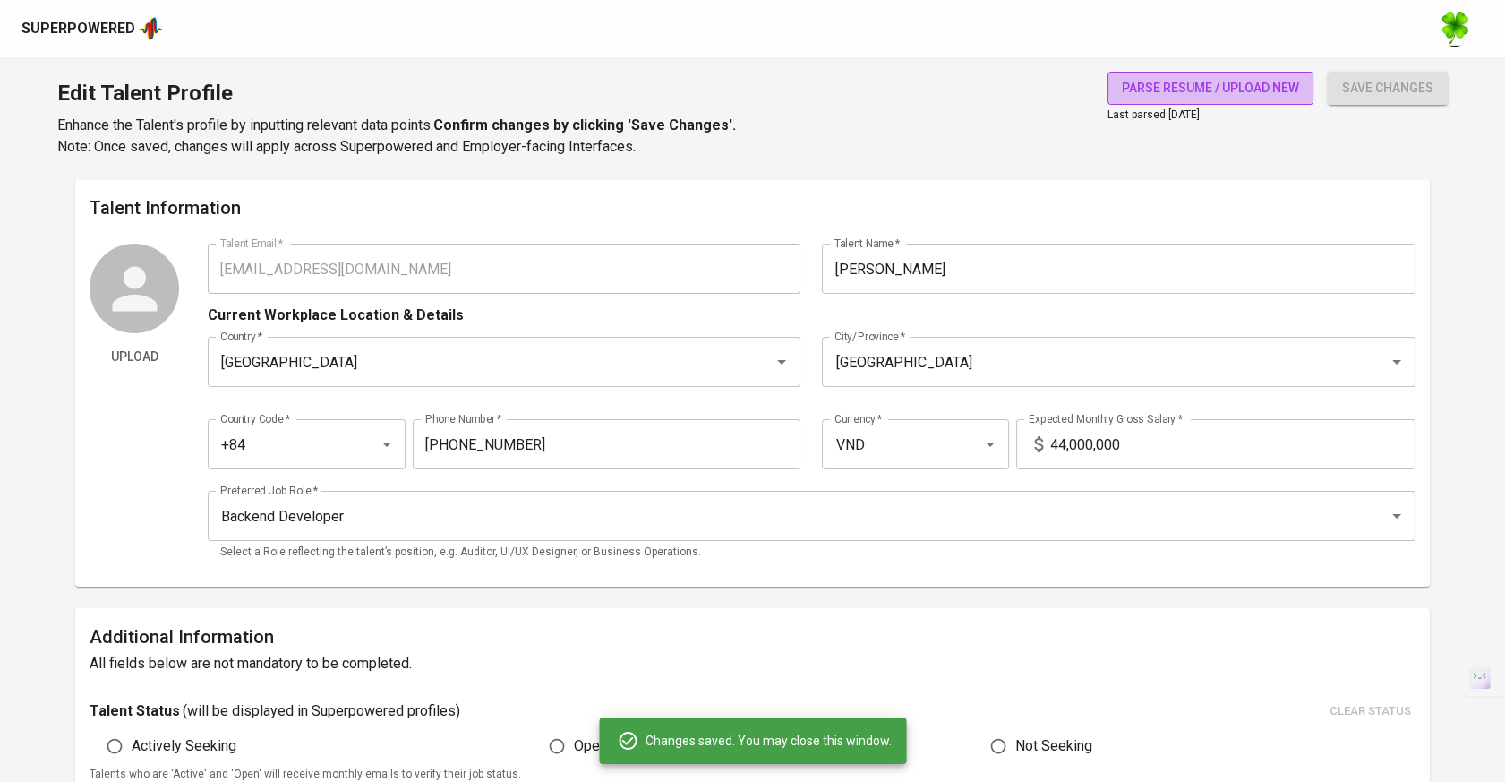
click at [1221, 89] on span "parse resume / upload new" at bounding box center [1210, 88] width 177 height 22
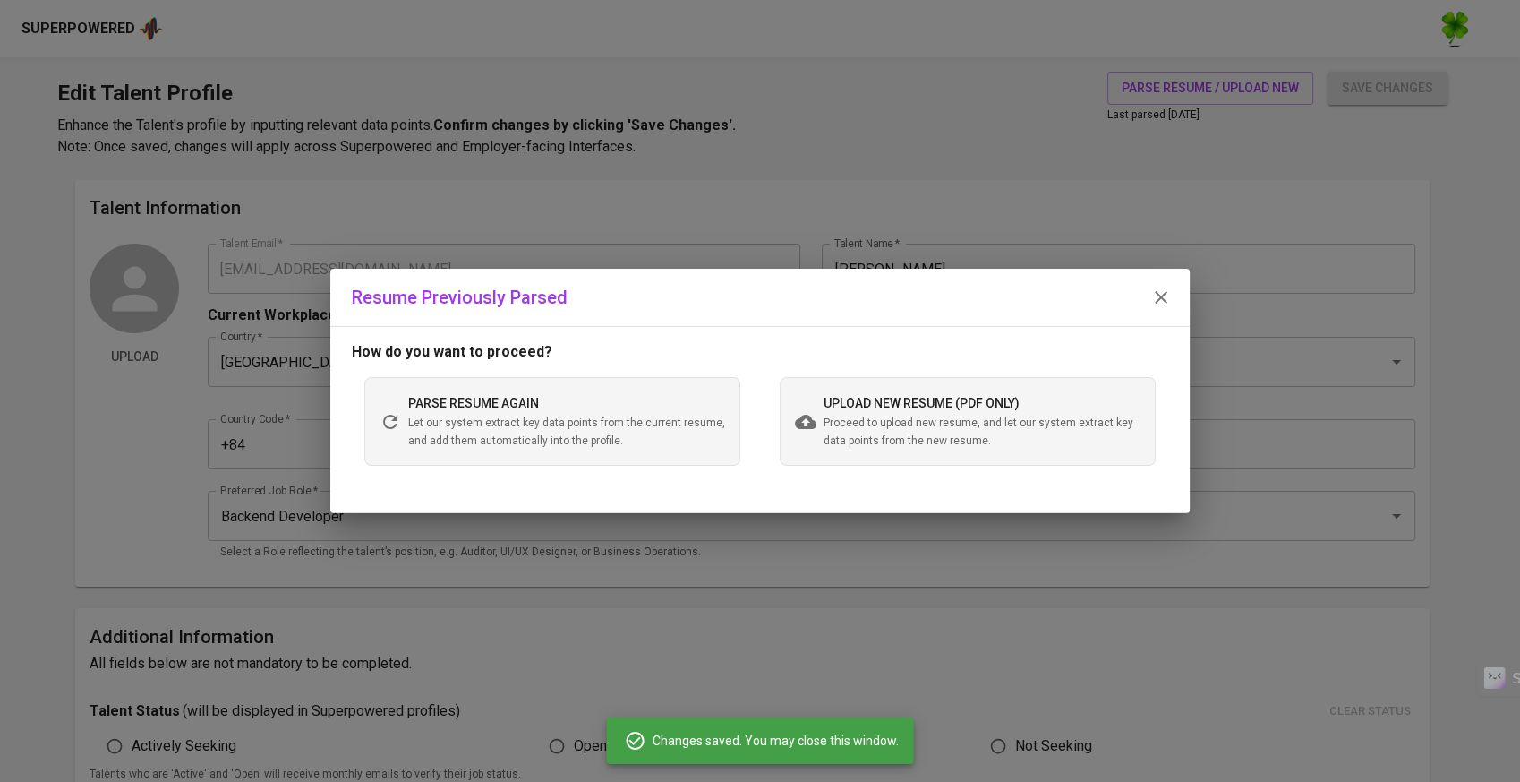
click at [827, 397] on span "upload new resume (pdf only)" at bounding box center [922, 403] width 196 height 14
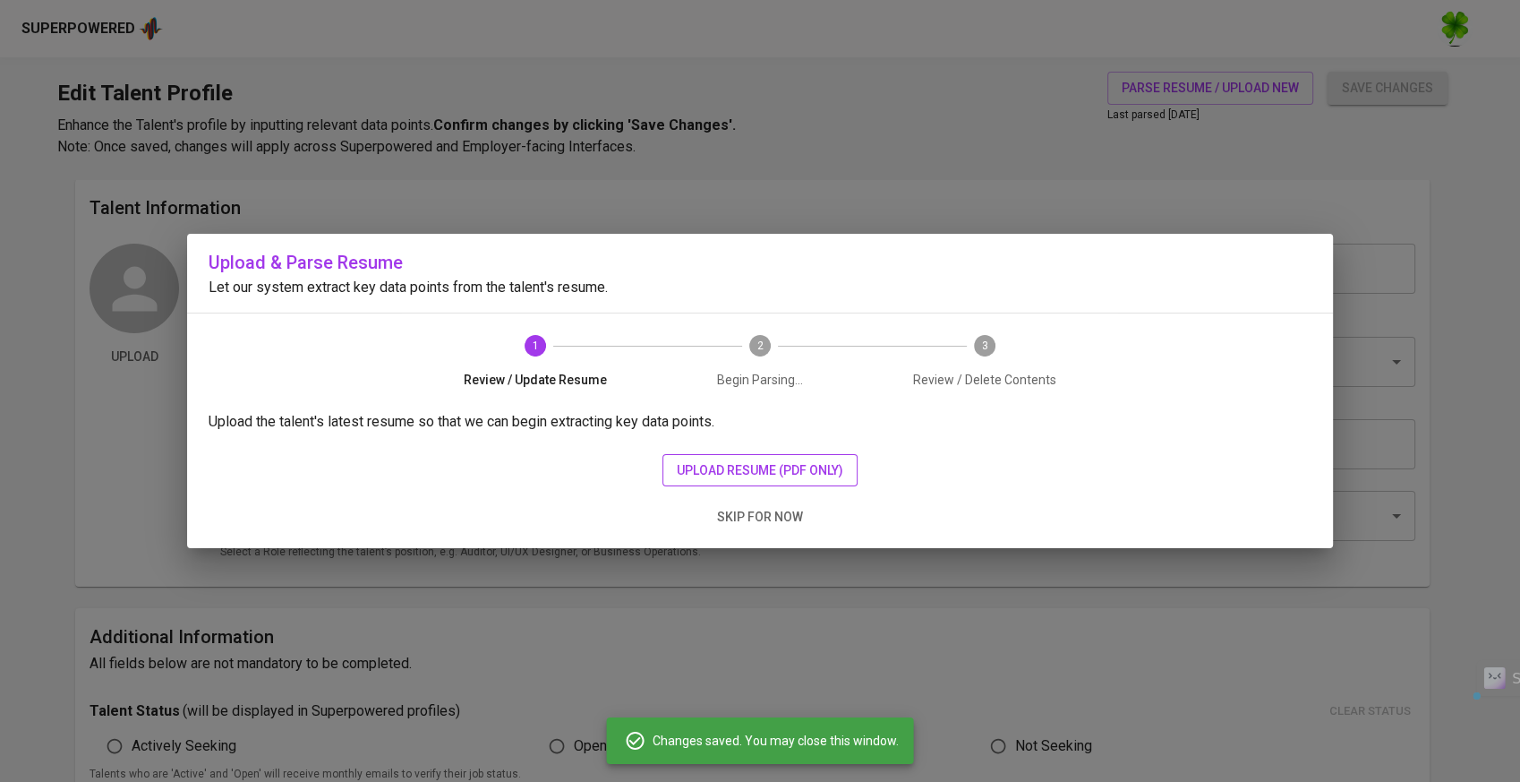
drag, startPoint x: 827, startPoint y: 397, endPoint x: 696, endPoint y: 461, distance: 146.6
click at [696, 461] on span "upload resume (pdf only)" at bounding box center [760, 470] width 167 height 22
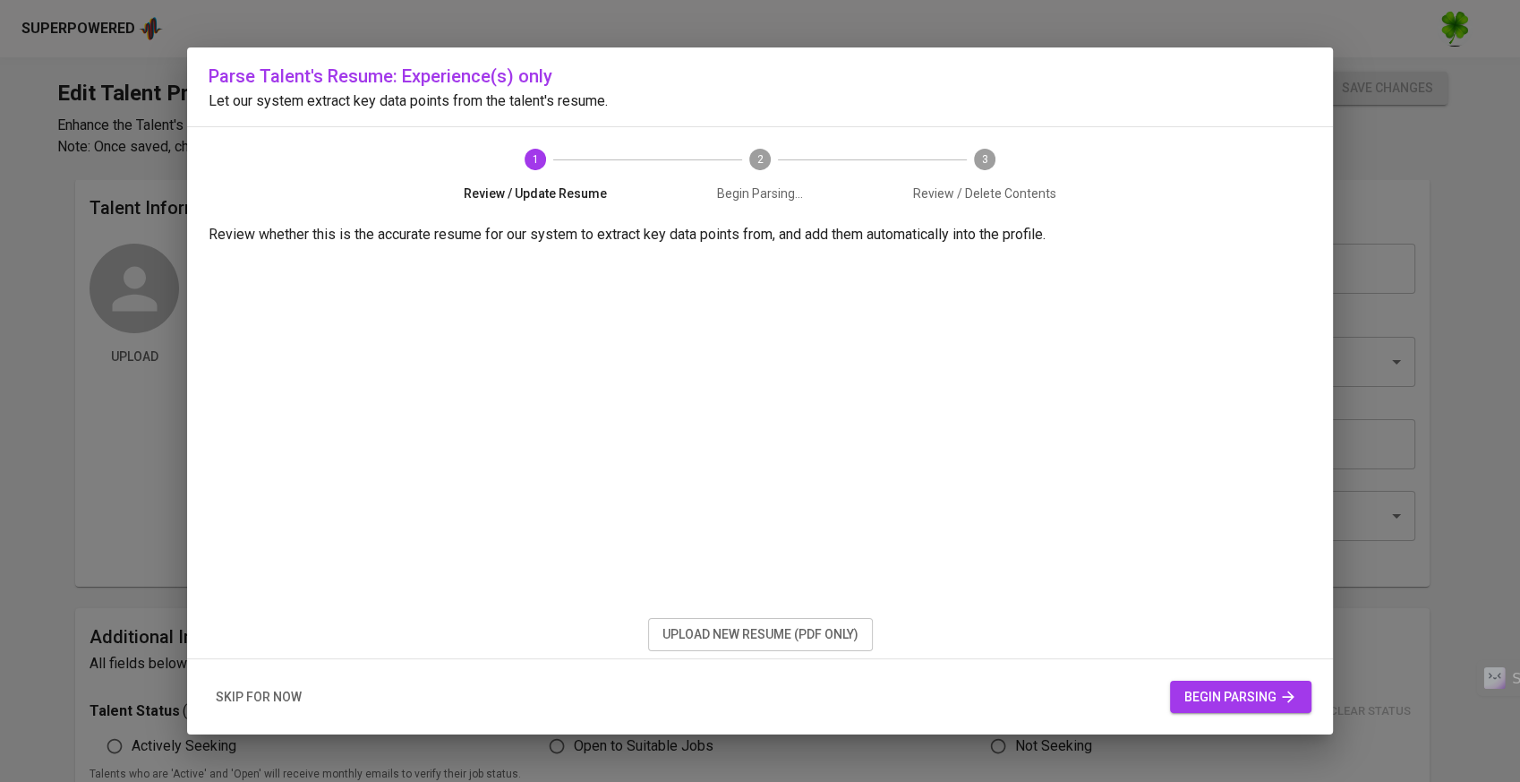
click at [1247, 686] on span "begin parsing" at bounding box center [1241, 697] width 113 height 22
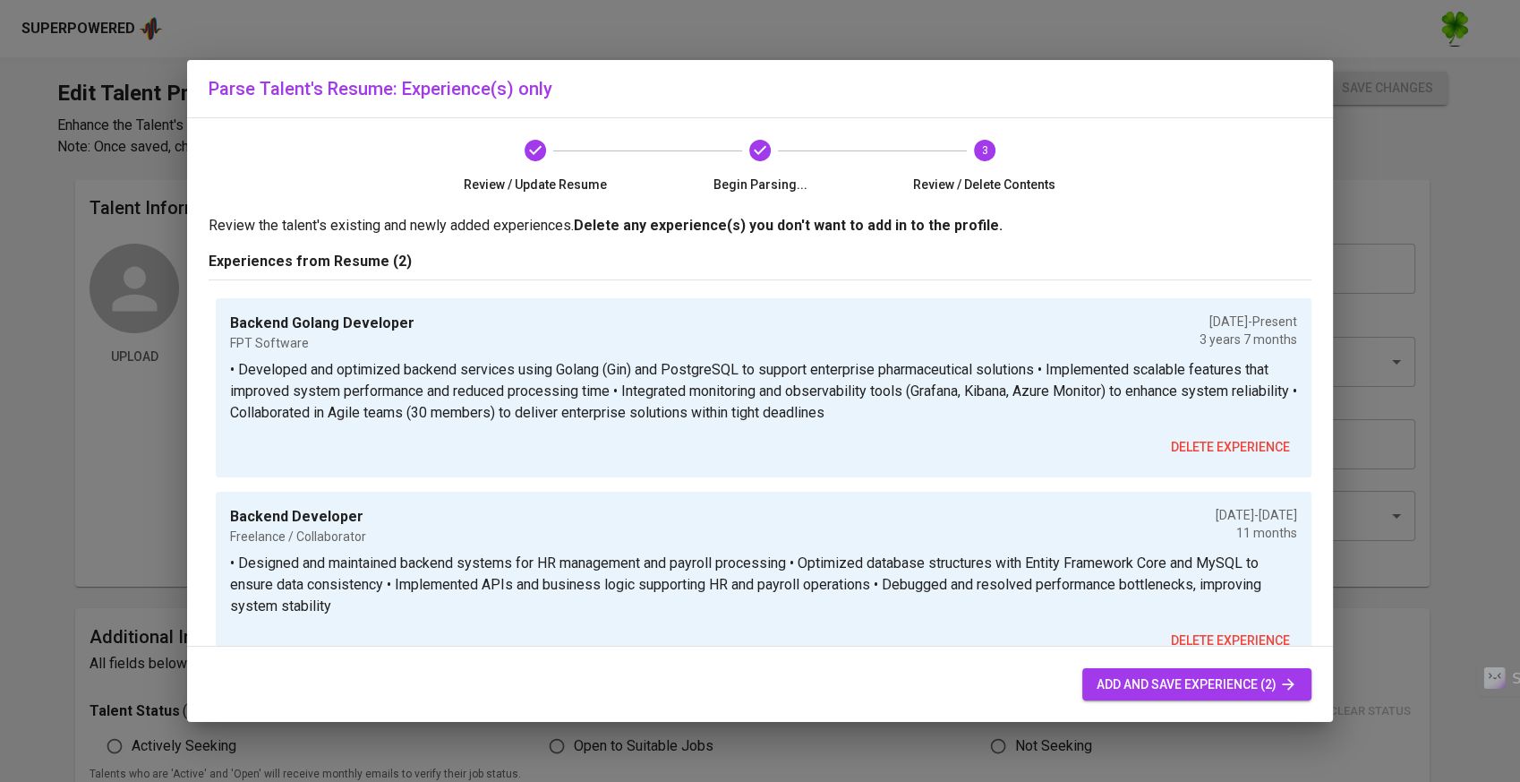
click at [1175, 698] on button "add and save experience (2)" at bounding box center [1197, 684] width 229 height 33
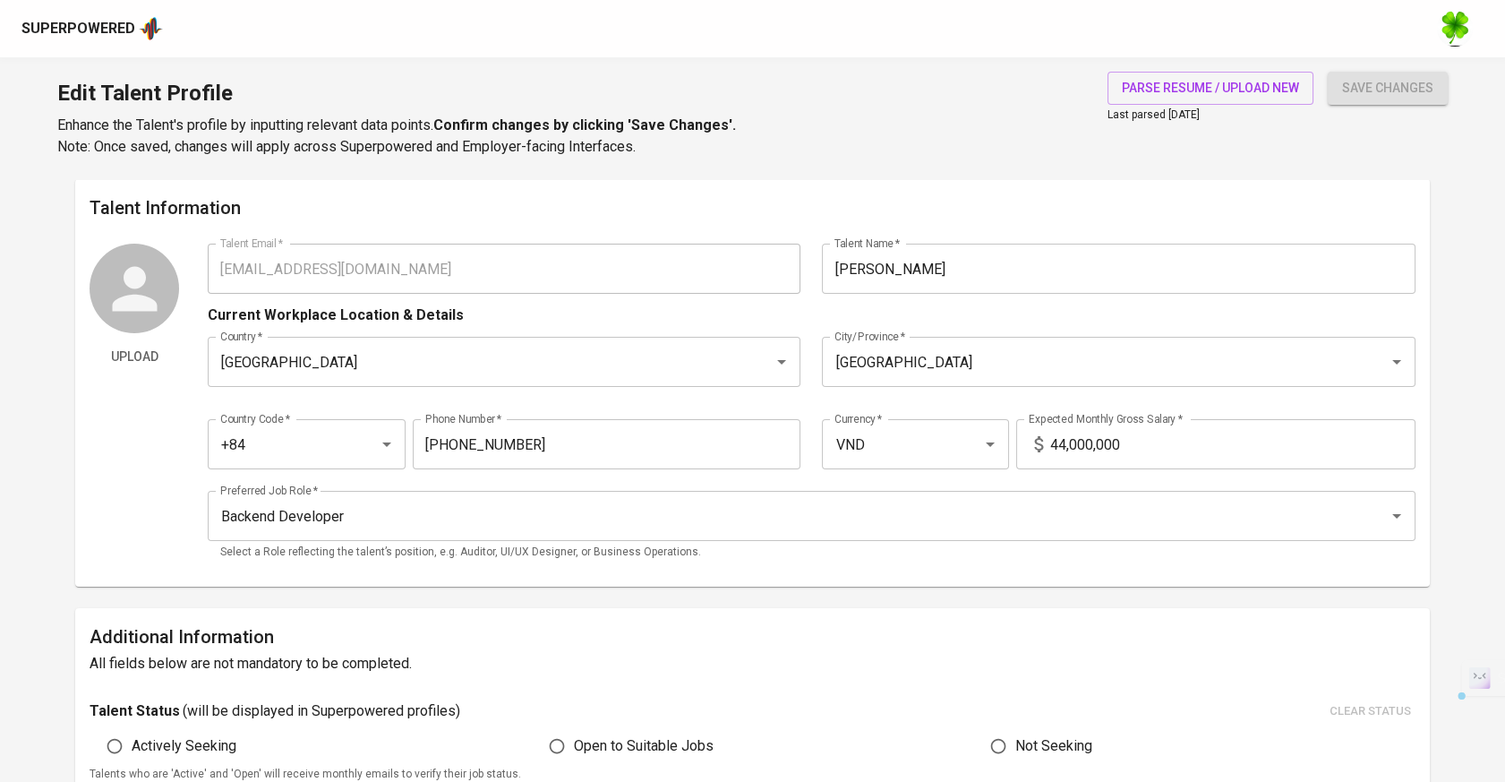
click at [202, 274] on div "Upload Talent Email   * giangntse150747@gmail.com Talent Email * Talent Name   …" at bounding box center [753, 408] width 1326 height 329
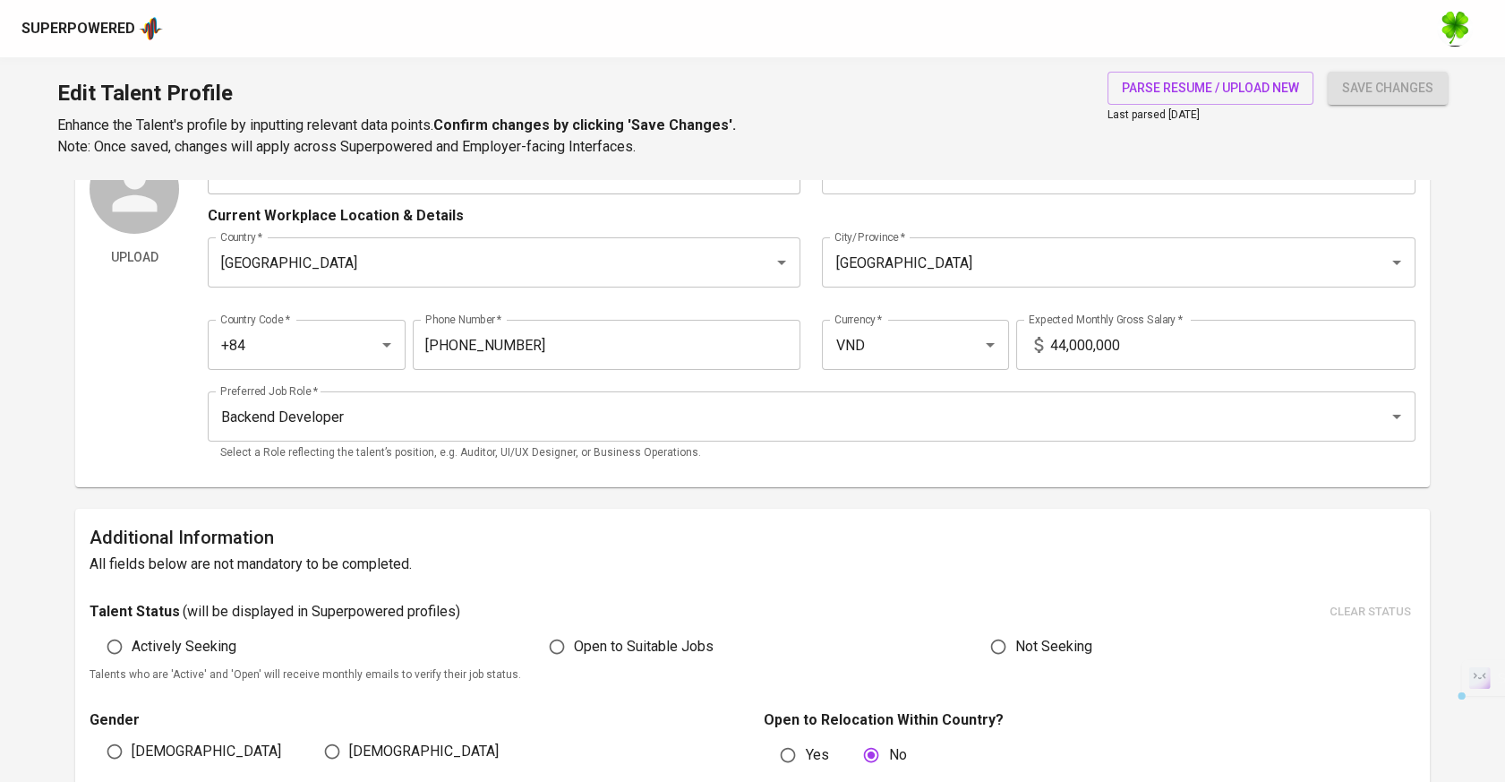
click at [663, 644] on span "Open to Suitable Jobs" at bounding box center [644, 646] width 140 height 21
click at [574, 644] on input "Open to Suitable Jobs" at bounding box center [557, 647] width 34 height 34
radio input "true"
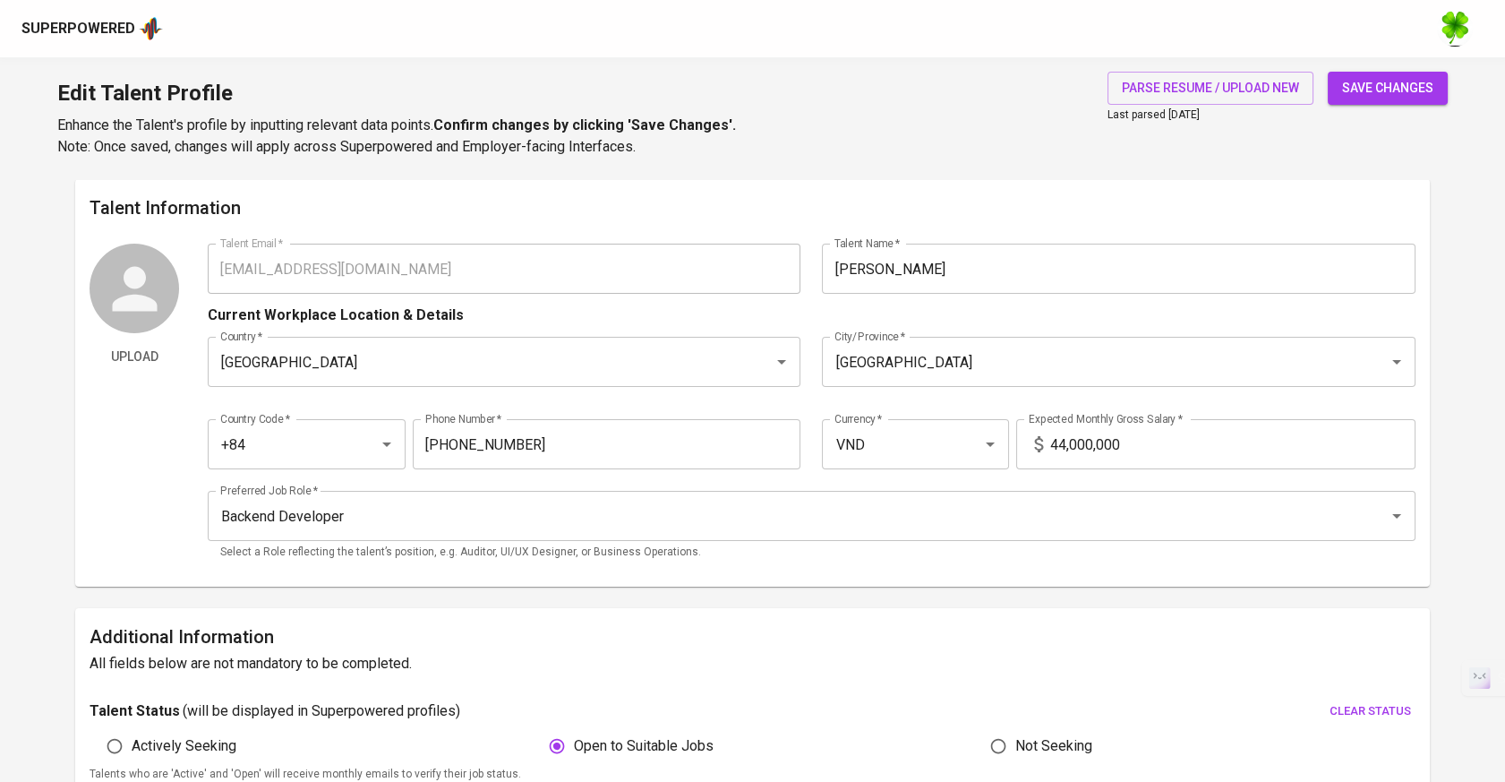
click at [1417, 86] on span "save changes" at bounding box center [1387, 88] width 91 height 22
